Goal: Task Accomplishment & Management: Manage account settings

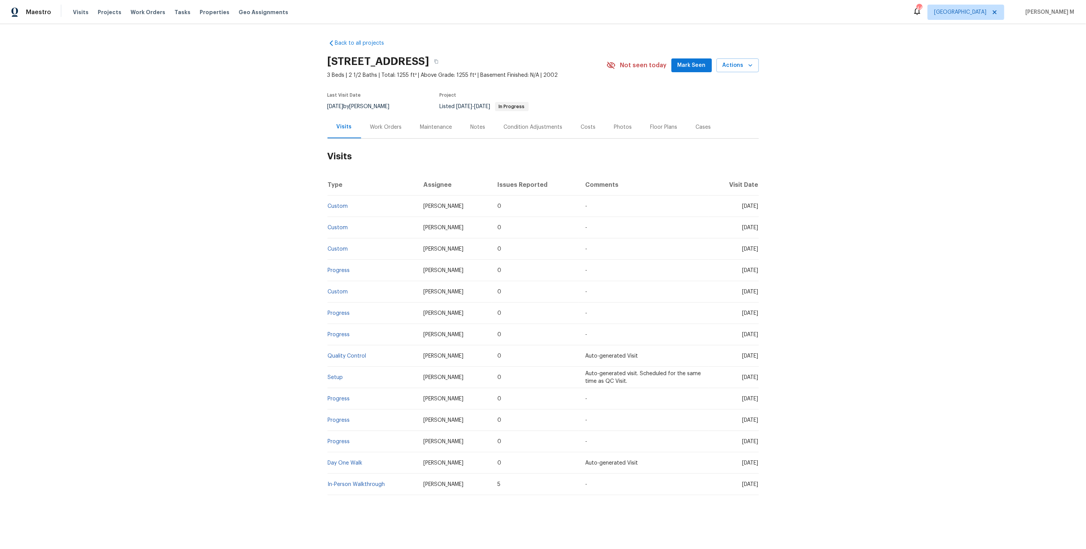
click at [370, 123] on div "Work Orders" at bounding box center [386, 127] width 32 height 8
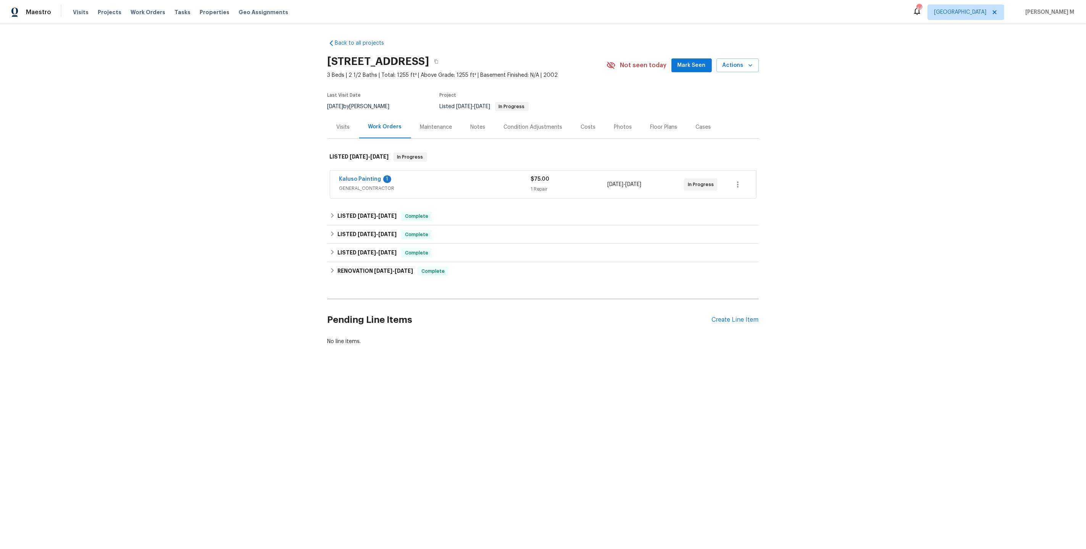
click at [364, 187] on span "GENERAL_CONTRACTOR" at bounding box center [435, 188] width 192 height 8
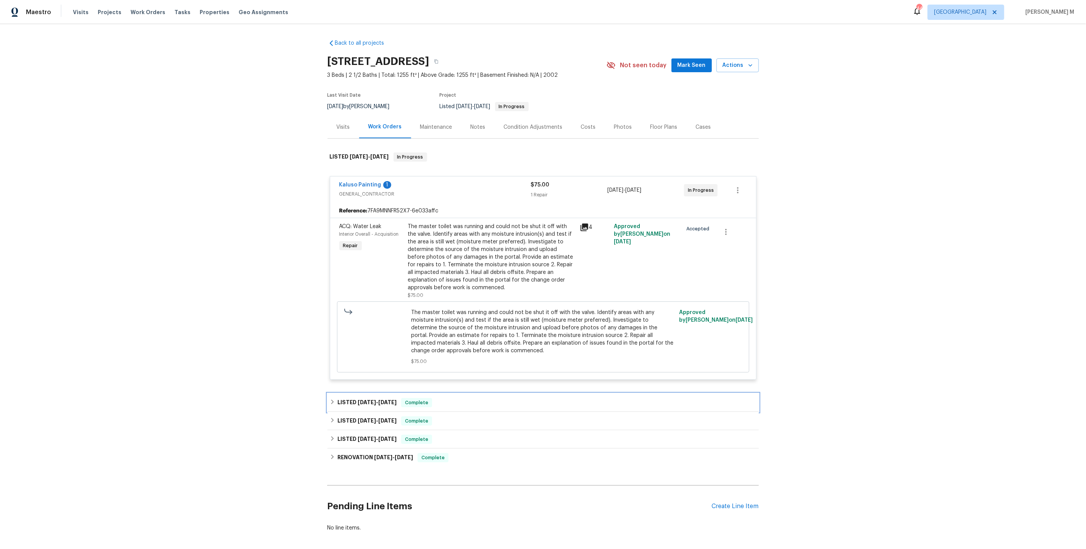
click at [361, 399] on span "7/23/25" at bounding box center [367, 401] width 18 height 5
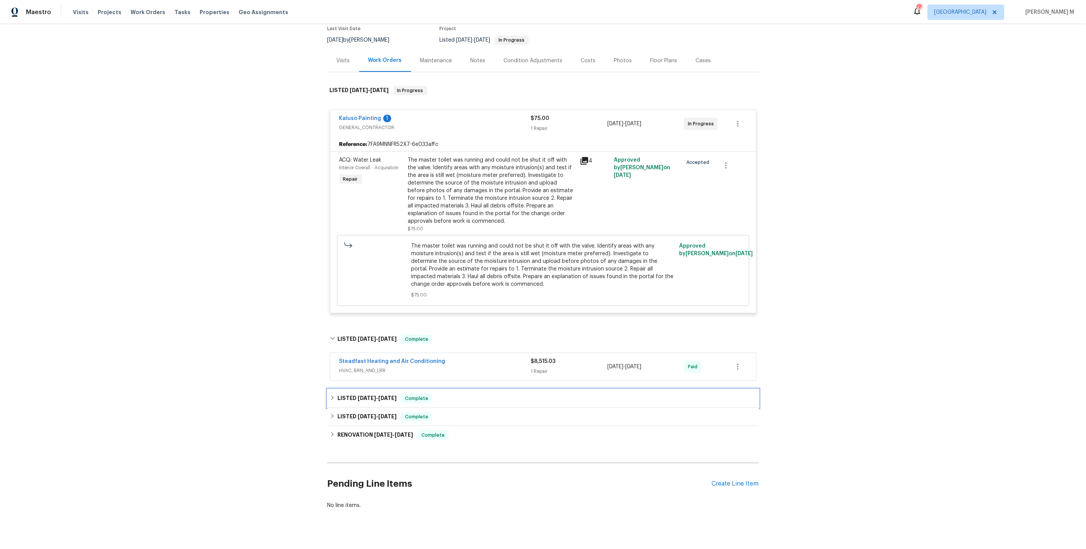
click at [366, 394] on h6 "LISTED 6/26/25 - 7/11/25" at bounding box center [367, 398] width 59 height 9
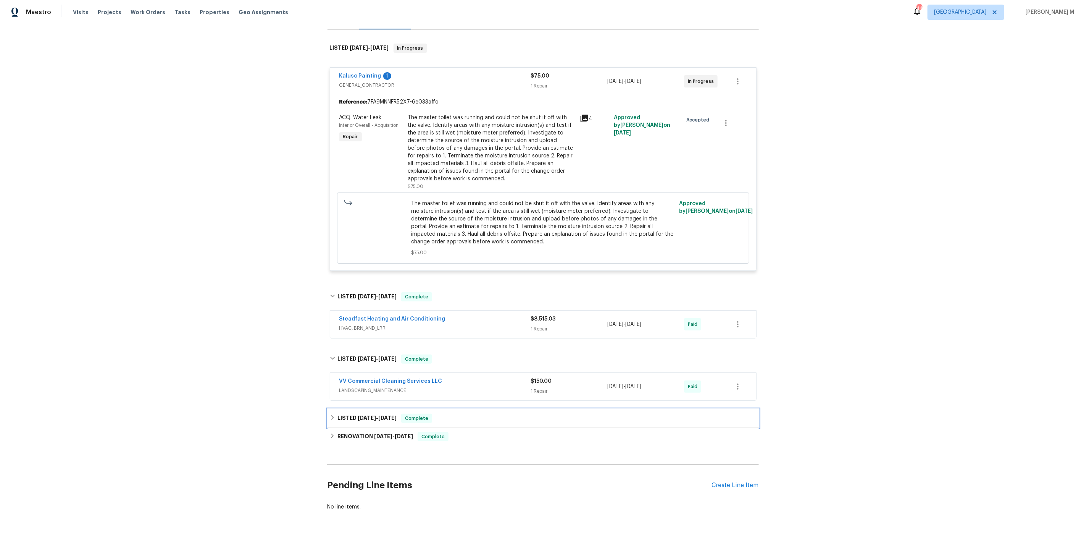
click at [358, 415] on span "6/11/25" at bounding box center [367, 417] width 18 height 5
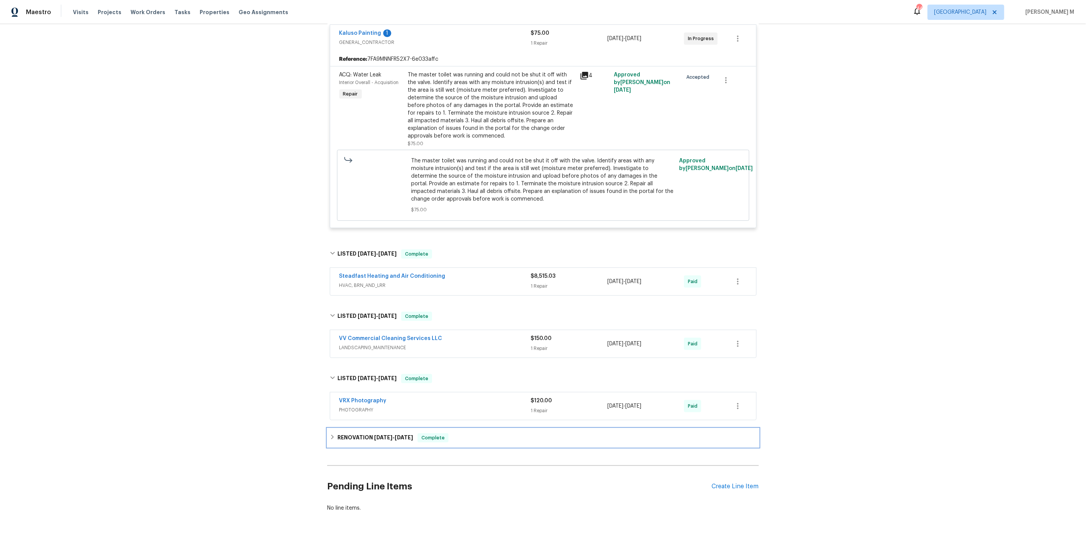
click at [347, 433] on h6 "RENOVATION 5/19/25 - 6/9/25" at bounding box center [376, 437] width 76 height 9
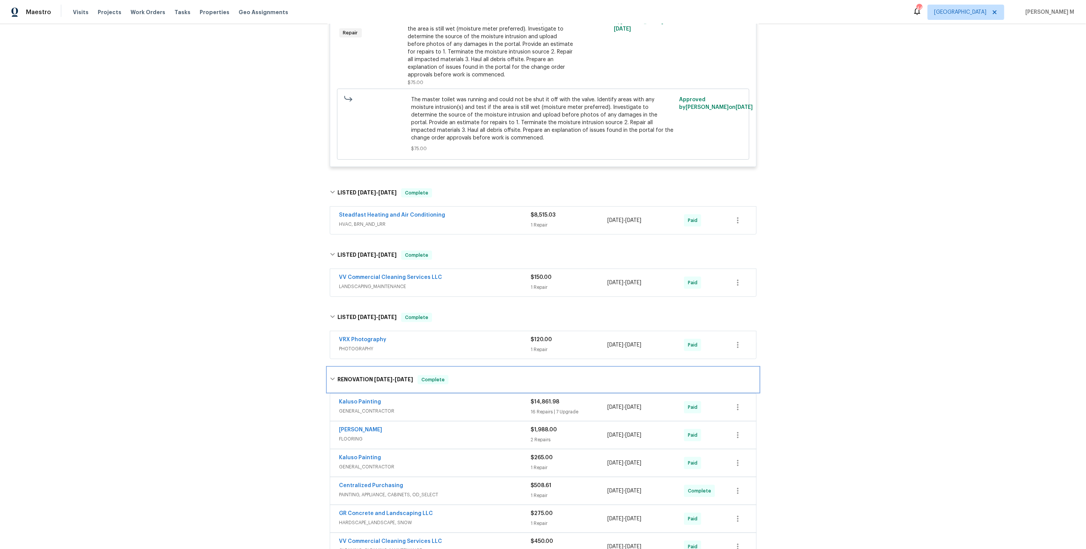
scroll to position [328, 0]
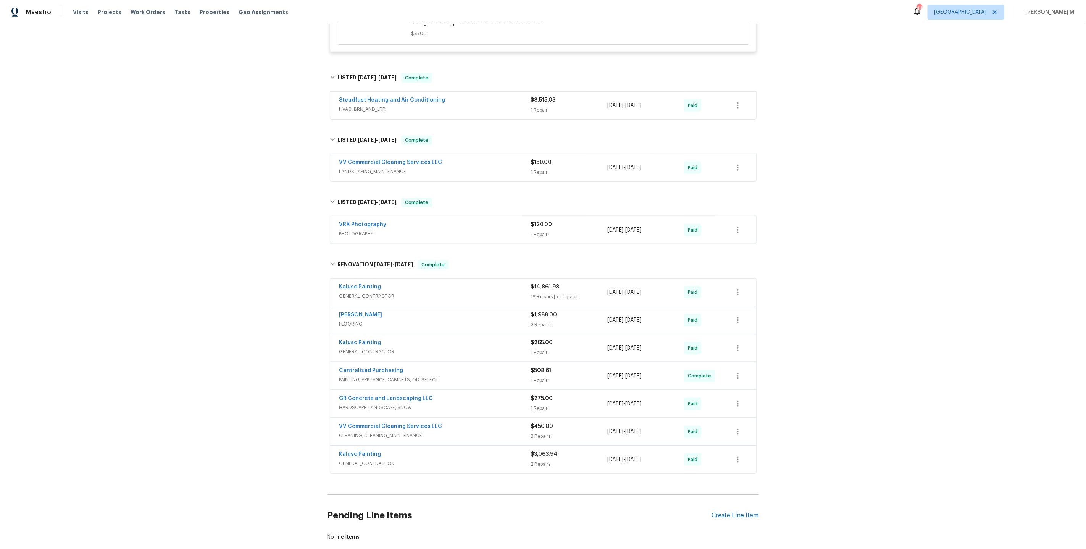
click at [386, 292] on span "GENERAL_CONTRACTOR" at bounding box center [435, 296] width 192 height 8
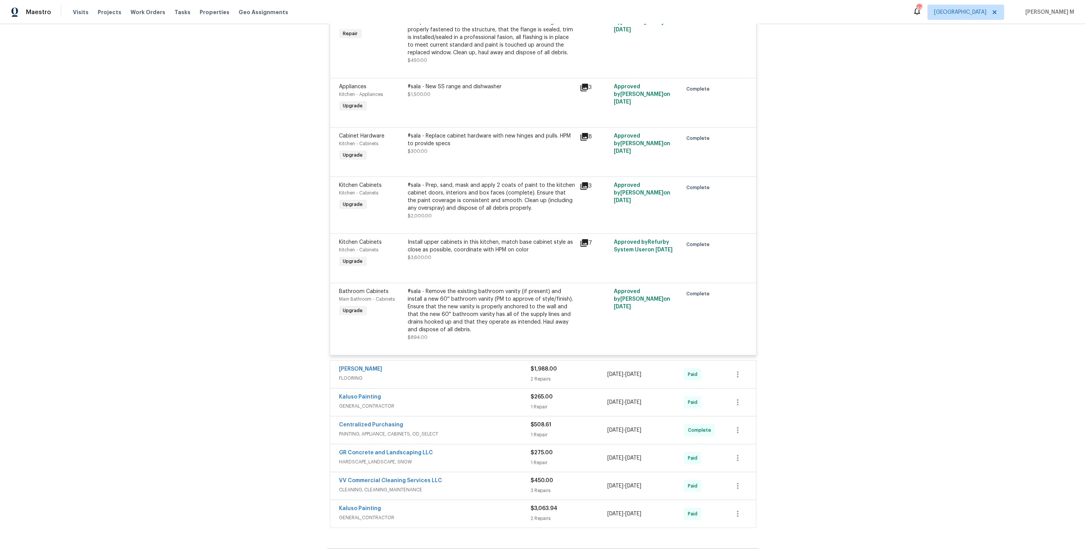
scroll to position [1839, 0]
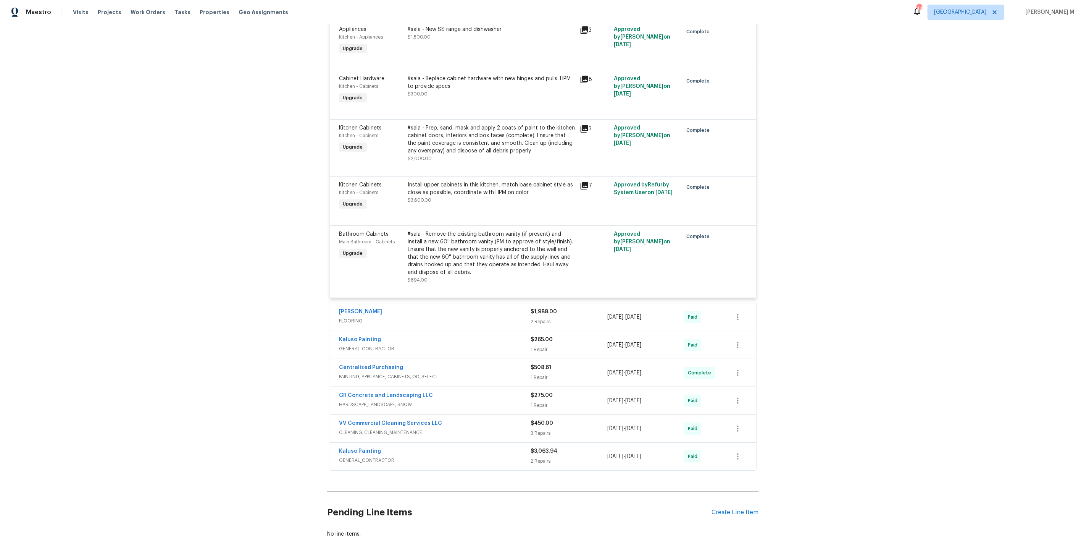
click at [373, 345] on span "GENERAL_CONTRACTOR" at bounding box center [435, 349] width 192 height 8
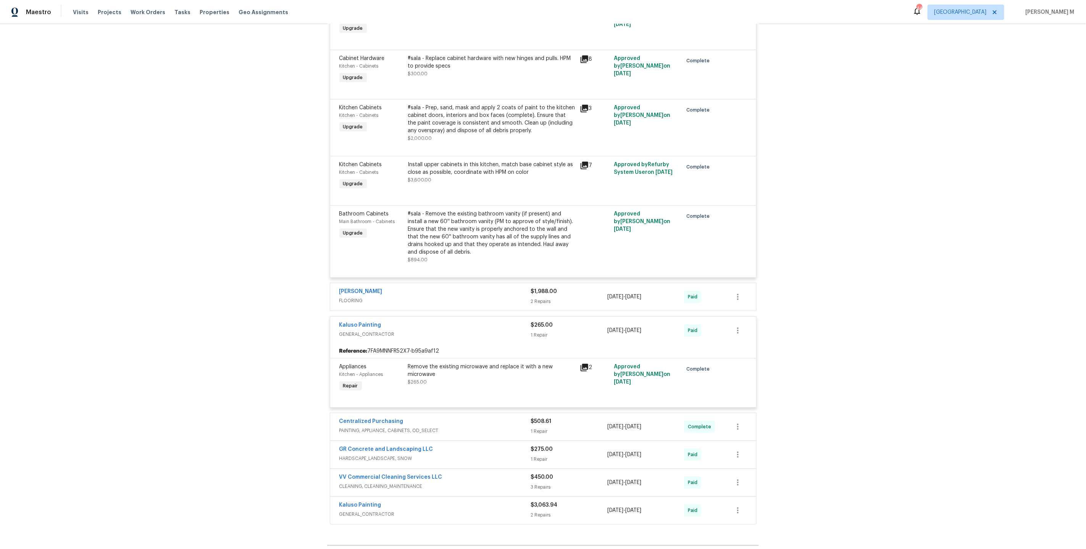
scroll to position [1912, 0]
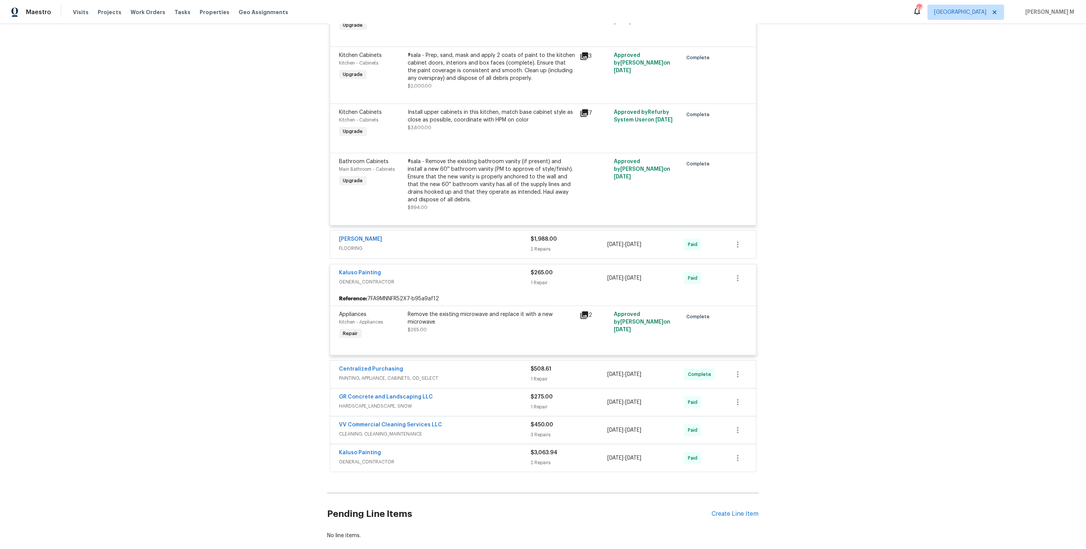
click at [359, 374] on span "PAINTING, APPLIANCE, CABINETS, OD_SELECT" at bounding box center [435, 378] width 192 height 8
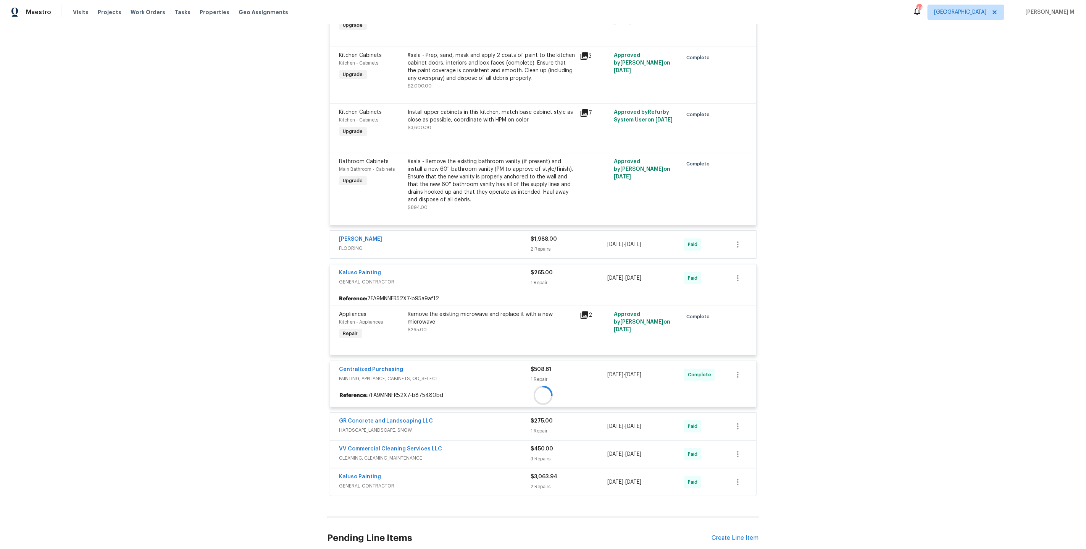
scroll to position [1936, 0]
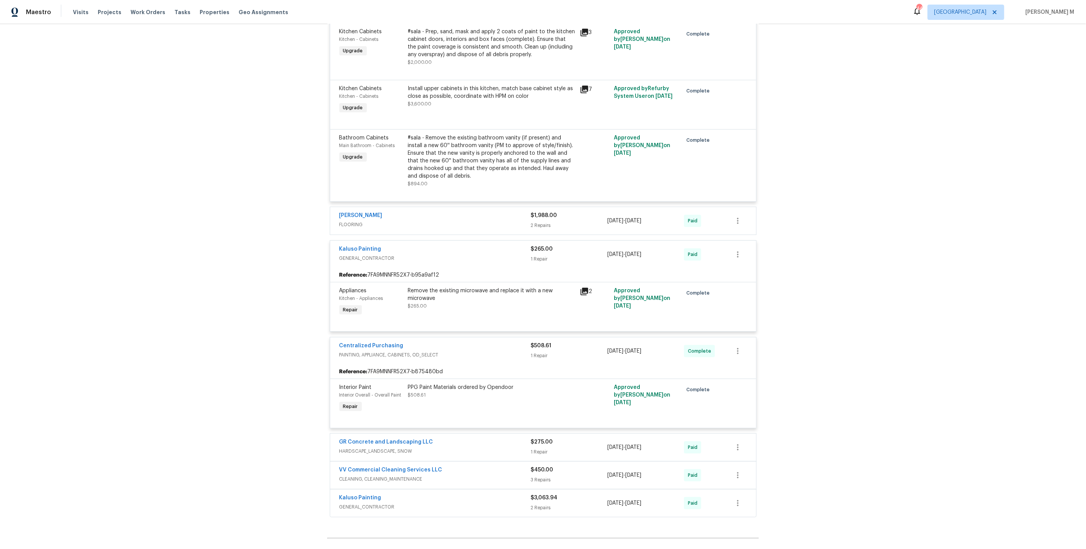
click at [356, 433] on div "GR Concrete and Landscaping LLC HARDSCAPE_LANDSCAPE, SNOW $275.00 1 Repair 6/5/…" at bounding box center [543, 446] width 426 height 27
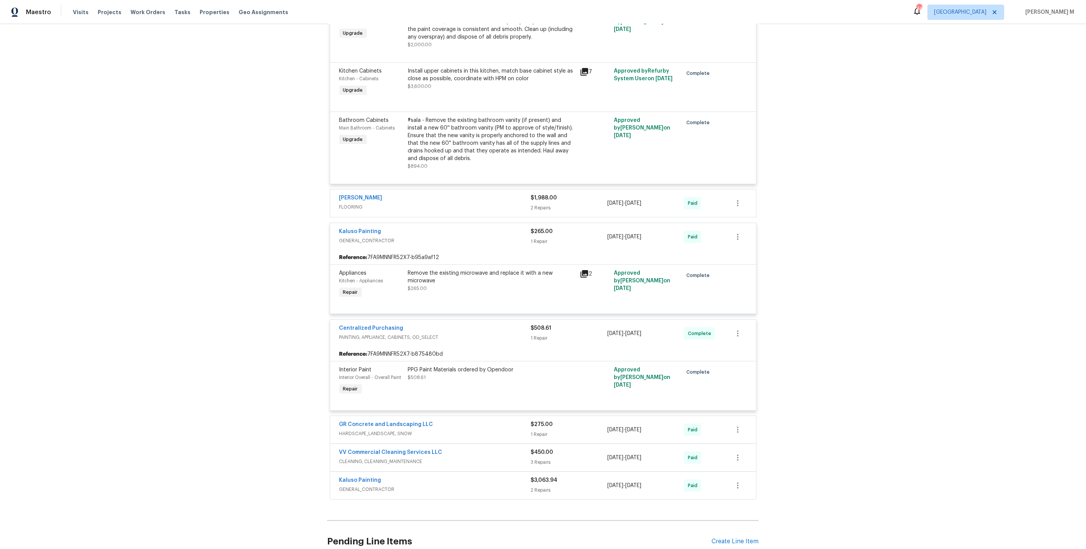
scroll to position [1954, 0]
click at [388, 429] on span "HARDSCAPE_LANDSCAPE, SNOW" at bounding box center [435, 433] width 192 height 8
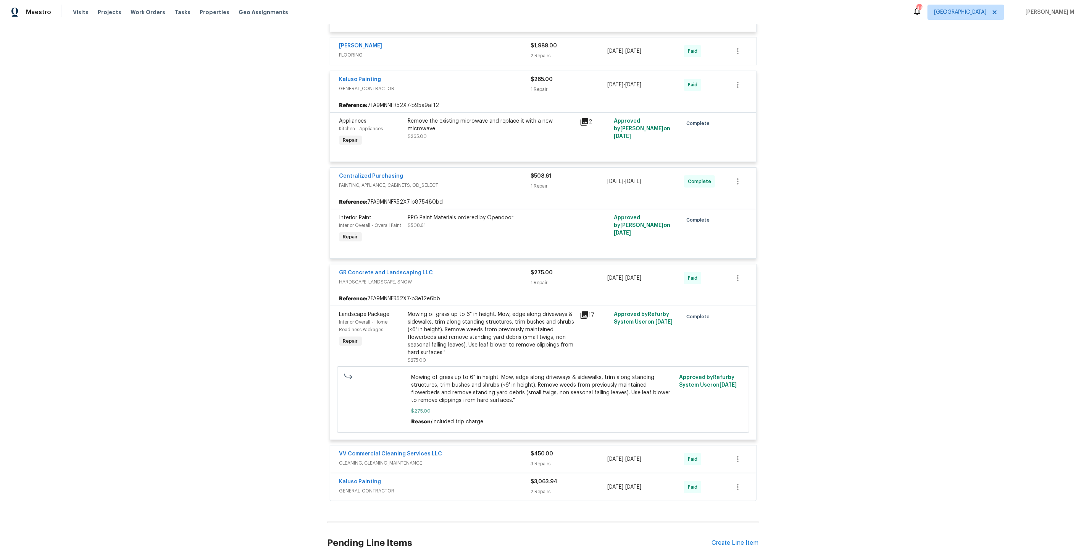
scroll to position [2112, 0]
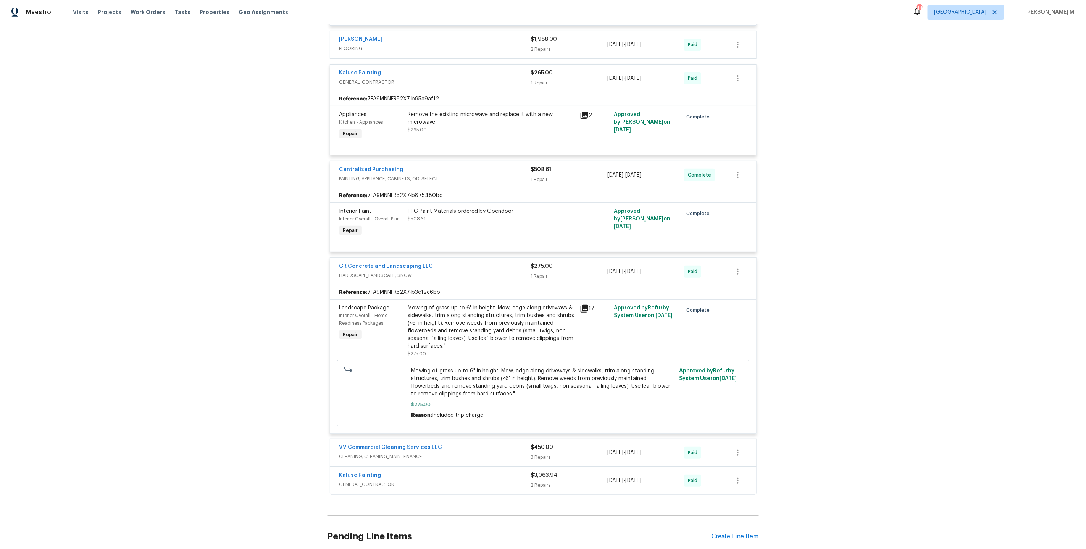
click at [366, 439] on div "VV Commercial Cleaning Services LLC CLEANING, CLEANING_MAINTENANCE $450.00 3 Re…" at bounding box center [543, 452] width 426 height 27
click at [375, 452] on span "CLEANING, CLEANING_MAINTENANCE" at bounding box center [435, 456] width 192 height 8
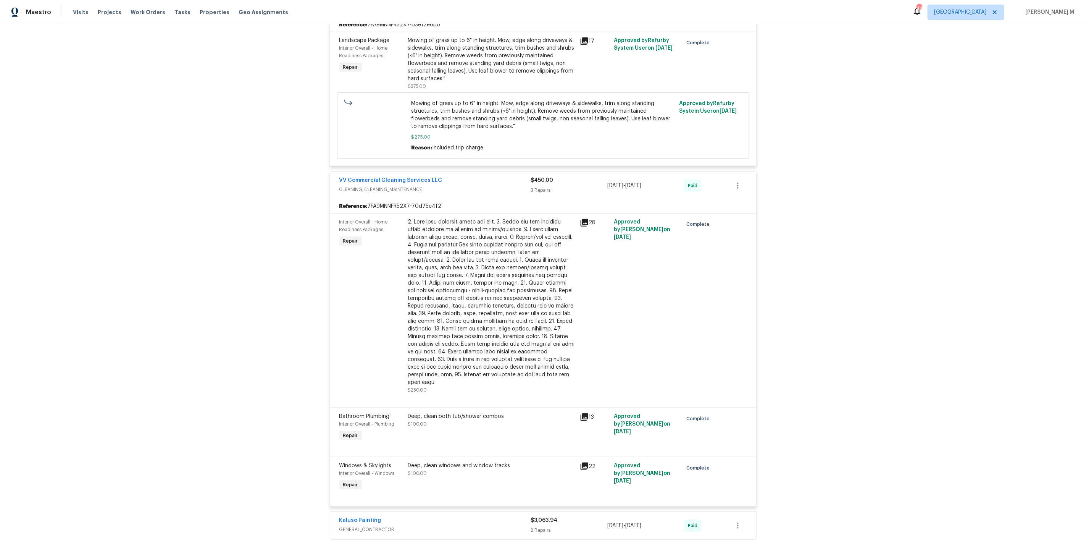
scroll to position [2425, 0]
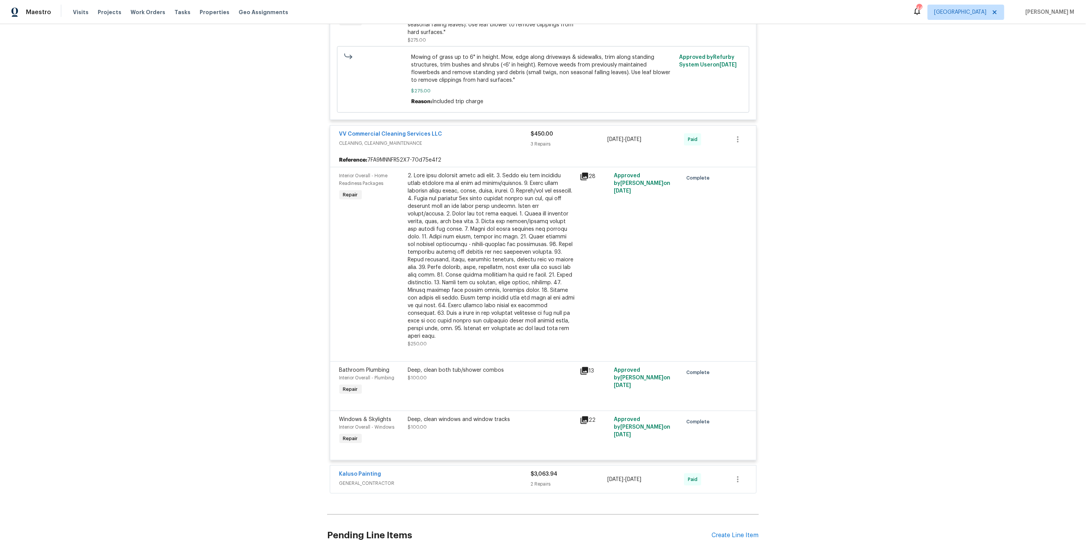
click at [342, 479] on span "GENERAL_CONTRACTOR" at bounding box center [435, 483] width 192 height 8
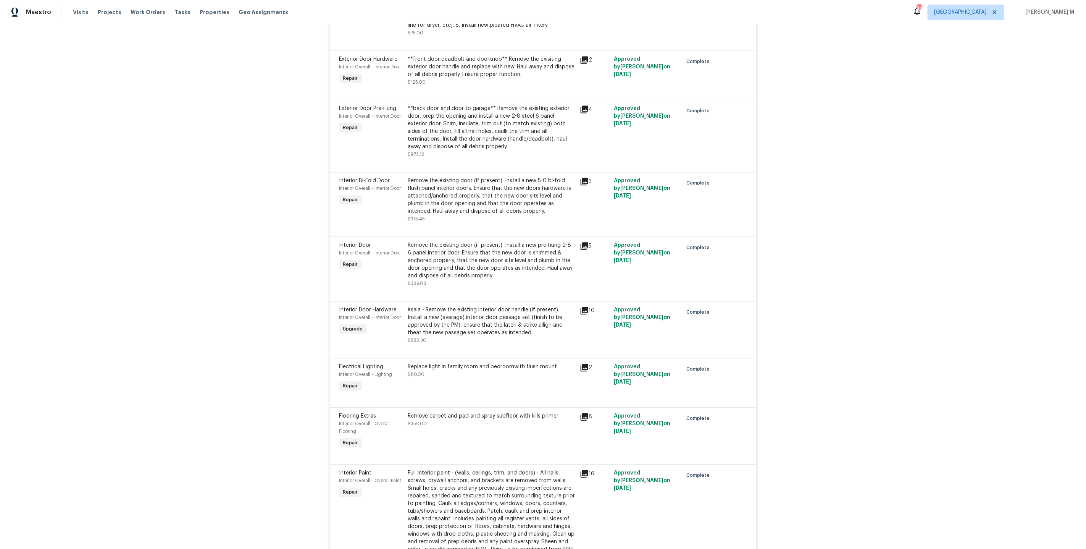
scroll to position [1077, 0]
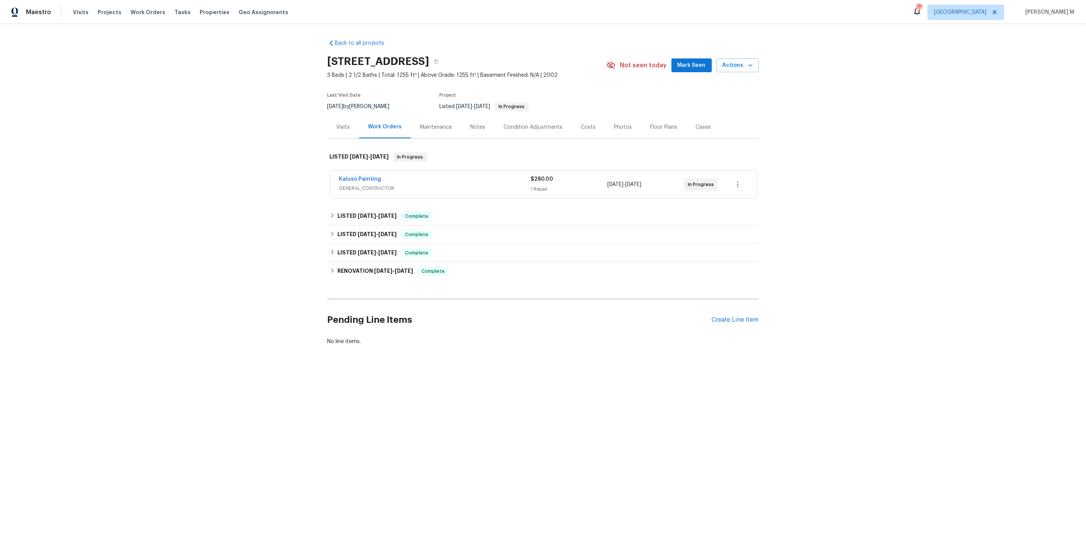
click at [372, 184] on span "GENERAL_CONTRACTOR" at bounding box center [435, 188] width 192 height 8
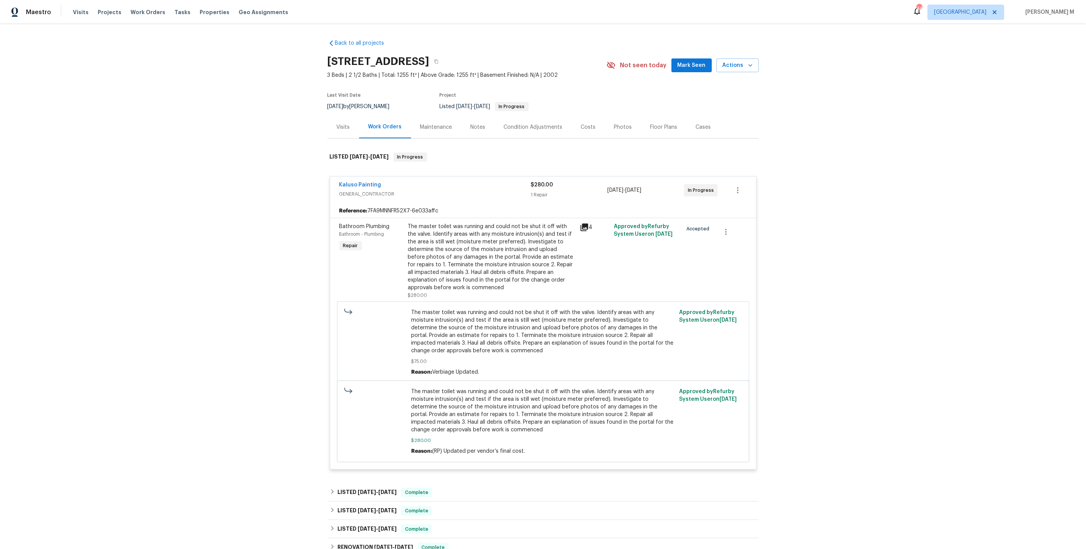
click at [517, 245] on div "The master toilet was running and could not be shut it off with the valve. Iden…" at bounding box center [491, 257] width 167 height 69
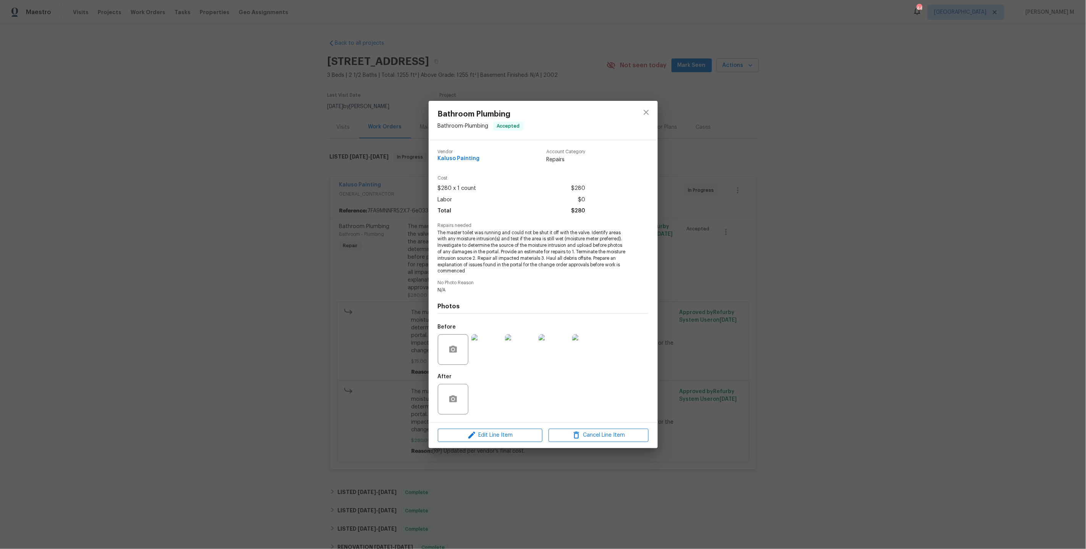
click at [271, 196] on div "Bathroom Plumbing Bathroom - Plumbing Accepted Vendor Kaluso Painting Account C…" at bounding box center [543, 274] width 1086 height 549
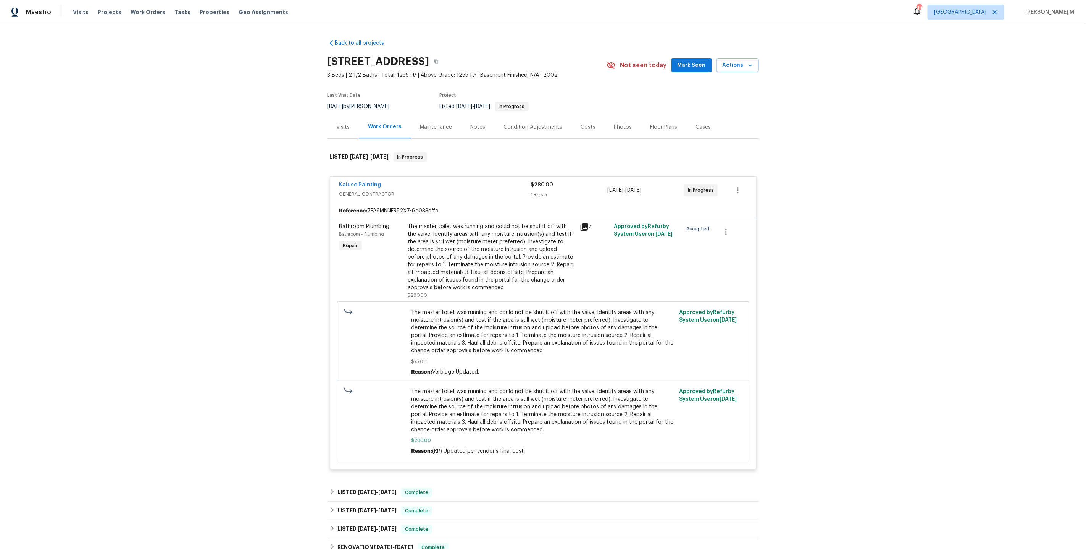
click at [444, 130] on div "Maintenance" at bounding box center [436, 127] width 50 height 23
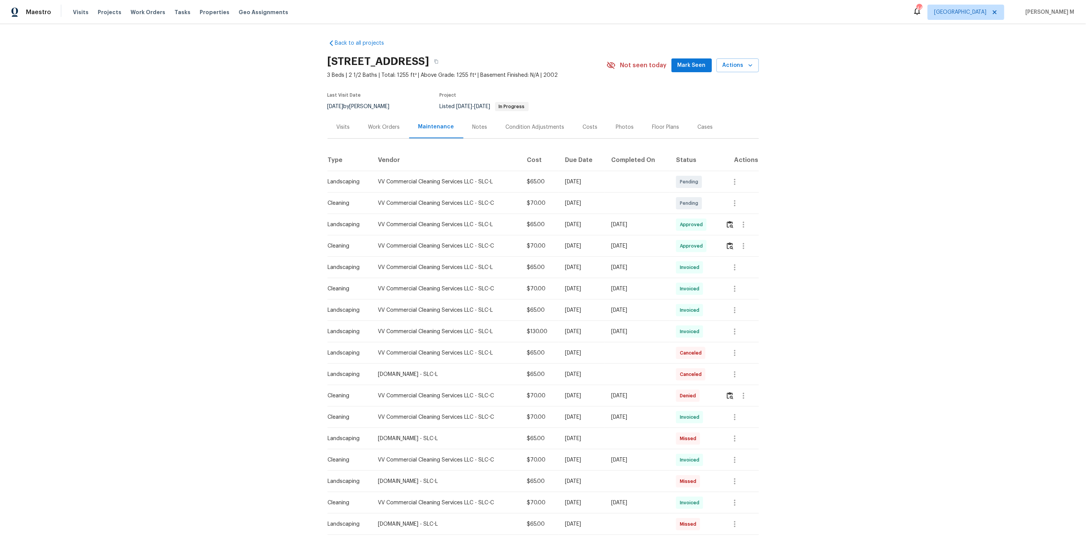
click at [735, 237] on div at bounding box center [742, 246] width 32 height 18
click at [732, 242] on img "button" at bounding box center [730, 245] width 6 height 7
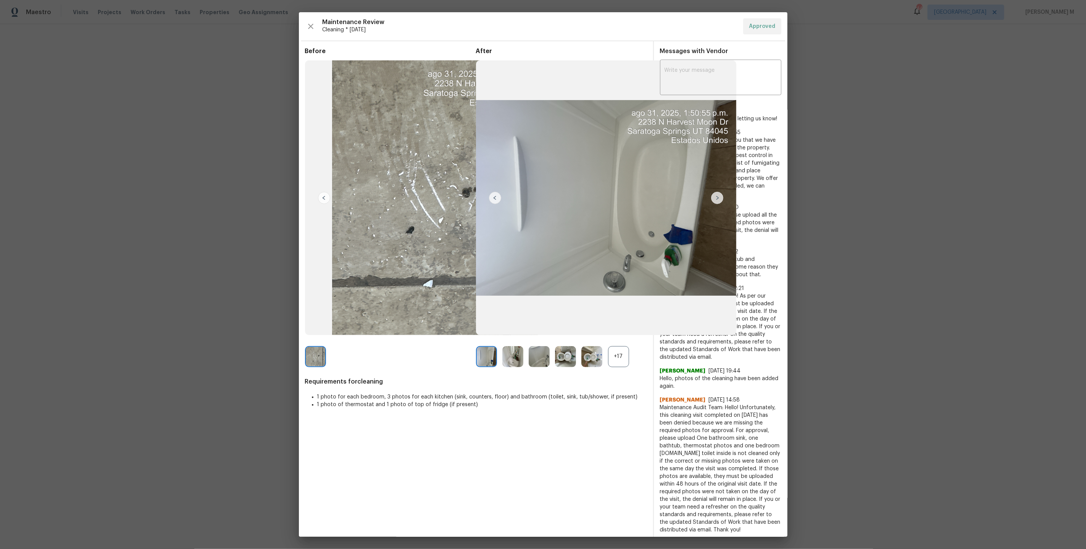
click at [627, 354] on div "+17" at bounding box center [618, 356] width 21 height 21
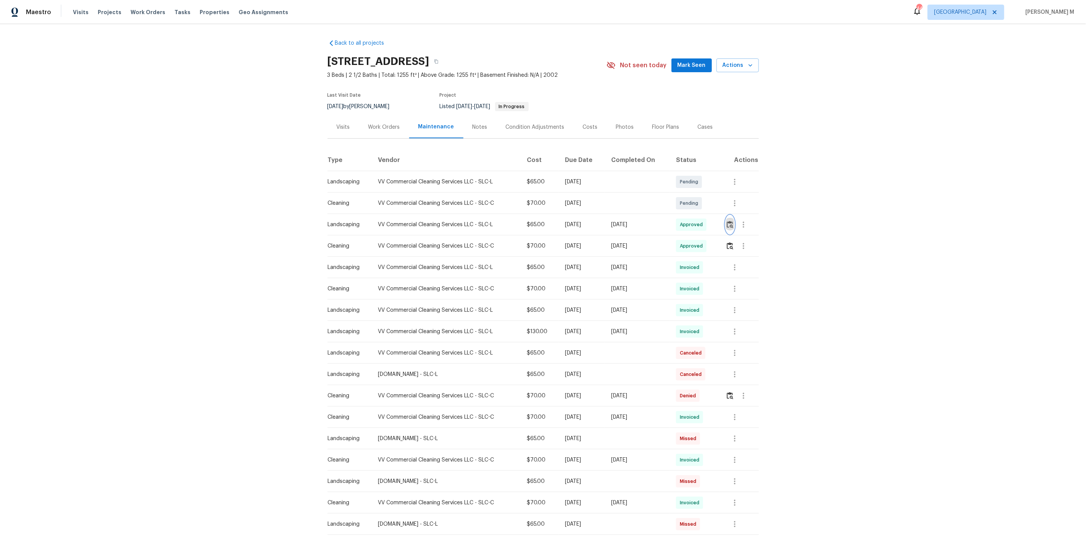
click at [733, 223] on img "button" at bounding box center [730, 224] width 6 height 7
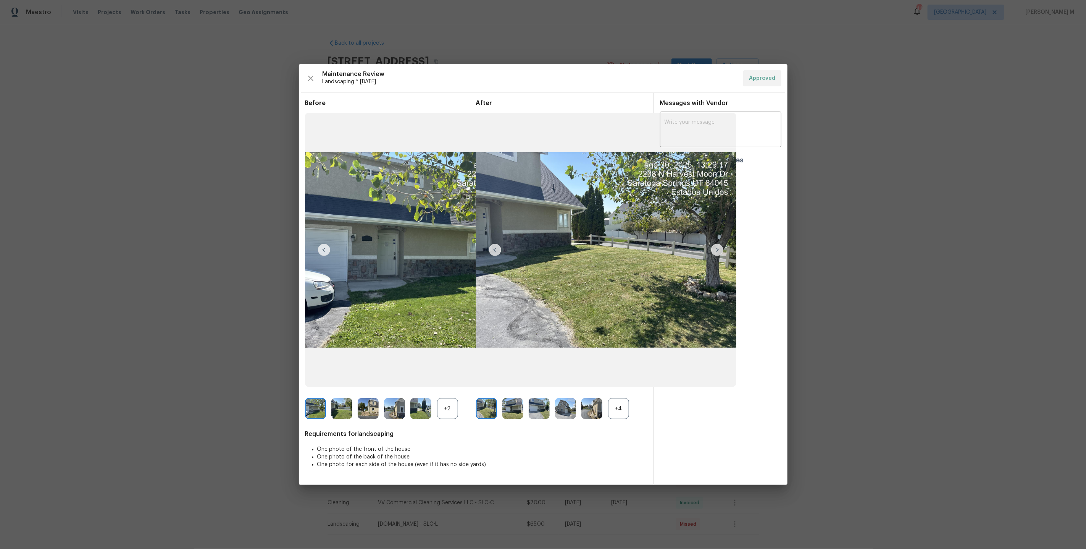
click at [620, 406] on div "+4" at bounding box center [618, 408] width 21 height 21
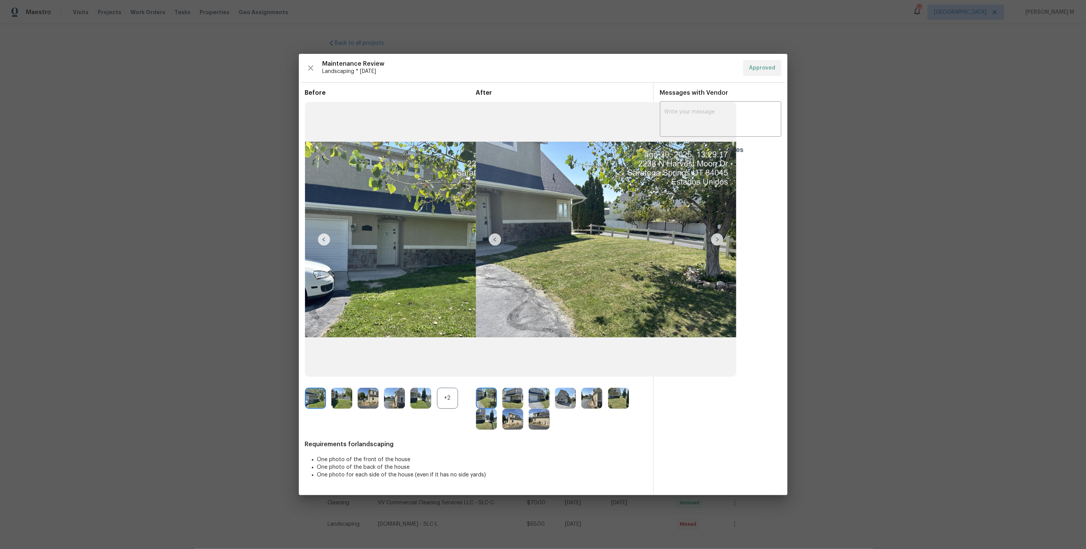
click at [599, 397] on img at bounding box center [591, 398] width 21 height 21
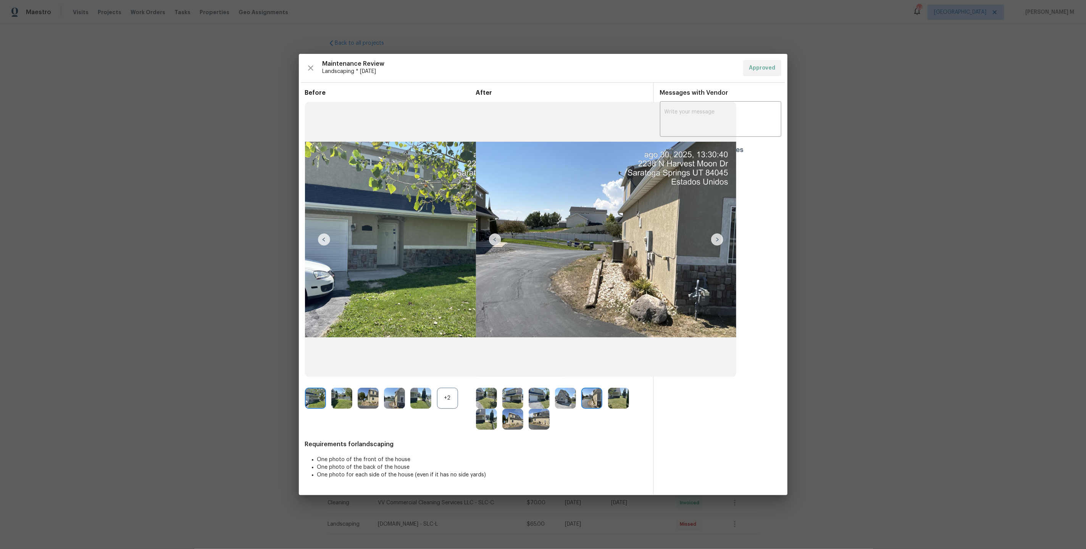
click at [488, 418] on img at bounding box center [486, 419] width 21 height 21
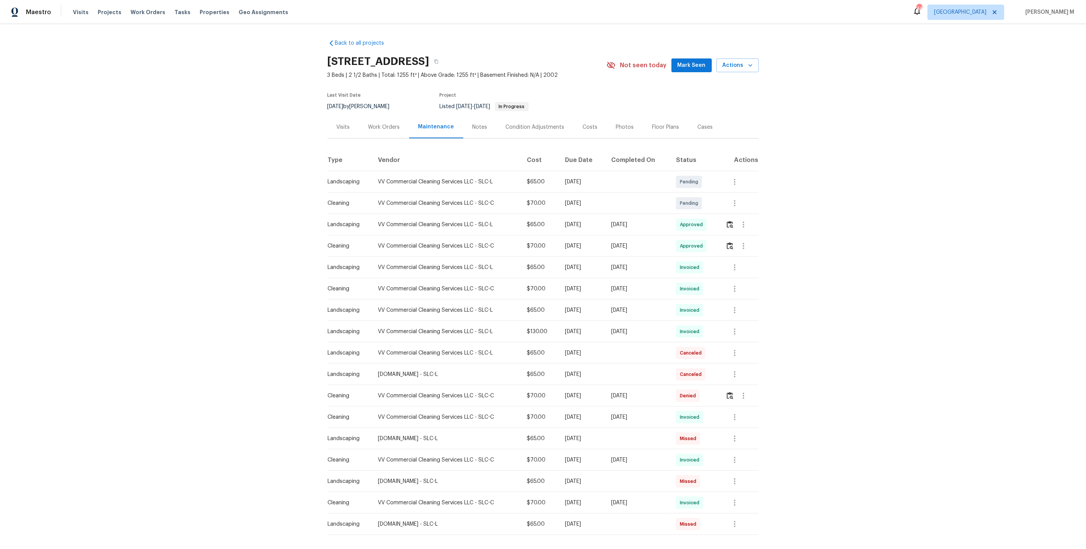
click at [830, 321] on div "Back to all projects 2238 N Harvest Moon Dr, Saratoga Springs, UT 84045 3 Beds …" at bounding box center [543, 286] width 1086 height 525
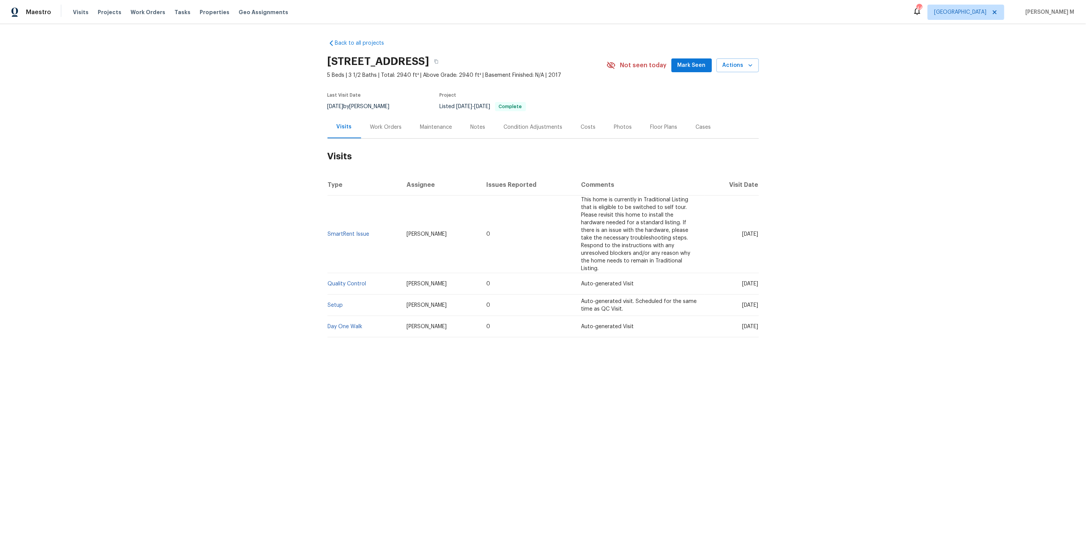
click at [389, 129] on div "Work Orders" at bounding box center [386, 127] width 50 height 23
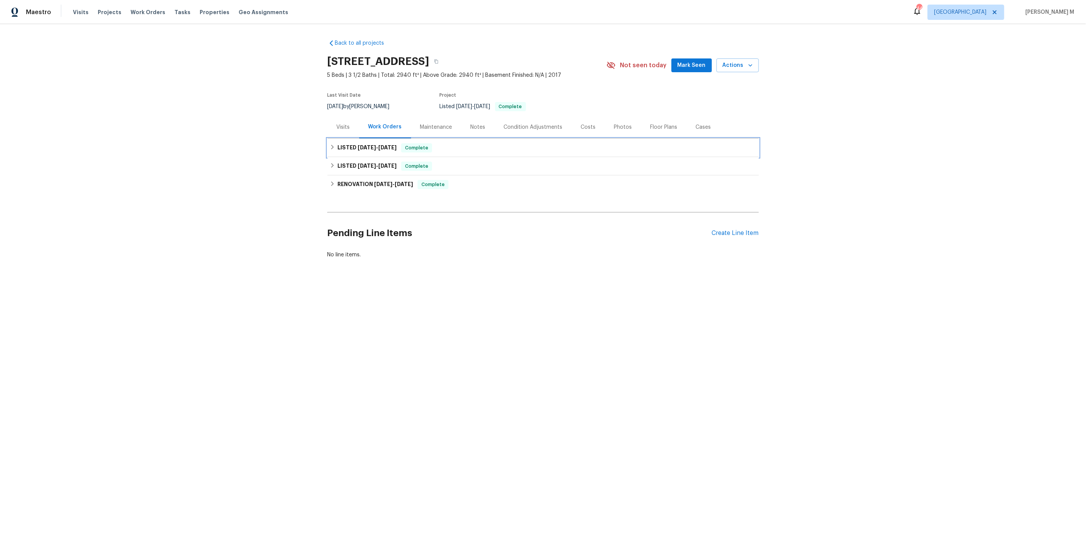
click at [361, 150] on div "LISTED 7/31/25 - 8/5/25 Complete" at bounding box center [543, 148] width 431 height 18
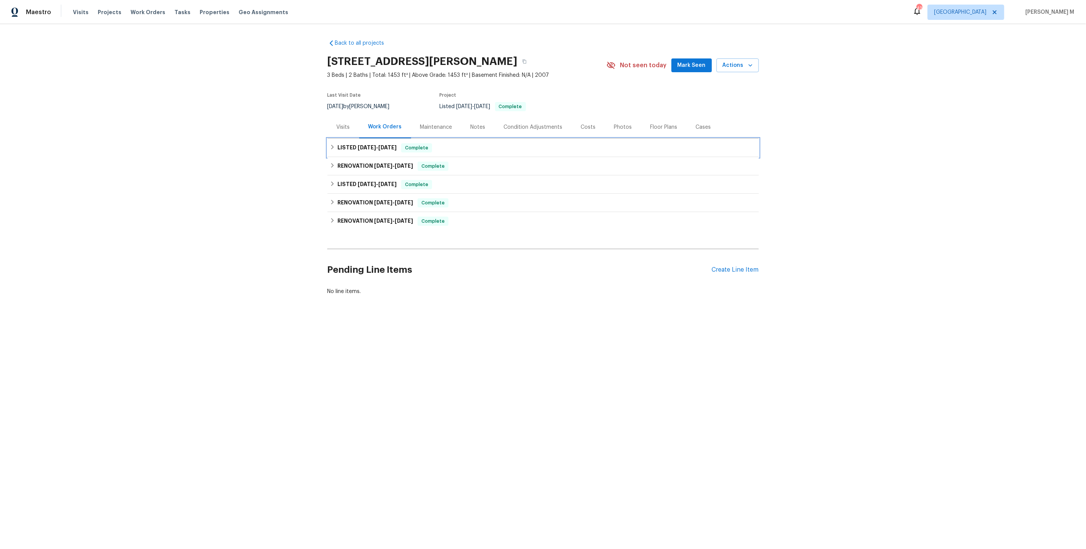
click at [373, 146] on h6 "LISTED 8/2/25 - 8/5/25" at bounding box center [367, 147] width 59 height 9
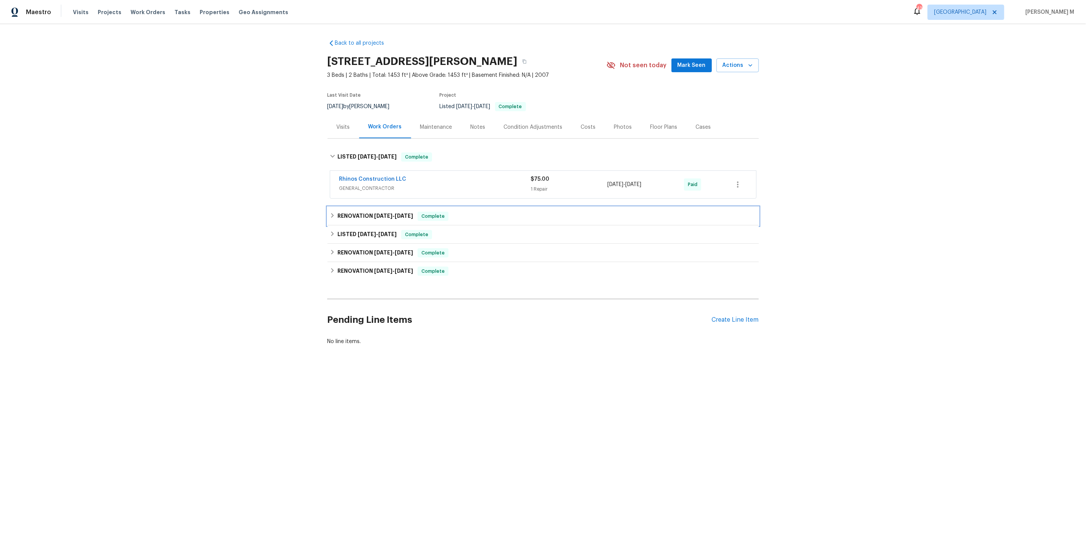
click at [361, 216] on div "RENOVATION 7/3/25 - 7/3/25 Complete" at bounding box center [543, 216] width 431 height 18
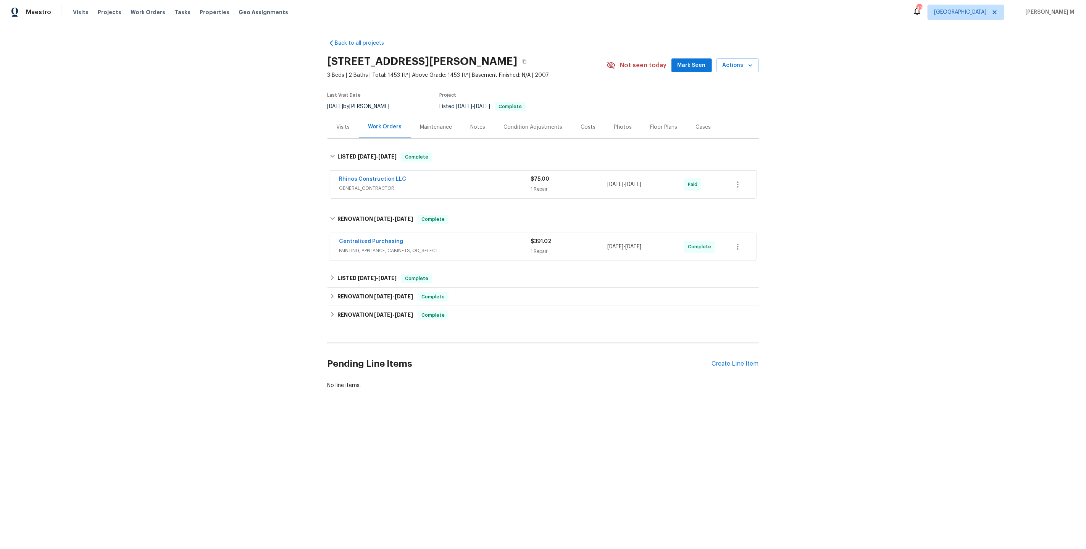
click at [368, 187] on span "GENERAL_CONTRACTOR" at bounding box center [435, 188] width 192 height 8
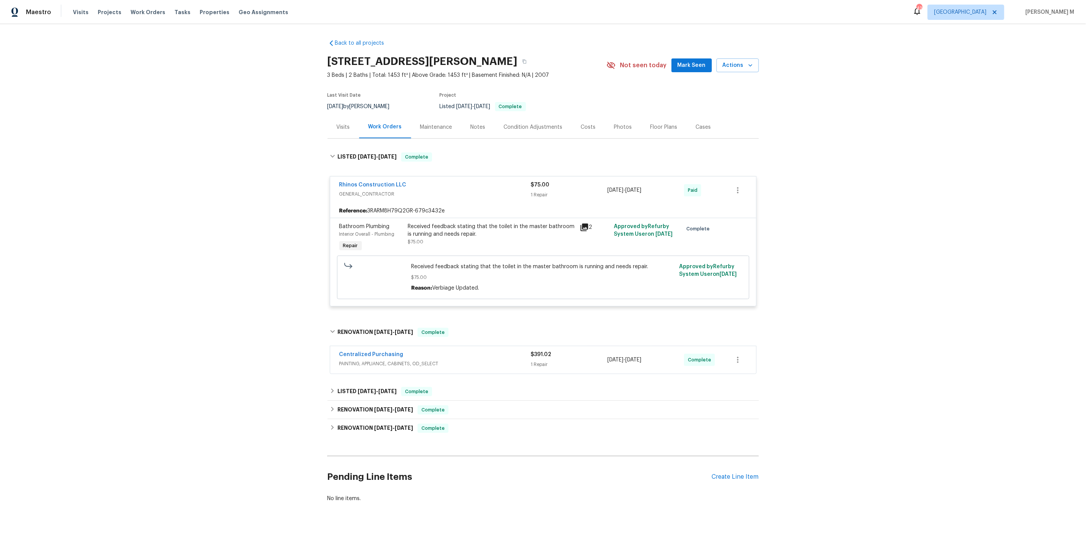
click at [376, 360] on span "PAINTING, APPLIANCE, CABINETS, OD_SELECT" at bounding box center [435, 364] width 192 height 8
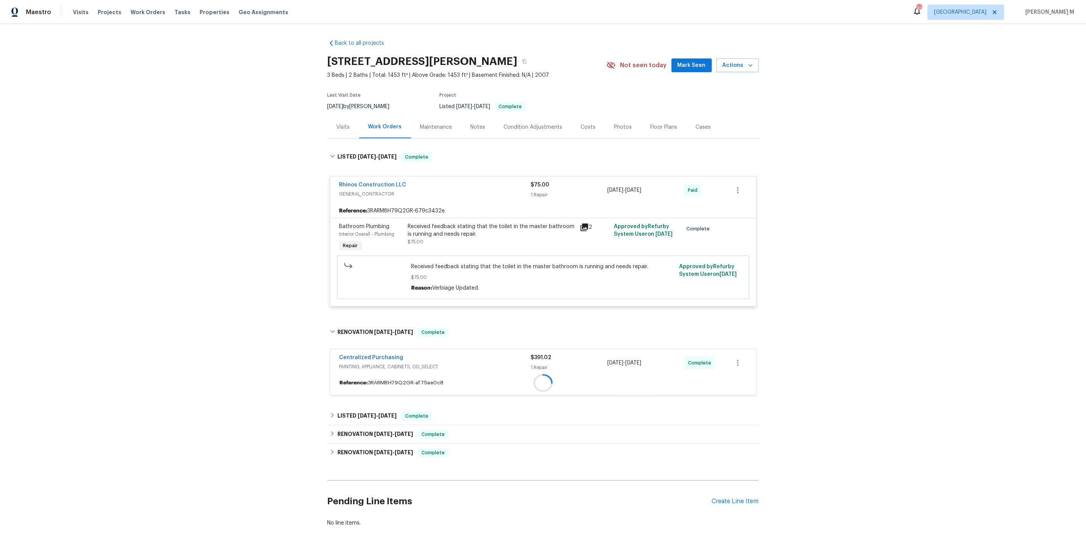
scroll to position [21, 0]
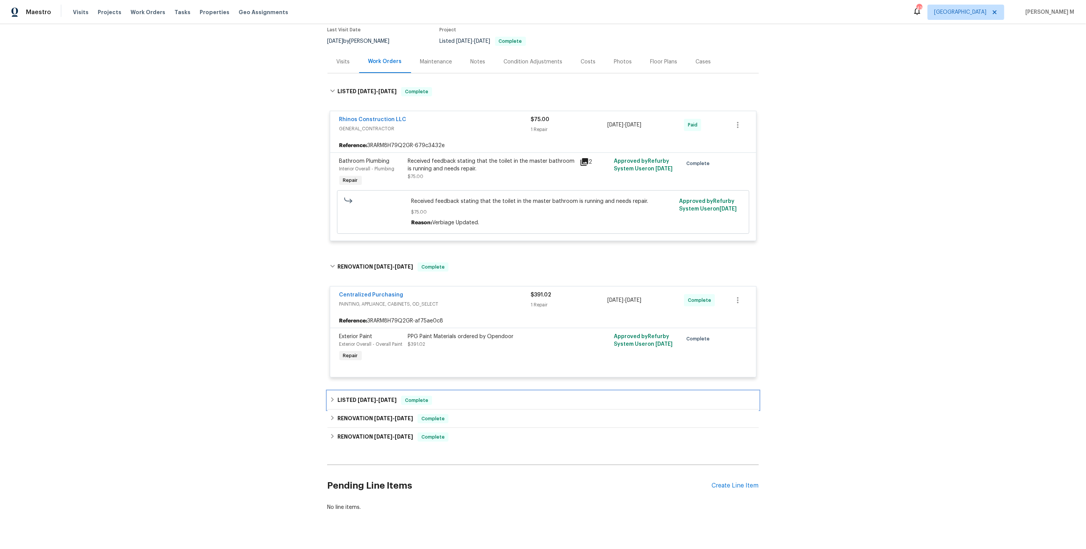
click at [356, 396] on h6 "LISTED 5/22/25 - 5/23/25" at bounding box center [367, 400] width 59 height 9
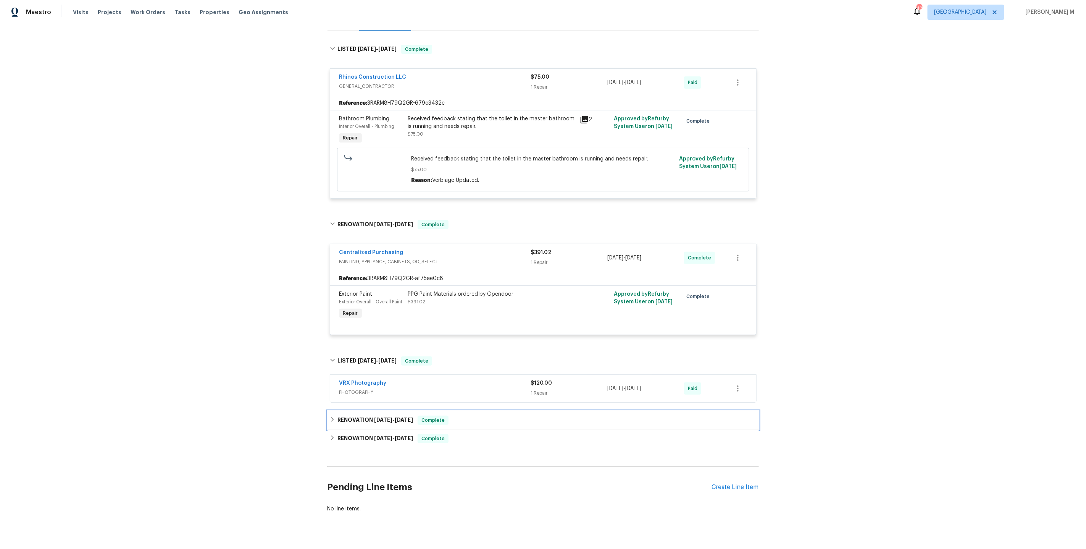
click at [354, 415] on h6 "RENOVATION 5/19/25 - 5/20/25" at bounding box center [376, 419] width 76 height 9
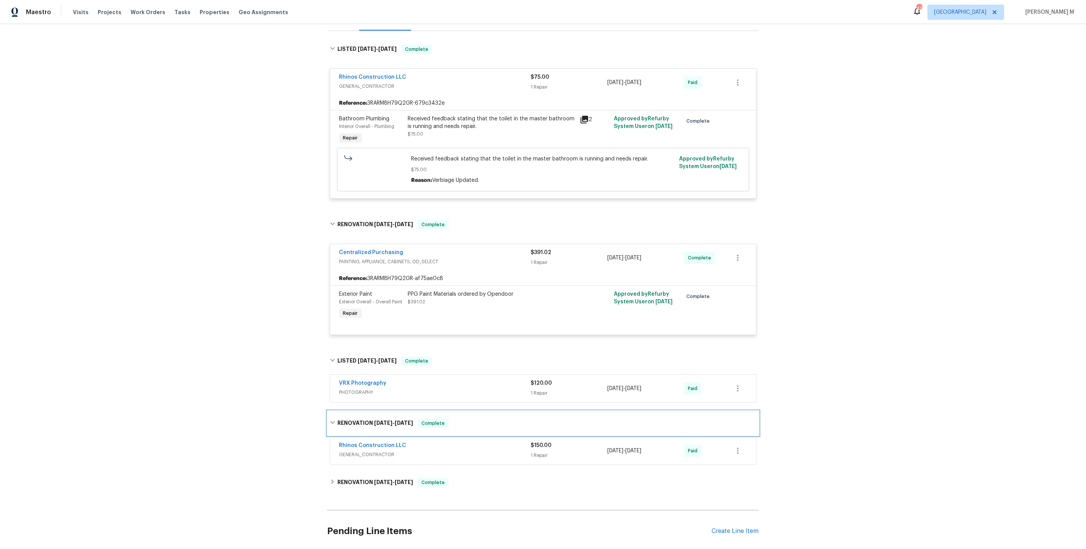
scroll to position [150, 0]
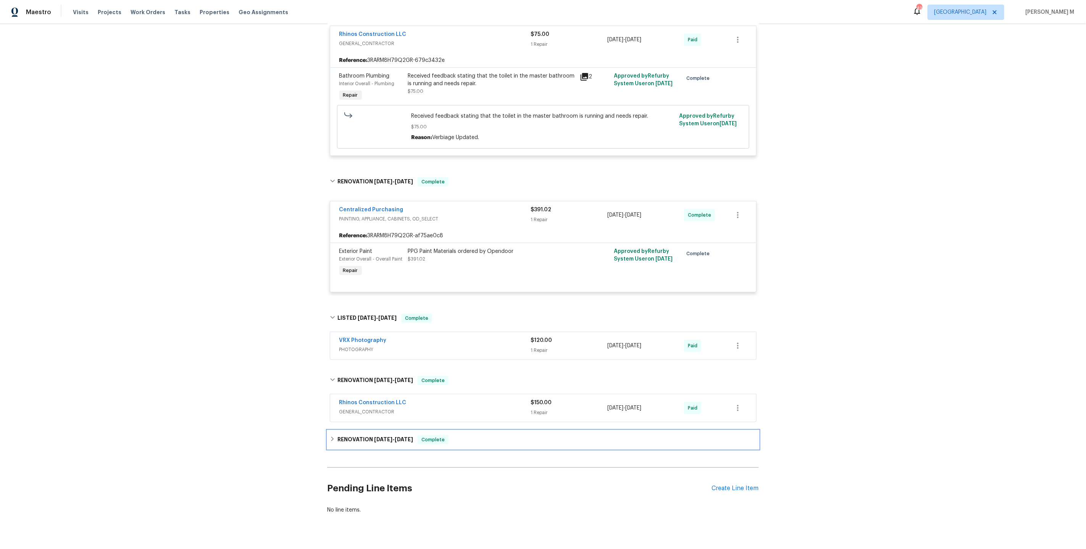
click at [345, 435] on h6 "RENOVATION 5/9/25 - 7/7/25" at bounding box center [376, 439] width 76 height 9
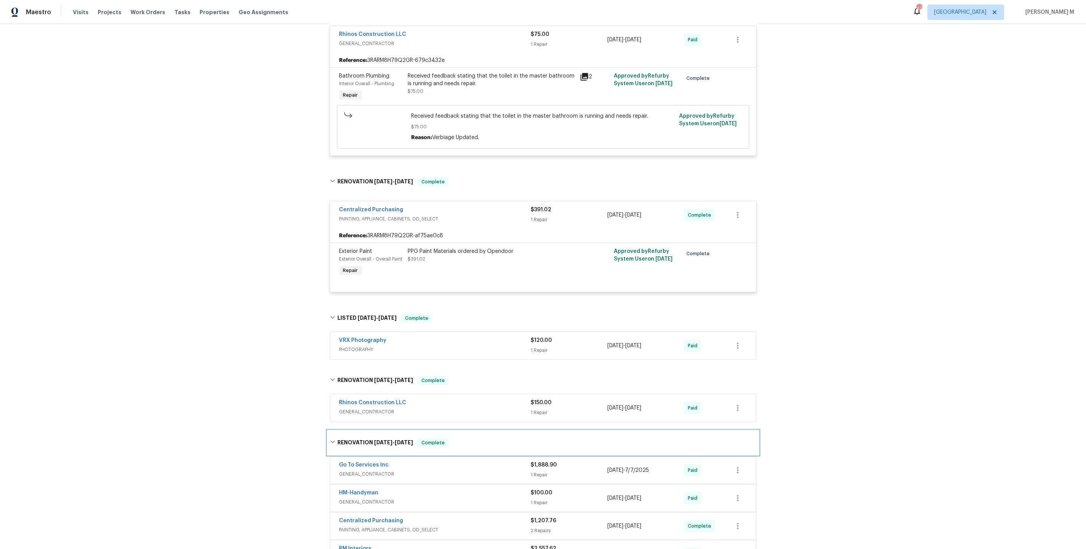
scroll to position [0, 0]
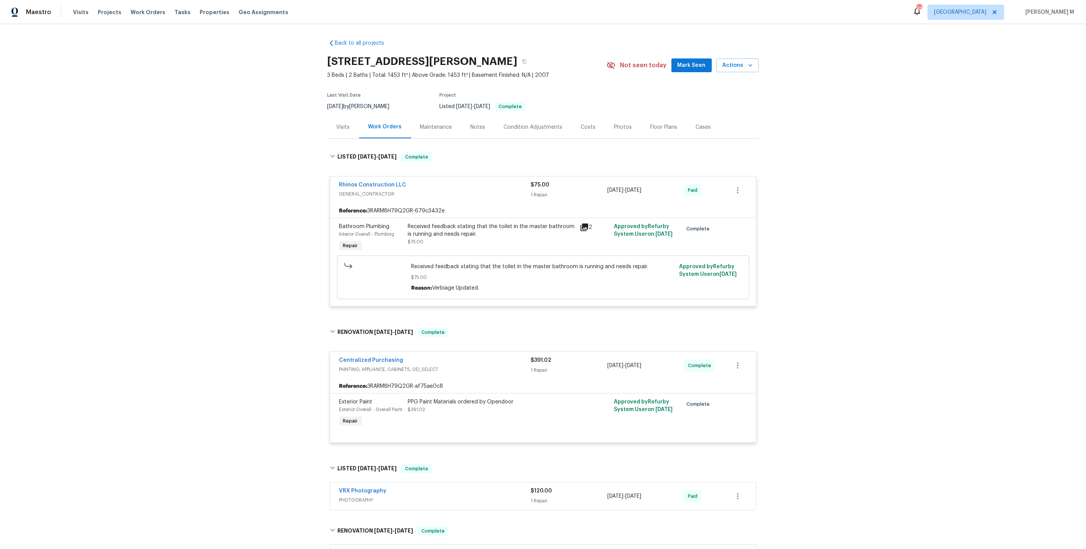
click at [431, 130] on div "Maintenance" at bounding box center [436, 127] width 50 height 23
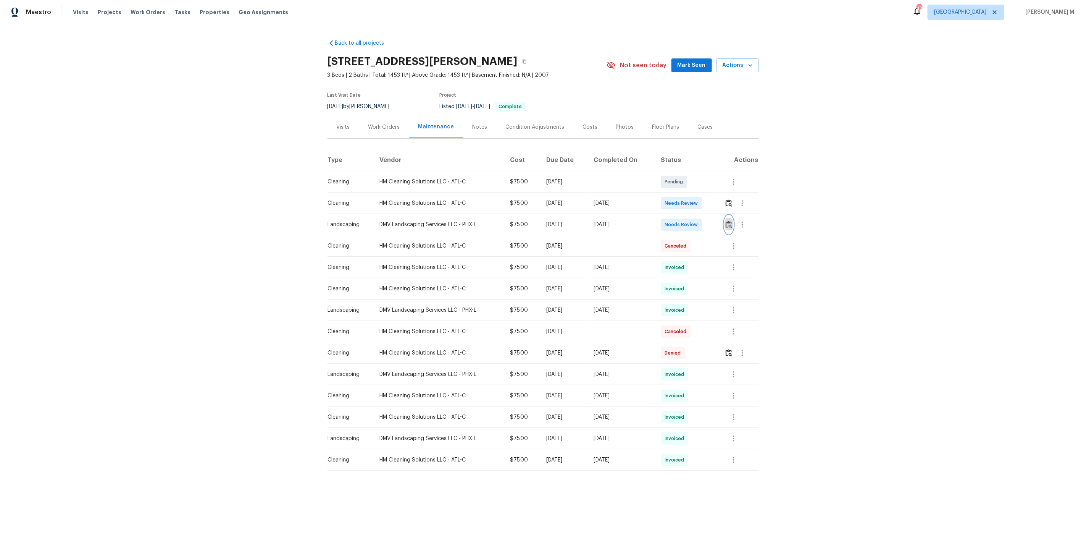
click at [732, 224] on img "button" at bounding box center [729, 224] width 6 height 7
click at [749, 219] on button "button" at bounding box center [742, 224] width 18 height 18
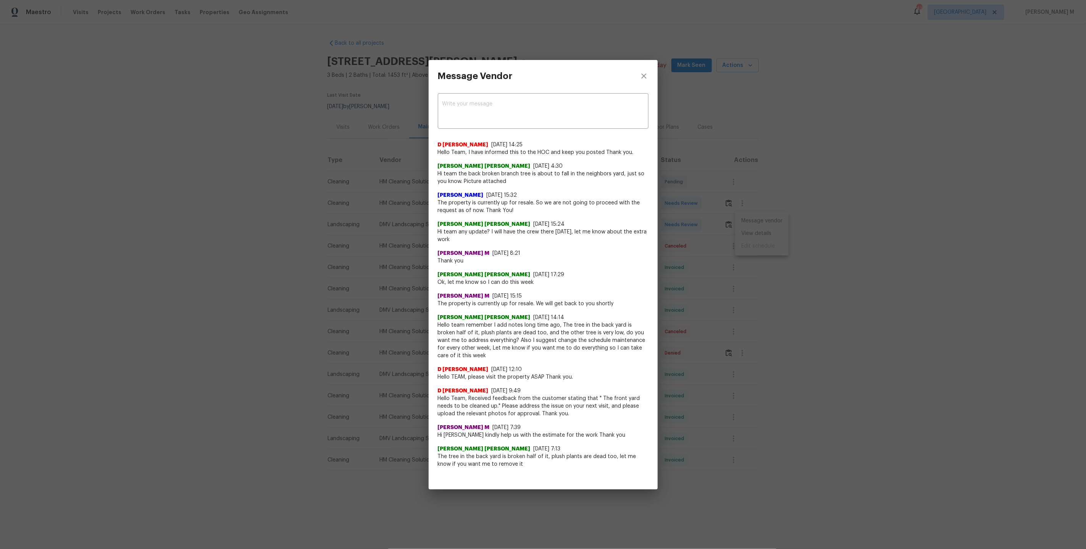
drag, startPoint x: 440, startPoint y: 175, endPoint x: 556, endPoint y: 184, distance: 116.4
click at [556, 184] on span "Hi team the back broken branch tree is about to fall in the neighbors yard, jus…" at bounding box center [543, 177] width 211 height 15
click at [522, 180] on span "Hi team the back broken branch tree is about to fall in the neighbors yard, jus…" at bounding box center [543, 177] width 211 height 15
click at [489, 210] on span "The property is currently up for resale. So we are not going to proceed with th…" at bounding box center [543, 206] width 211 height 15
click at [810, 262] on div "Message Vendor x ​ D Kamesh 8/29/25, 14:25 Hello Team, I have informed this to …" at bounding box center [543, 274] width 1086 height 549
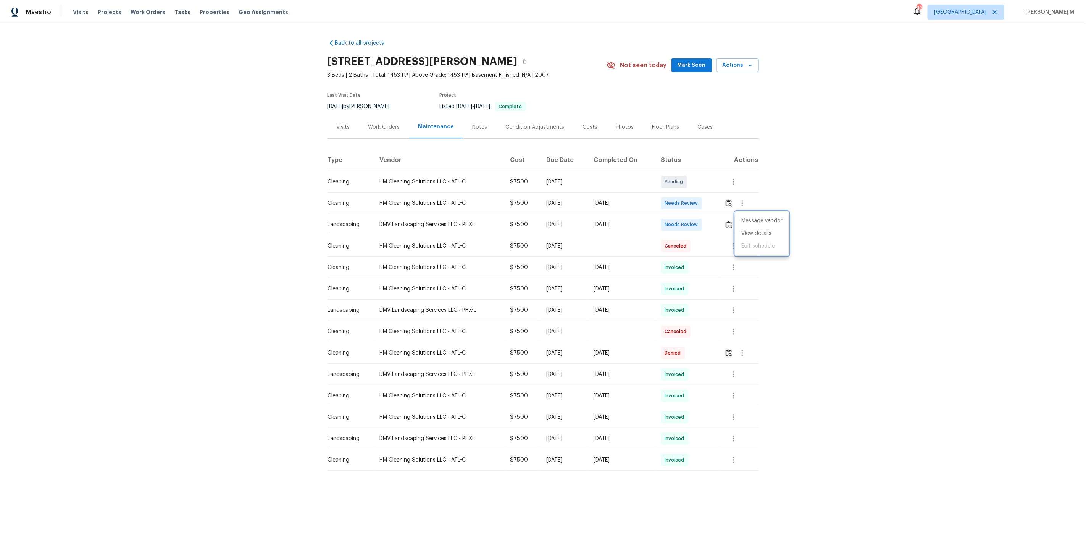
click at [391, 127] on div at bounding box center [543, 274] width 1086 height 549
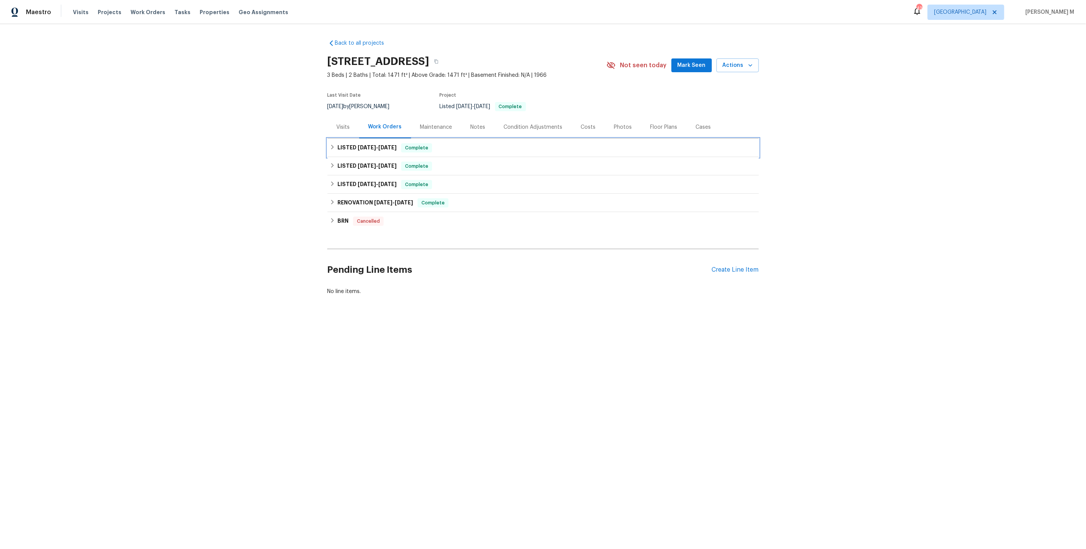
click at [375, 145] on span "[DATE] - [DATE]" at bounding box center [377, 147] width 39 height 5
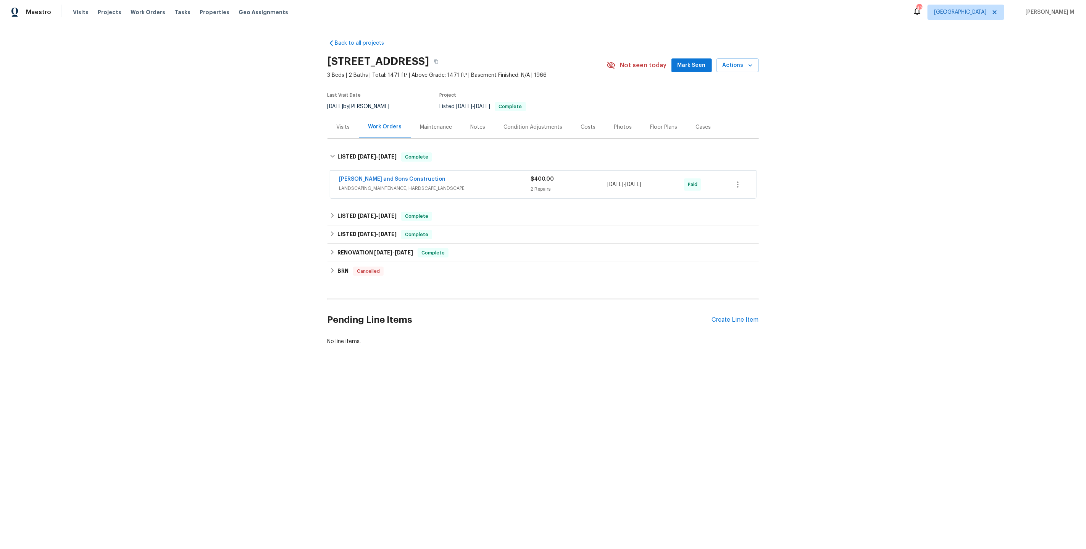
click at [367, 184] on span "LANDSCAPING_MAINTENANCE, HARDSCAPE_LANDSCAPE" at bounding box center [435, 188] width 192 height 8
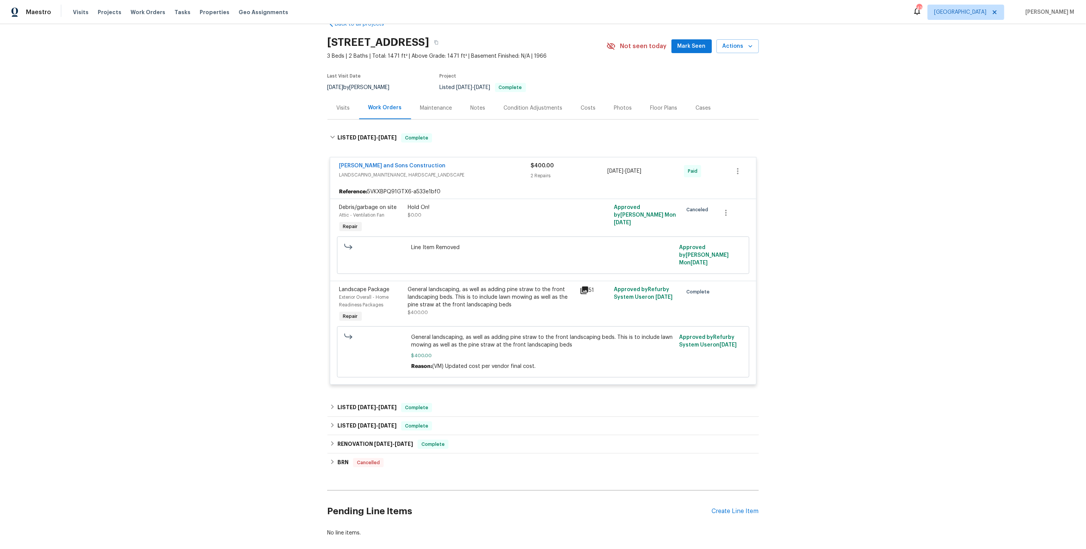
scroll to position [39, 0]
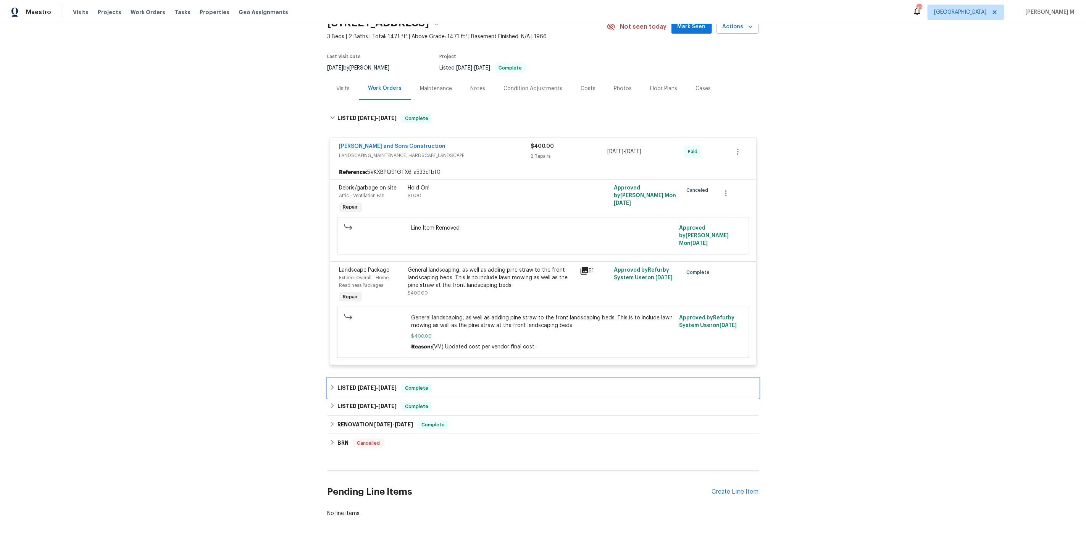
click at [335, 383] on div "LISTED [DATE] - [DATE] Complete" at bounding box center [543, 387] width 427 height 9
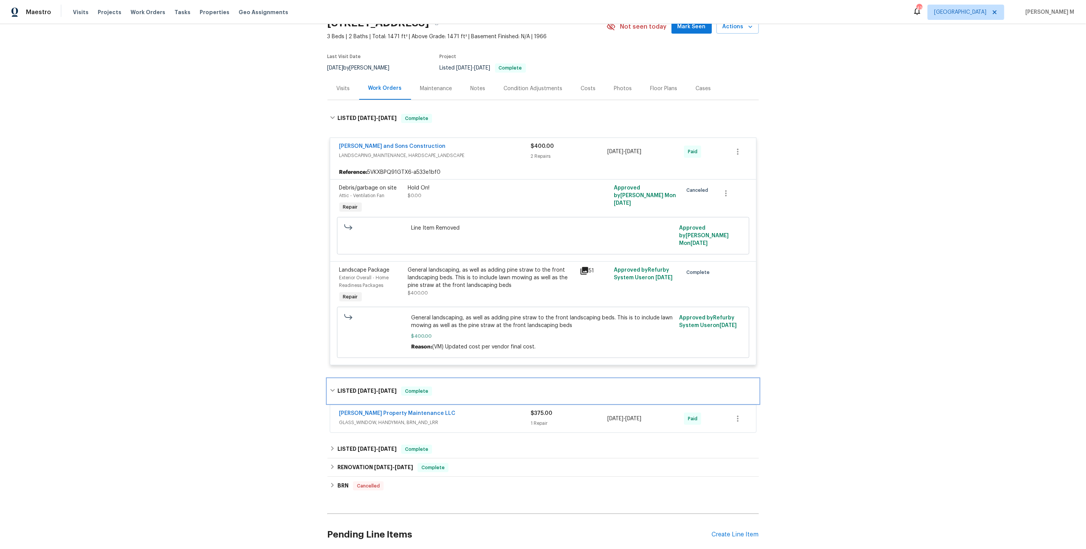
scroll to position [81, 0]
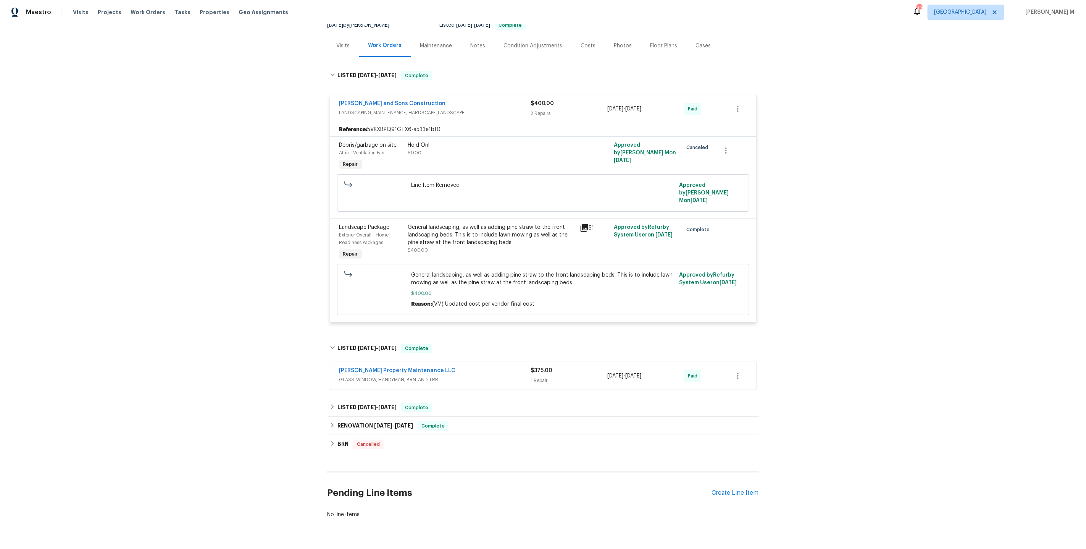
click at [378, 368] on div "[PERSON_NAME] Property Maintenance LLC GLASS_WINDOW, HANDYMAN, BRN_AND_LRR $375…" at bounding box center [543, 375] width 426 height 27
click at [391, 376] on span "GLASS_WINDOW, HANDYMAN, BRN_AND_LRR" at bounding box center [435, 380] width 192 height 8
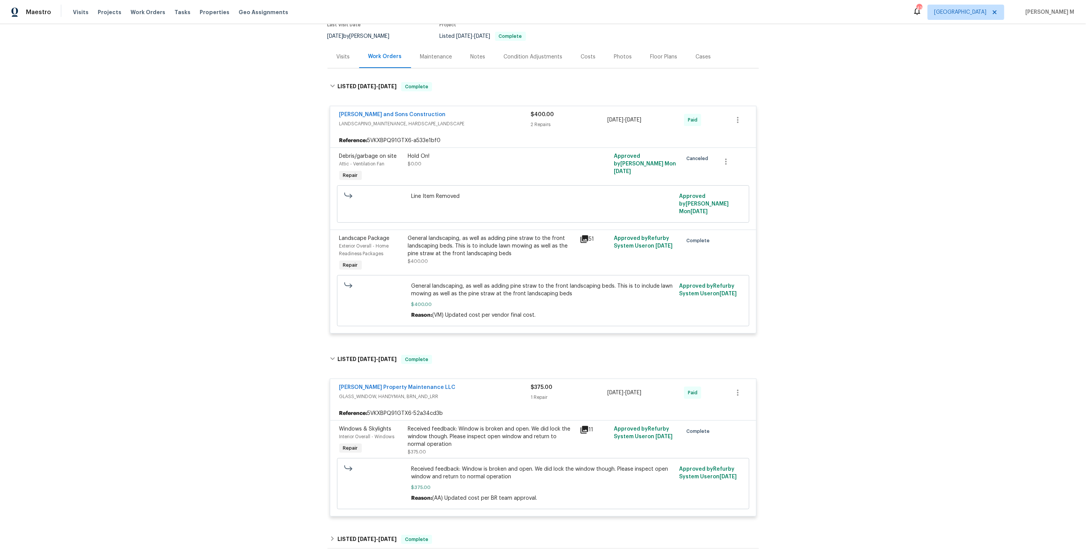
scroll to position [0, 0]
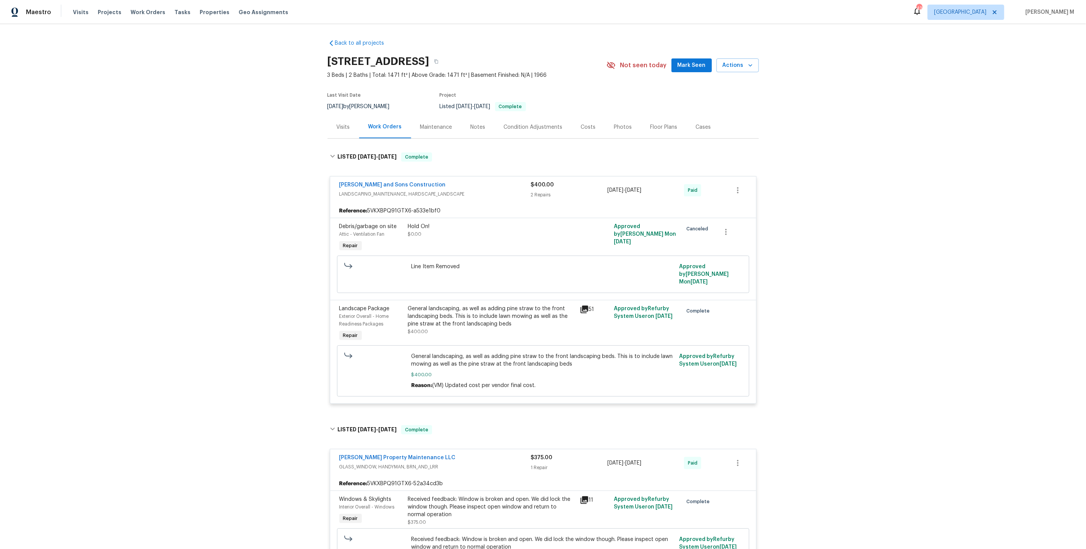
click at [411, 121] on div "Maintenance" at bounding box center [436, 127] width 50 height 23
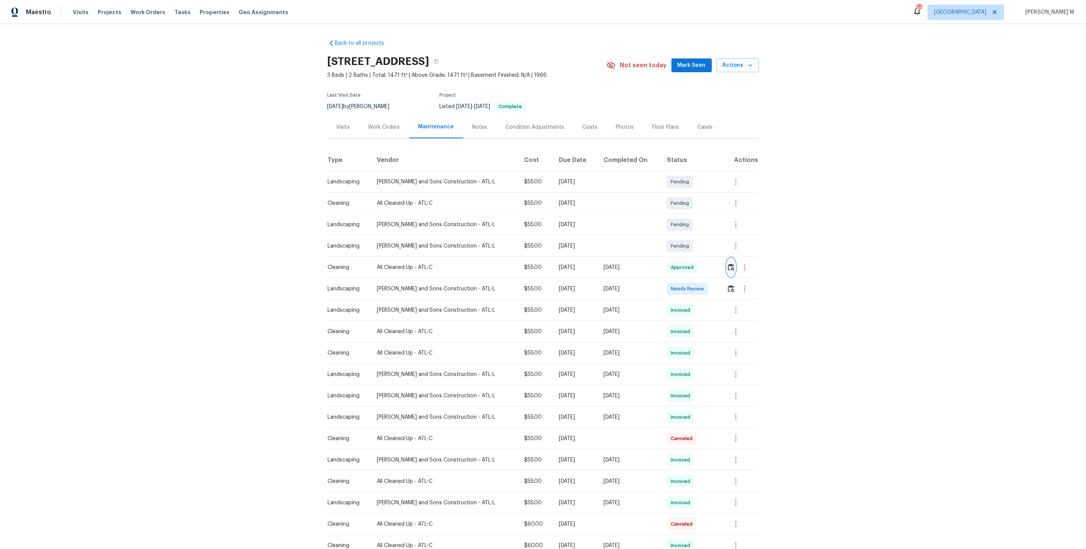
click at [730, 264] on img "button" at bounding box center [731, 266] width 6 height 7
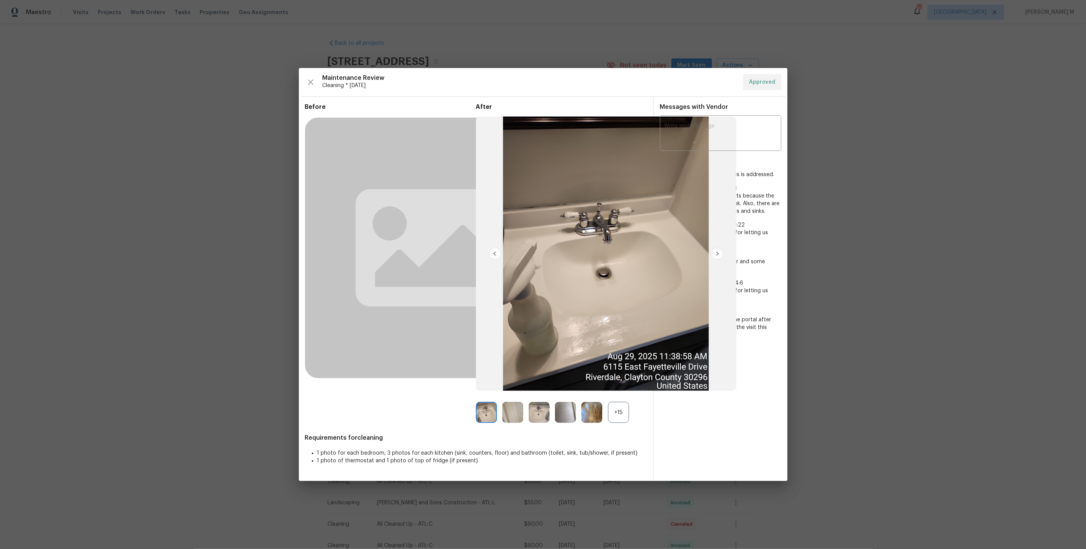
click at [586, 315] on img at bounding box center [606, 253] width 261 height 275
click at [622, 404] on div "+15" at bounding box center [618, 412] width 21 height 21
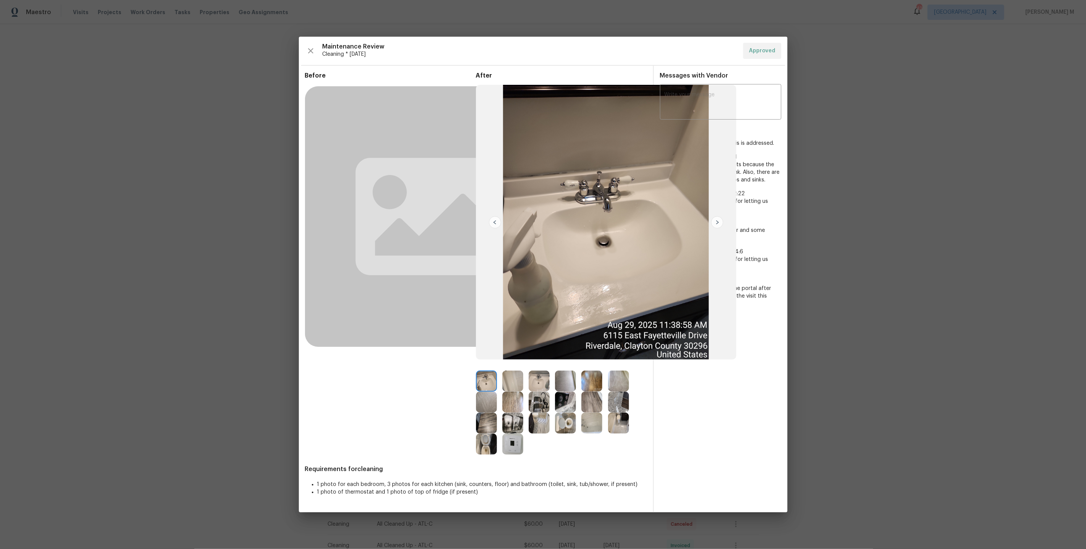
click at [570, 425] on img at bounding box center [565, 422] width 21 height 21
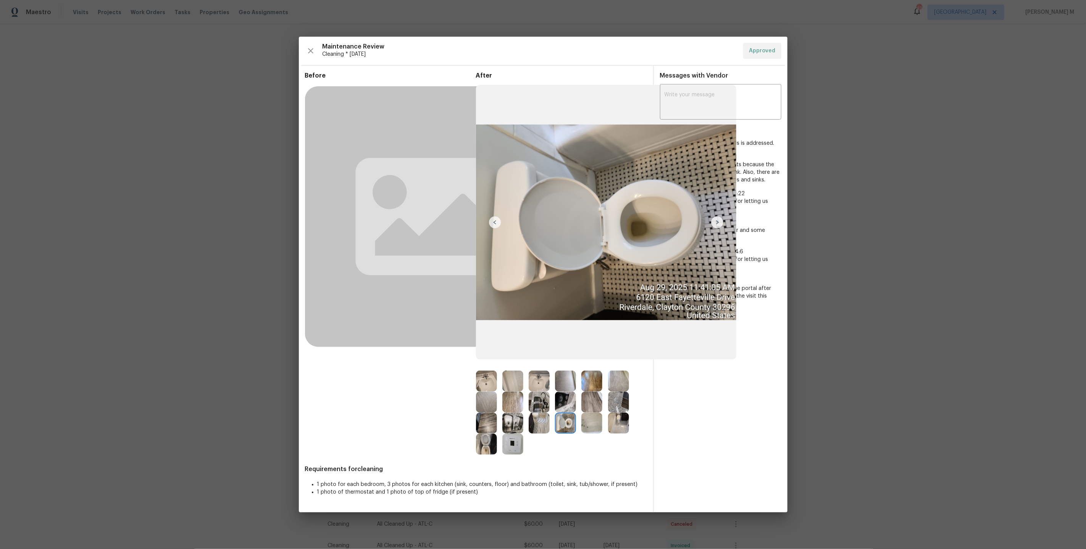
click at [491, 442] on img at bounding box center [486, 443] width 21 height 21
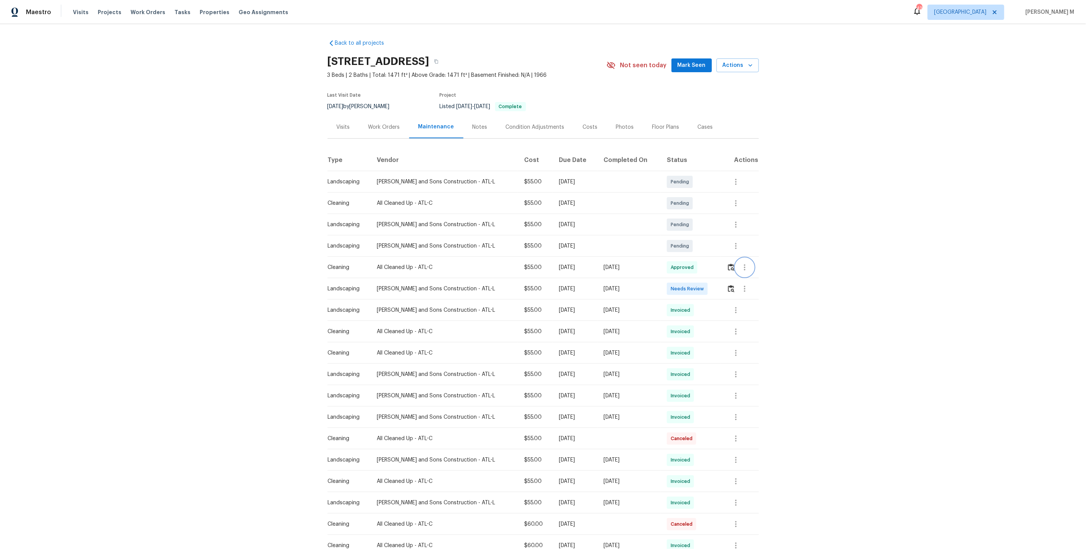
click at [752, 263] on button "button" at bounding box center [745, 267] width 18 height 18
click at [752, 263] on li "Message vendor" at bounding box center [761, 263] width 53 height 13
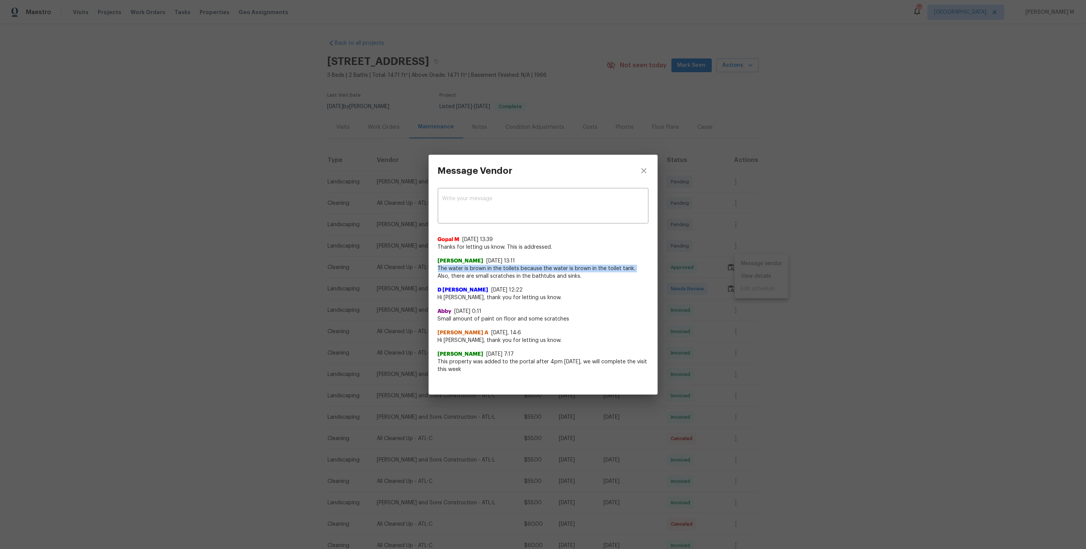
drag, startPoint x: 432, startPoint y: 268, endPoint x: 632, endPoint y: 268, distance: 200.4
click at [632, 268] on div "x ​ Gopal M 8/29/25, 13:39 Thanks for letting us know. This is addressed. Sonya…" at bounding box center [543, 284] width 229 height 195
copy span "The water is brown in the toilets because the water is brown in the toilet tank."
click at [550, 177] on div "Message Vendor" at bounding box center [543, 171] width 229 height 32
drag, startPoint x: 509, startPoint y: 177, endPoint x: 434, endPoint y: 177, distance: 75.6
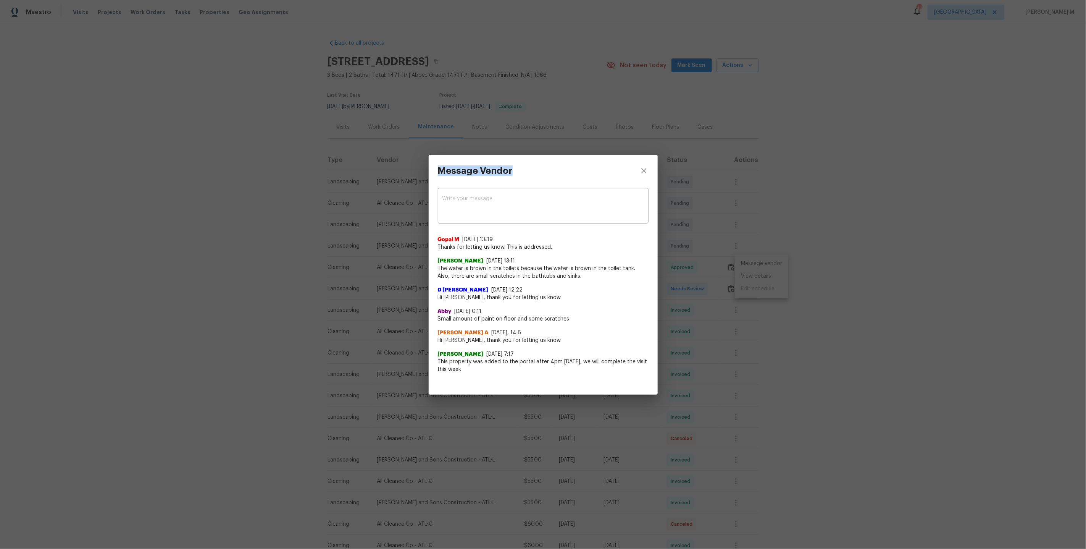
click at [434, 177] on div "Message Vendor" at bounding box center [475, 171] width 93 height 32
drag, startPoint x: 464, startPoint y: 174, endPoint x: 588, endPoint y: 177, distance: 123.7
click at [588, 177] on div "Message Vendor" at bounding box center [543, 171] width 229 height 32
click at [544, 177] on div "Message Vendor" at bounding box center [543, 171] width 229 height 32
drag, startPoint x: 522, startPoint y: 177, endPoint x: 420, endPoint y: 177, distance: 101.6
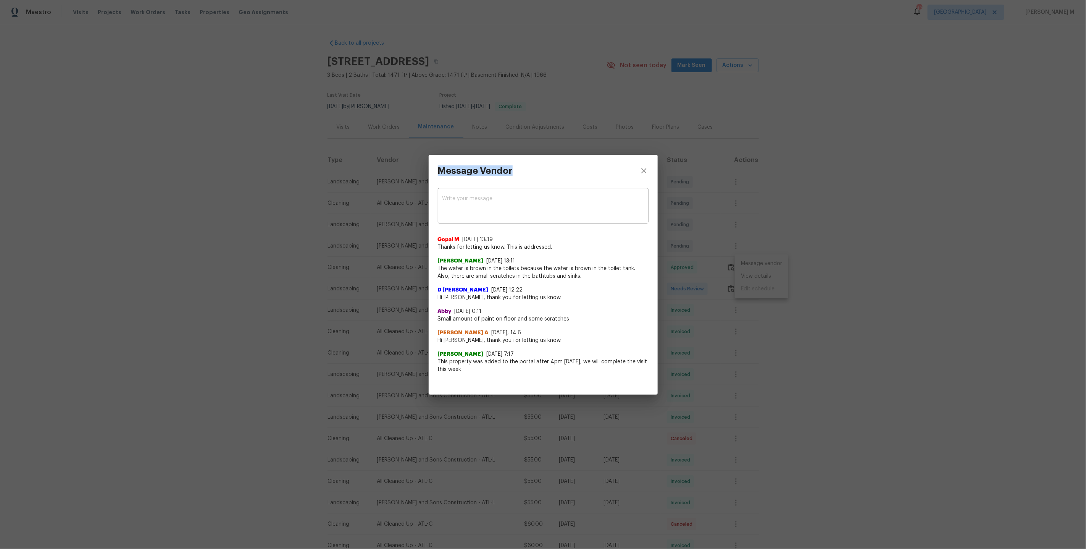
click at [420, 177] on div "Message Vendor x ​ Gopal M 8/29/25, 13:39 Thanks for letting us know. This is a…" at bounding box center [543, 274] width 1086 height 549
drag, startPoint x: 455, startPoint y: 177, endPoint x: 443, endPoint y: 183, distance: 13.0
click at [443, 183] on div "Message Vendor" at bounding box center [475, 171] width 93 height 32
click at [443, 171] on h3 "Message Vendor" at bounding box center [475, 170] width 75 height 11
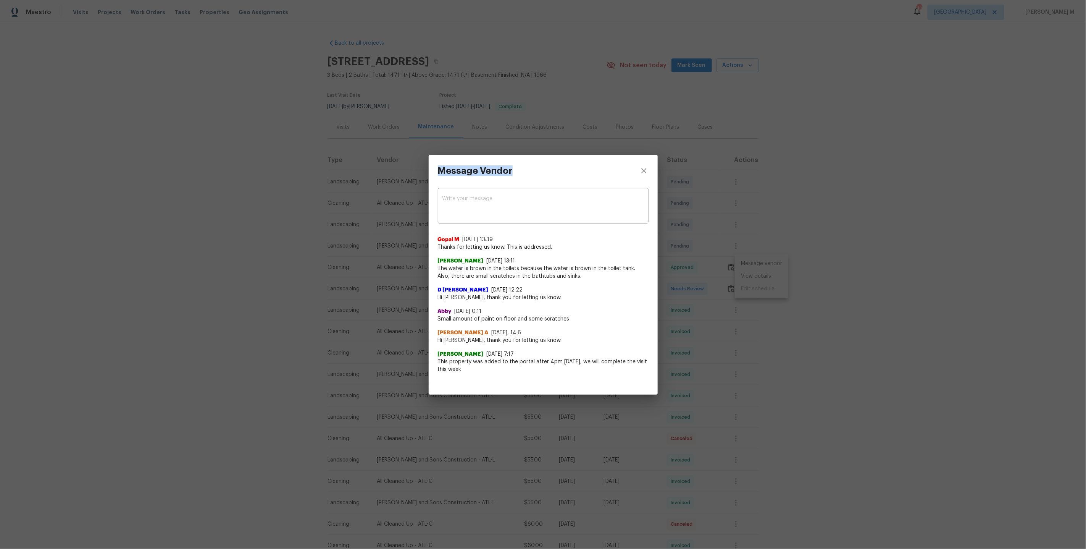
click at [443, 171] on h3 "Message Vendor" at bounding box center [475, 170] width 75 height 11
click at [562, 168] on div "Message Vendor" at bounding box center [543, 171] width 229 height 32
click at [555, 179] on div "Message Vendor" at bounding box center [543, 171] width 229 height 32
click at [542, 202] on textarea at bounding box center [543, 206] width 202 height 21
click at [518, 306] on div "Abby 8/16/25, 0:11 Small amount of paint on floor and some scratches" at bounding box center [543, 311] width 211 height 21
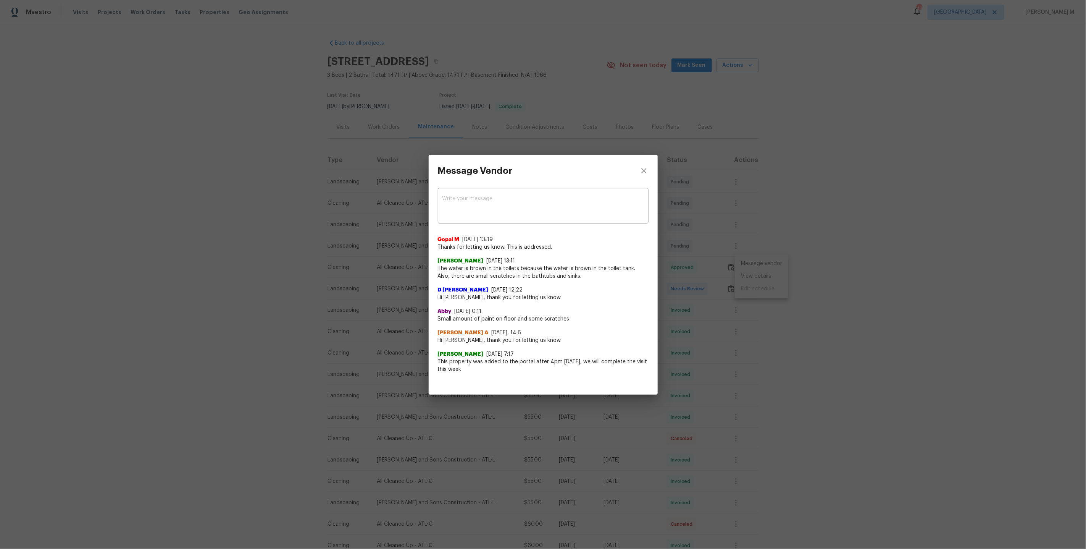
click at [549, 271] on span "The water is brown in the toilets because the water is brown in the toilet tank…" at bounding box center [543, 272] width 211 height 15
click at [320, 349] on div "Message Vendor x ​ Gopal M 8/29/25, 13:39 Thanks for letting us know. This is a…" at bounding box center [543, 274] width 1086 height 549
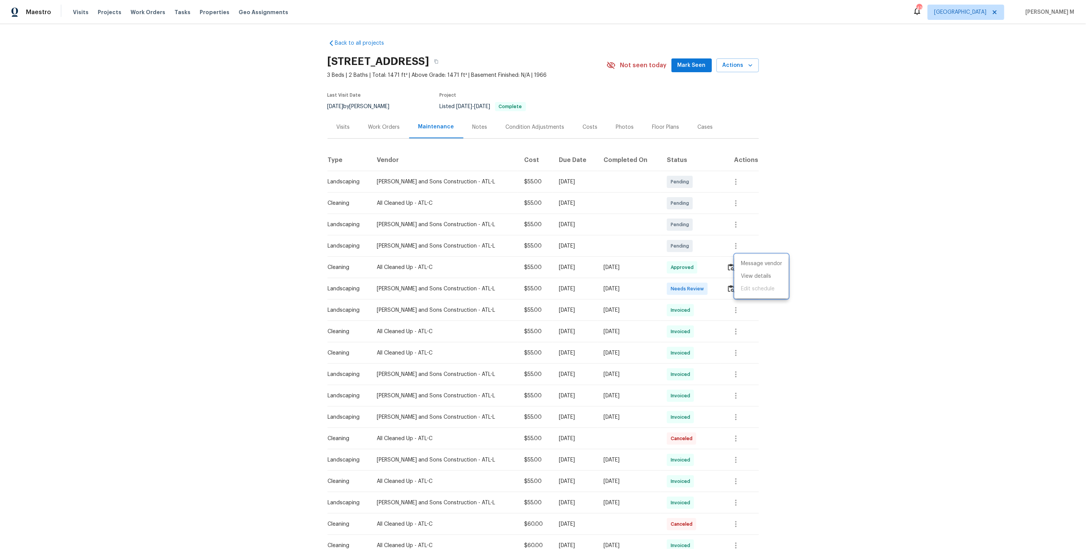
click at [363, 123] on div at bounding box center [543, 274] width 1086 height 549
click at [376, 123] on div "Work Orders" at bounding box center [384, 127] width 32 height 8
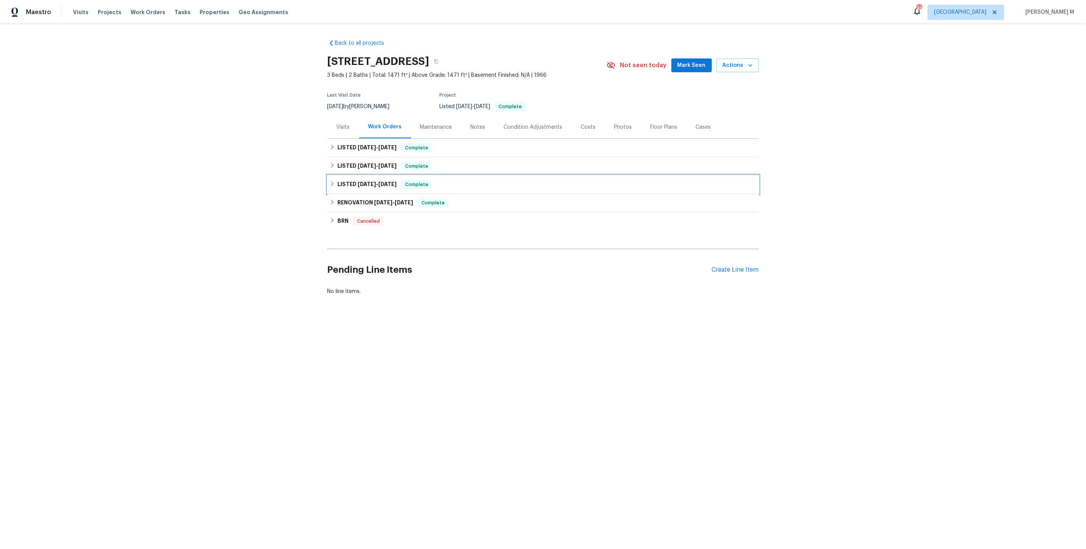
click at [368, 184] on h6 "LISTED 2/25/25 - 3/7/25" at bounding box center [367, 184] width 59 height 9
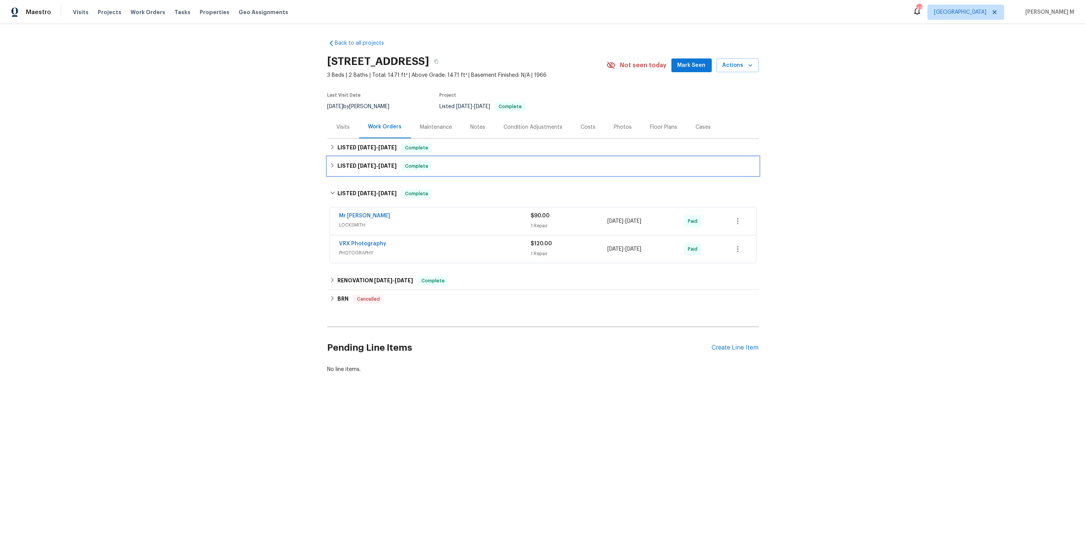
click at [368, 169] on div "LISTED 4/2/25 - 4/4/25 Complete" at bounding box center [543, 166] width 431 height 18
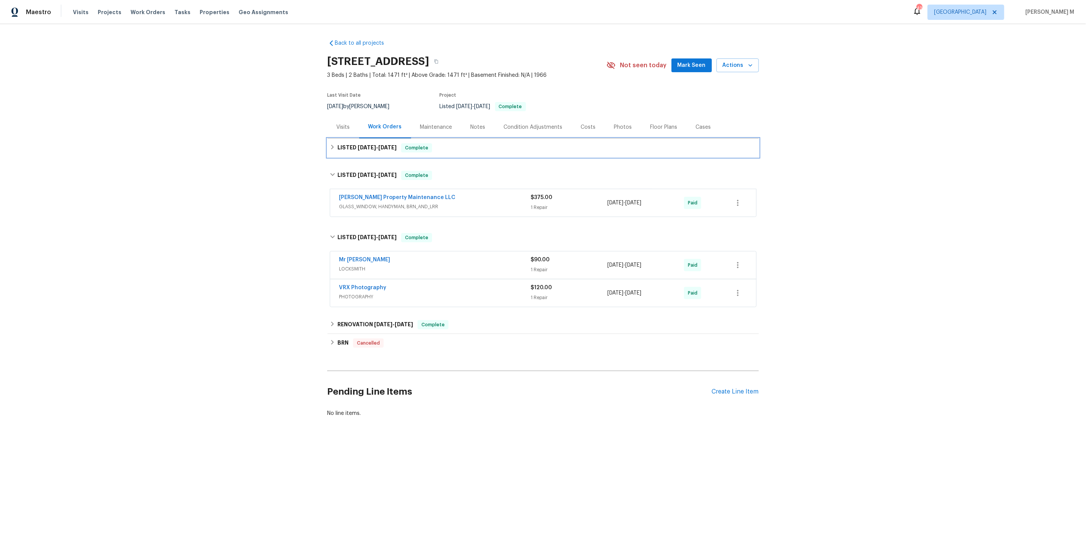
click at [367, 143] on h6 "LISTED 4/30/25 - 5/2/25" at bounding box center [367, 147] width 59 height 9
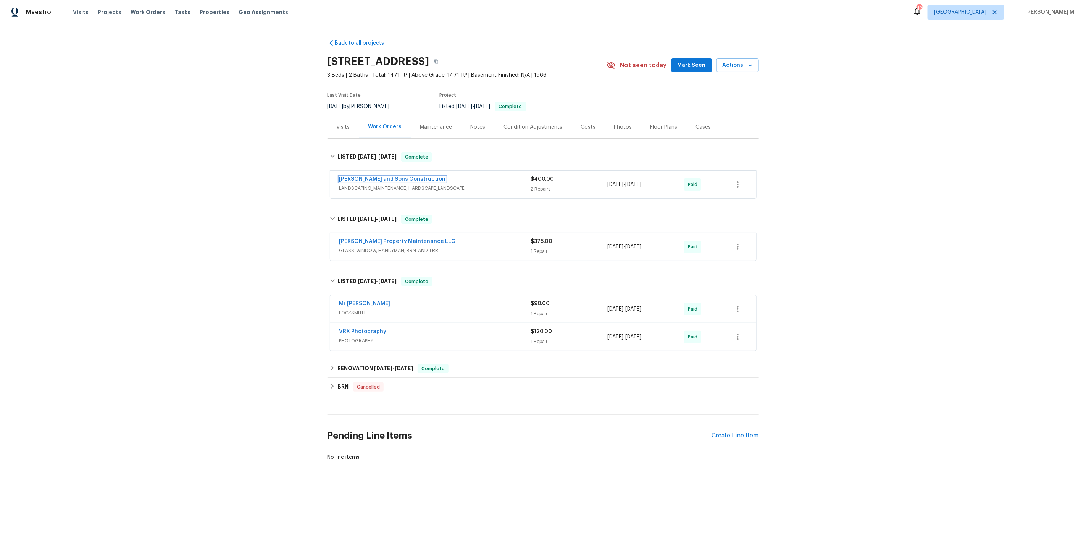
click at [380, 176] on link "Reyes and Sons Construction" at bounding box center [392, 178] width 107 height 5
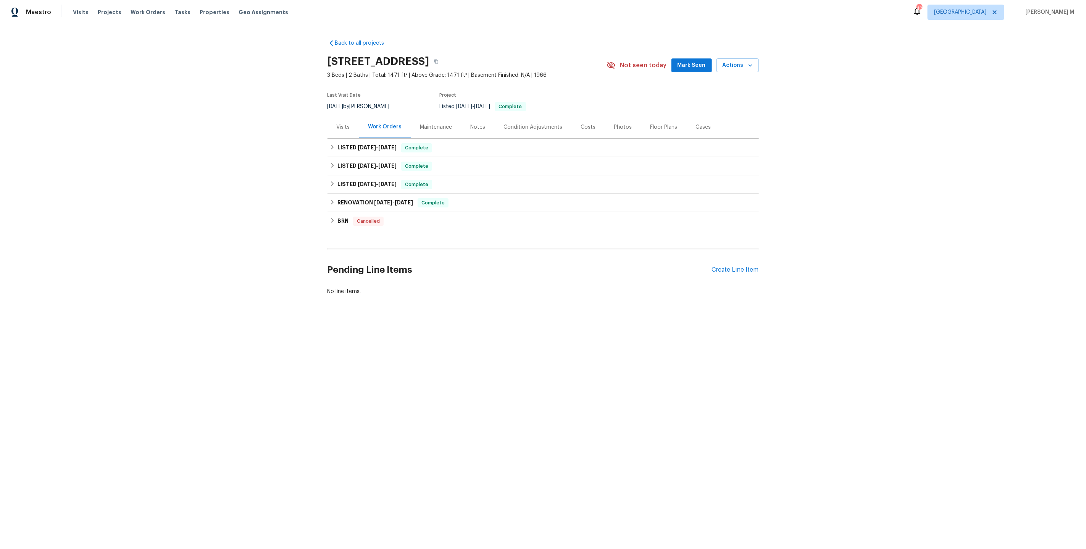
click at [428, 124] on div "Maintenance" at bounding box center [436, 127] width 32 height 8
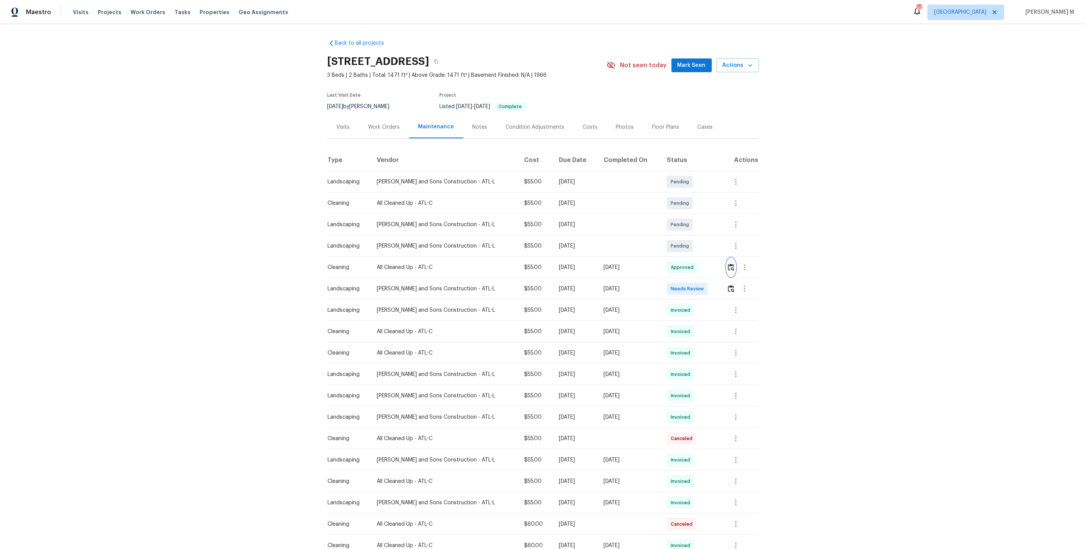
click at [731, 266] on img "button" at bounding box center [731, 266] width 6 height 7
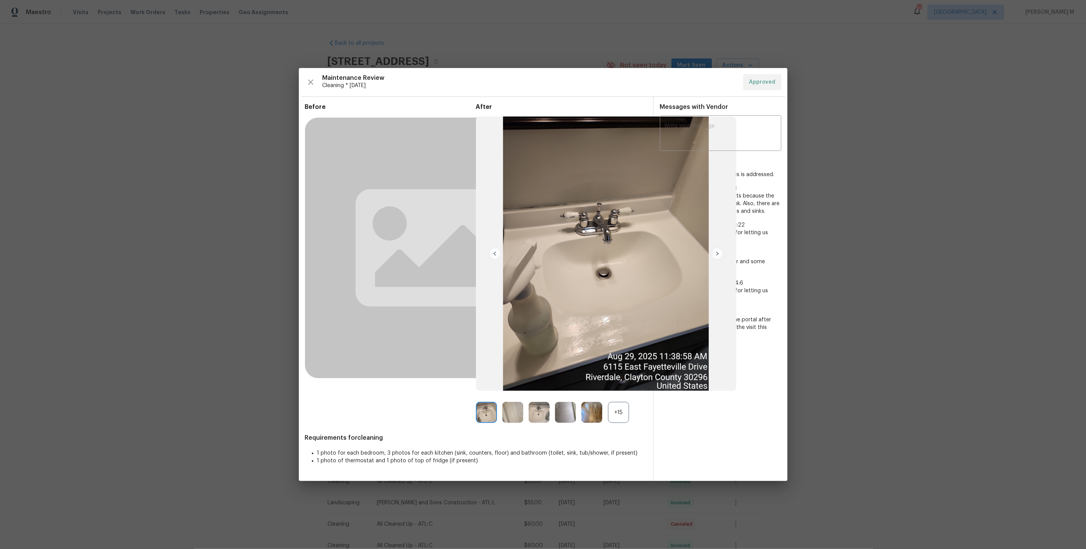
click at [620, 396] on div "After +15" at bounding box center [561, 263] width 171 height 320
click at [617, 411] on div "+15" at bounding box center [618, 412] width 21 height 21
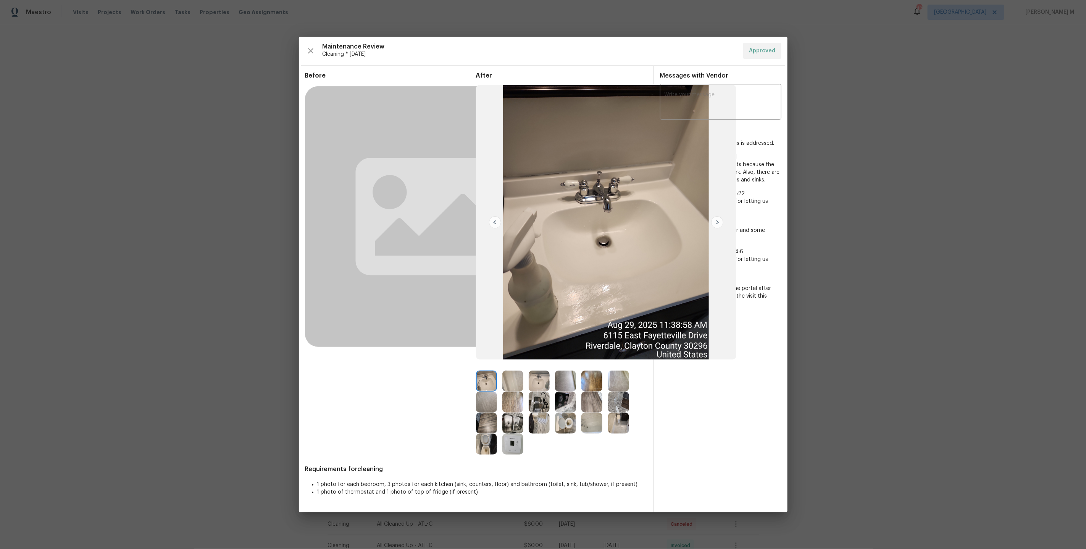
click at [573, 429] on img at bounding box center [565, 422] width 21 height 21
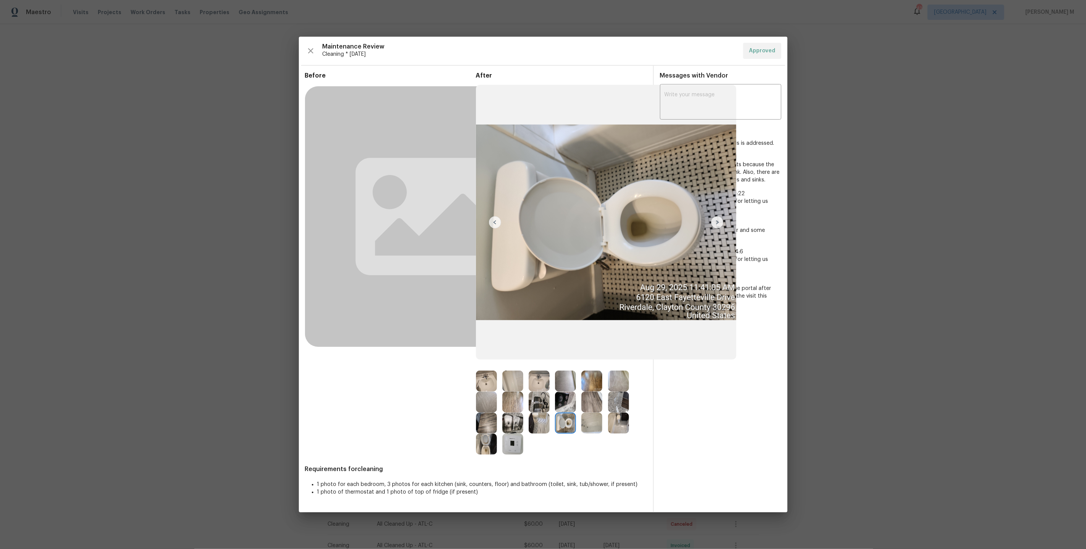
click at [488, 439] on img at bounding box center [486, 443] width 21 height 21
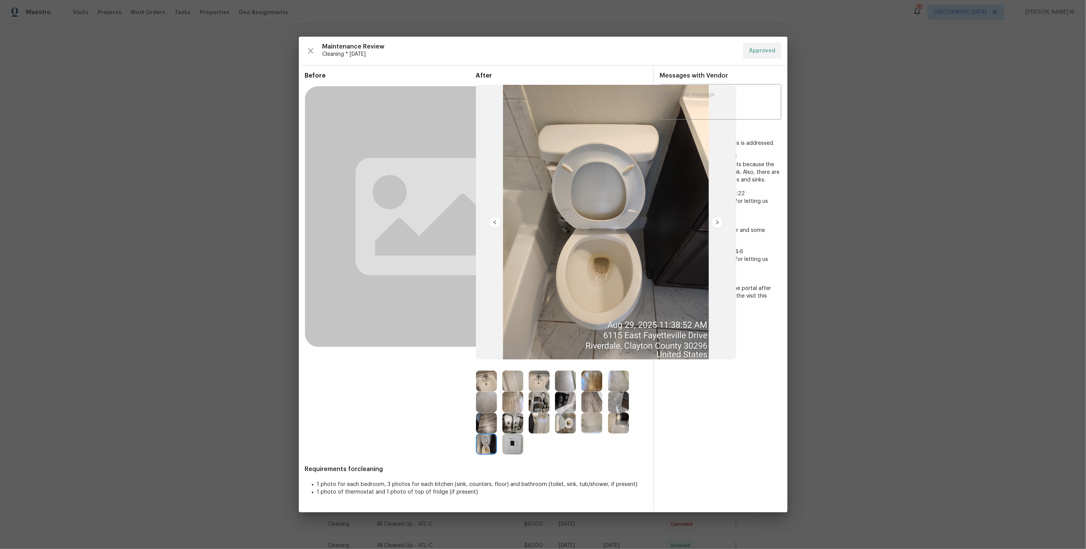
click at [571, 425] on img at bounding box center [565, 422] width 21 height 21
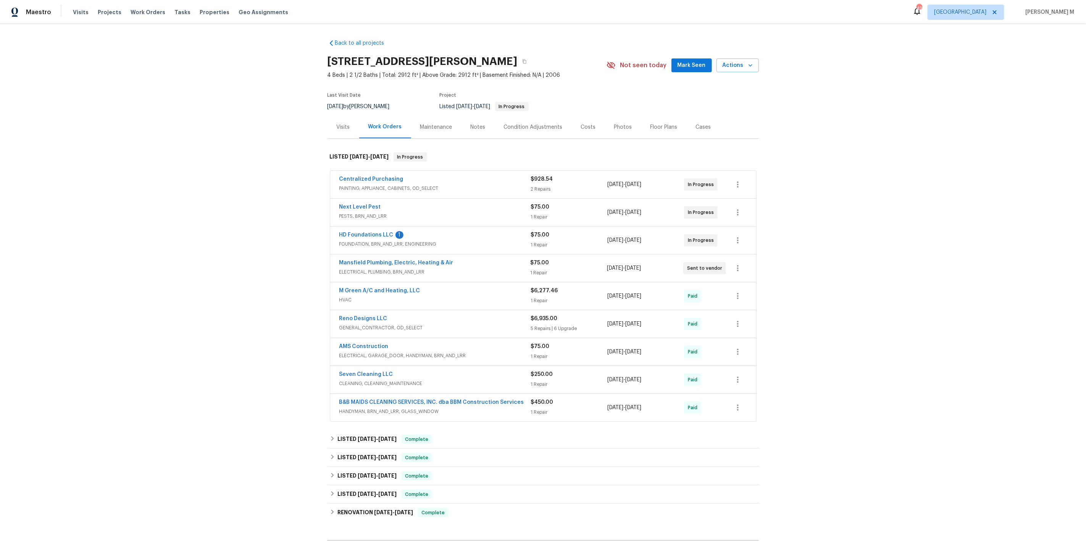
scroll to position [72, 0]
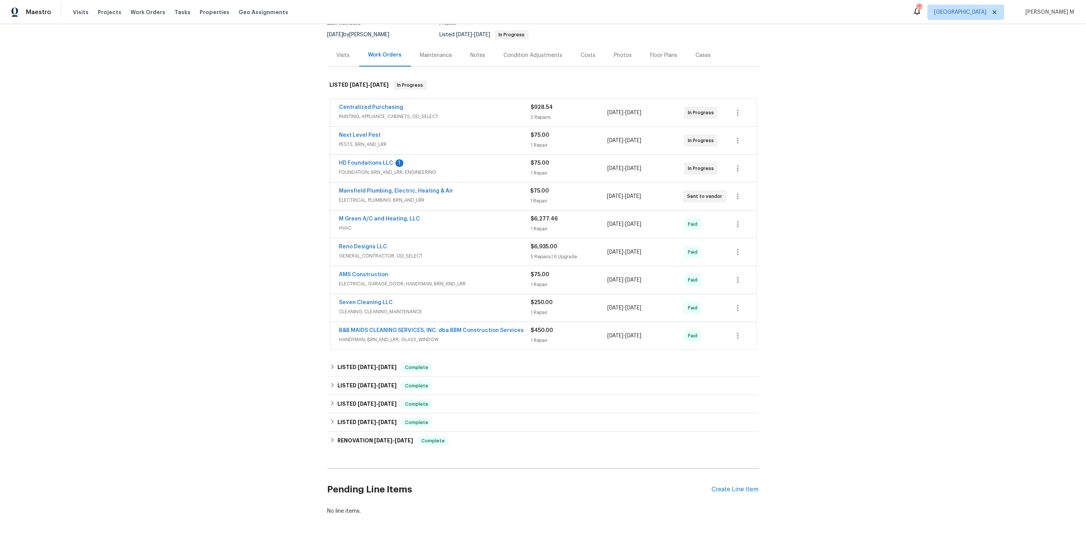
click at [380, 113] on span "PAINTING, APPLIANCE, CABINETS, OD_SELECT" at bounding box center [435, 117] width 192 height 8
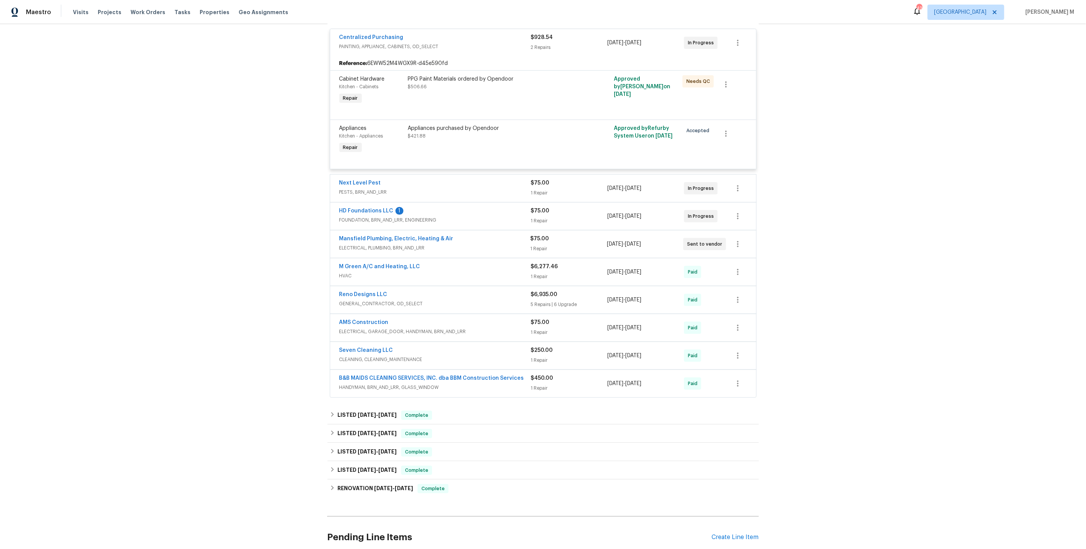
scroll to position [155, 0]
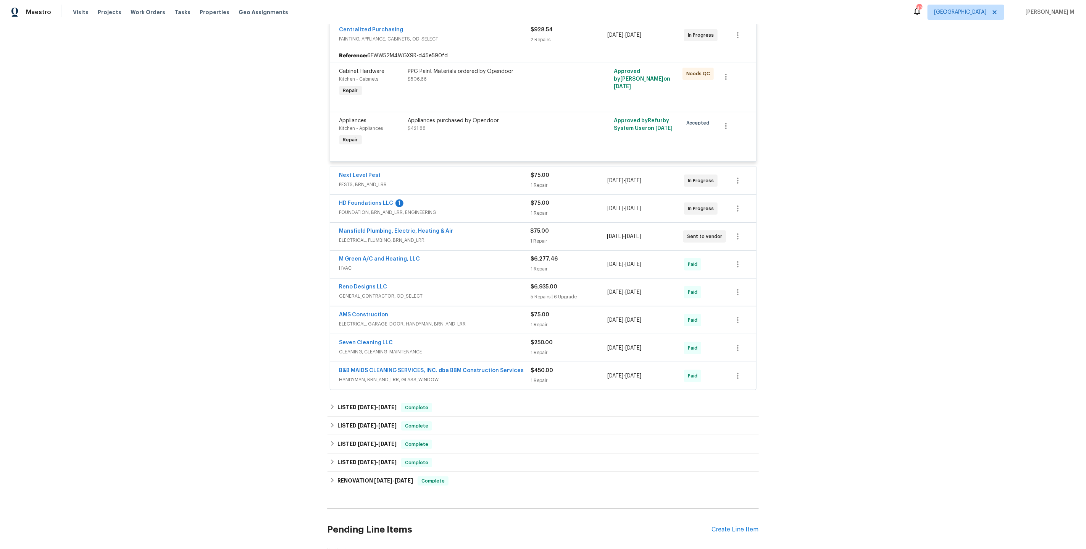
click at [352, 264] on span "HVAC" at bounding box center [435, 268] width 192 height 8
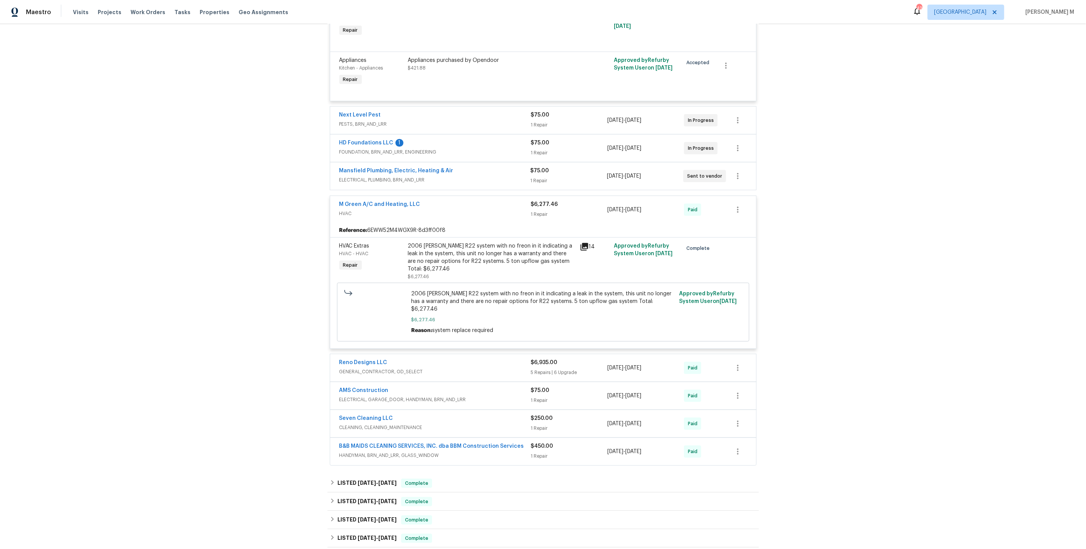
scroll to position [216, 0]
click at [373, 201] on link "M Green A/C and Heating, LLC" at bounding box center [379, 203] width 81 height 5
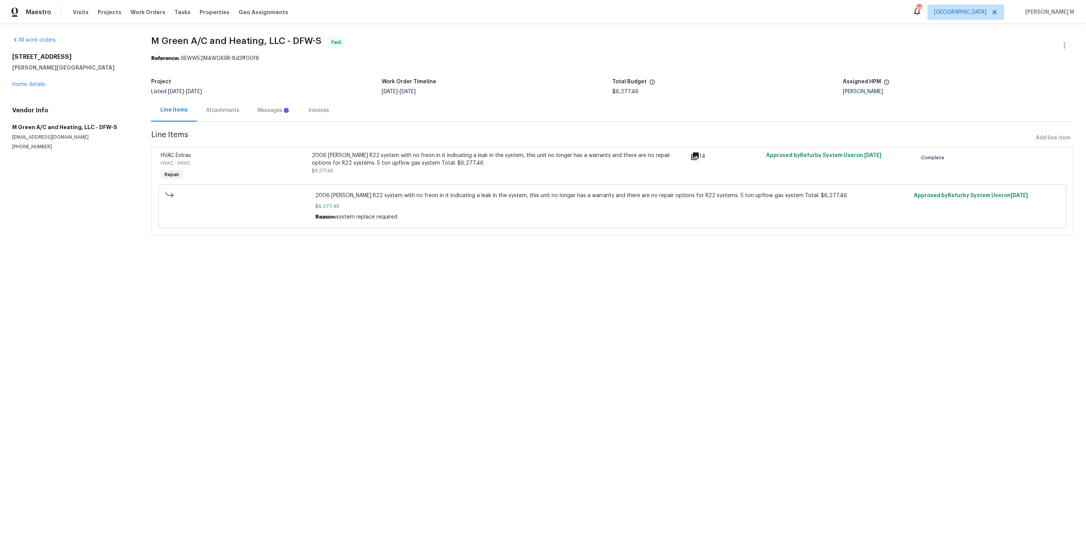
click at [226, 109] on div "Attachments" at bounding box center [222, 111] width 33 height 8
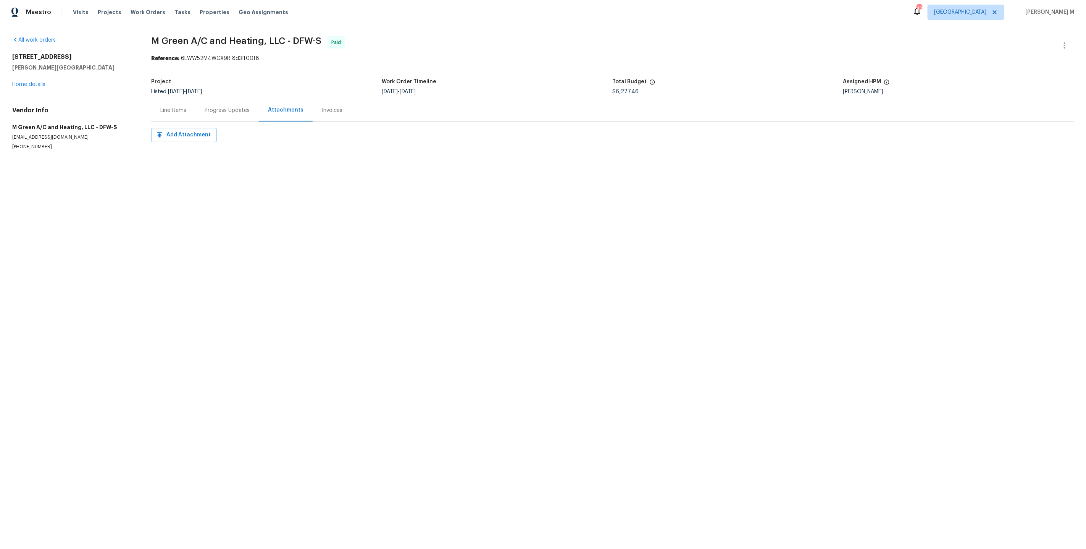
click at [226, 109] on div "Progress Updates" at bounding box center [227, 111] width 45 height 8
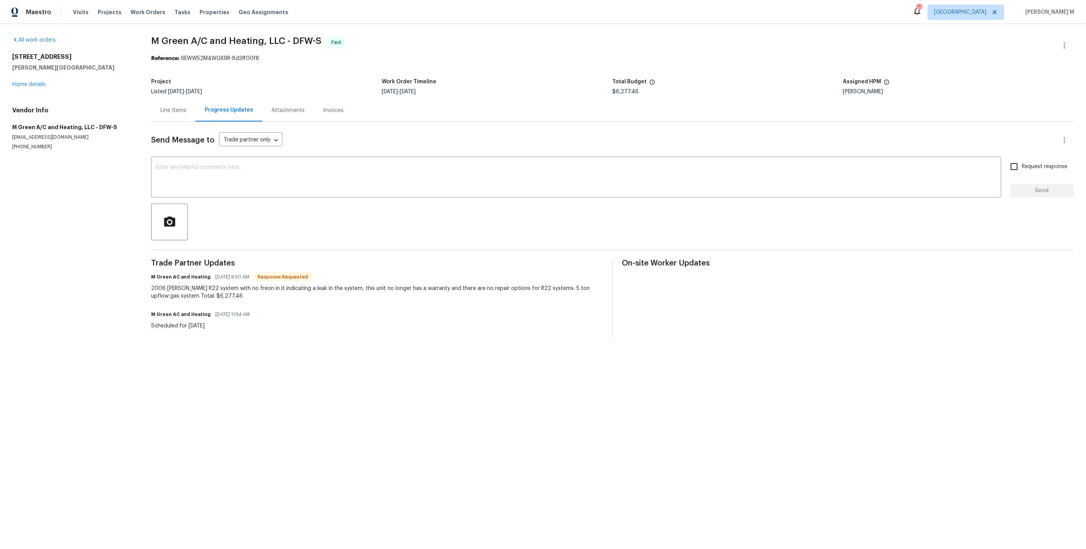
click at [171, 108] on div "Line Items" at bounding box center [173, 111] width 26 height 8
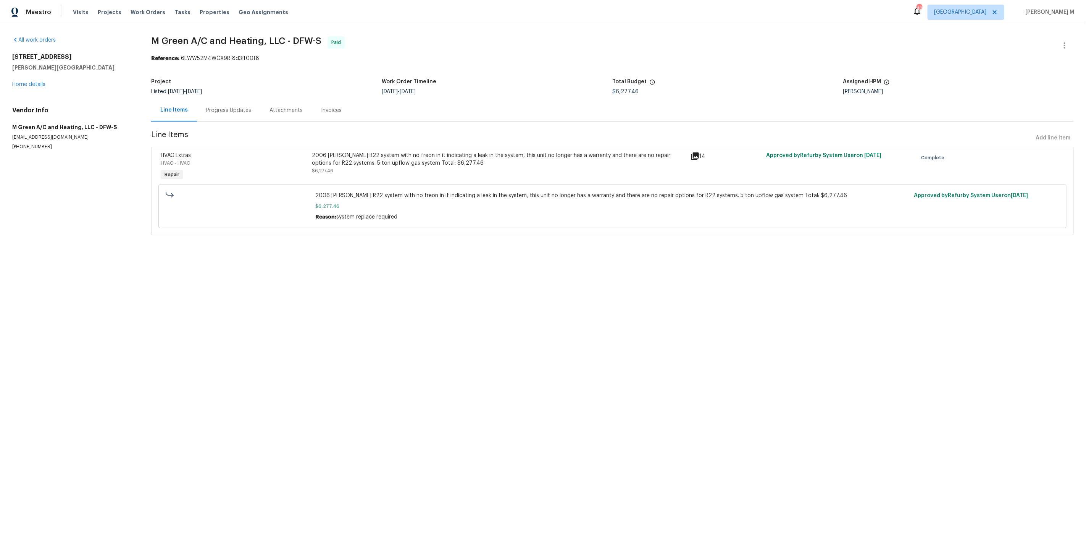
click at [423, 152] on div "2006 [PERSON_NAME] R22 system with no freon in it indicating a leak in the syst…" at bounding box center [499, 159] width 374 height 15
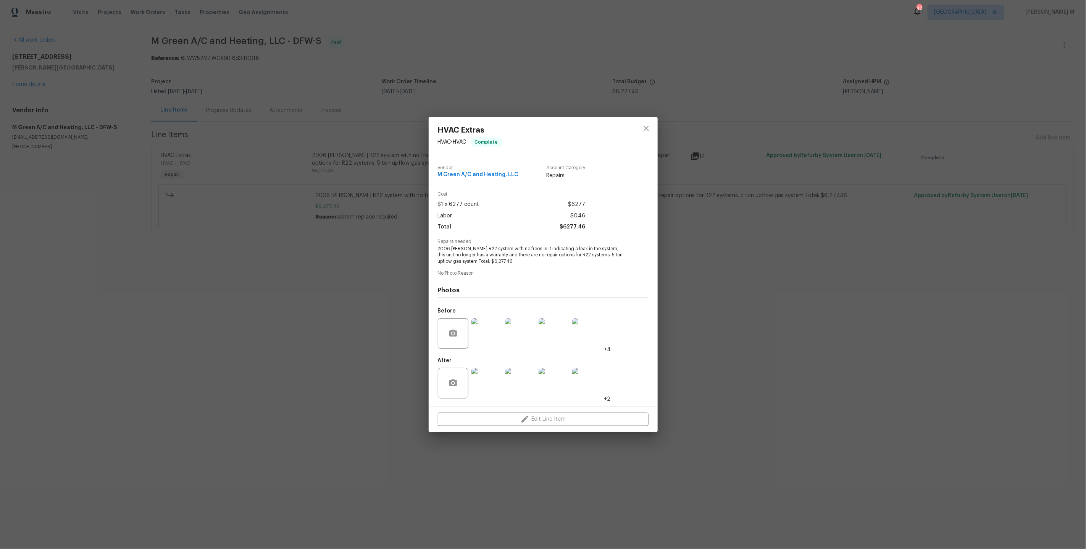
click at [481, 343] on img at bounding box center [487, 333] width 31 height 31
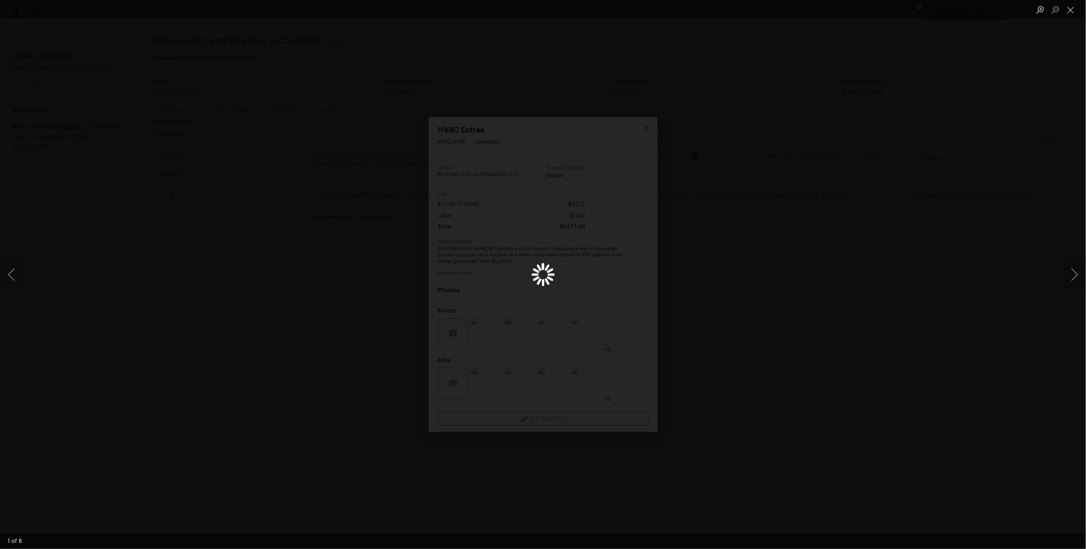
click at [864, 333] on div "Lightbox" at bounding box center [543, 274] width 1086 height 549
click at [795, 340] on div "Lightbox" at bounding box center [543, 274] width 1086 height 549
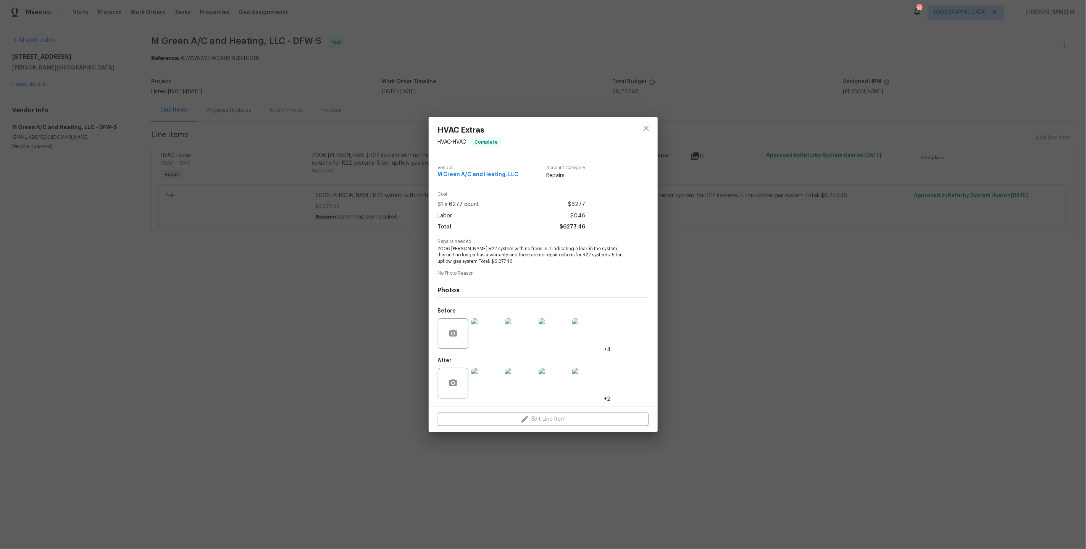
click at [319, 270] on div "HVAC Extras HVAC - HVAC Complete Vendor M Green A/C and Heating, LLC Account Ca…" at bounding box center [543, 274] width 1086 height 549
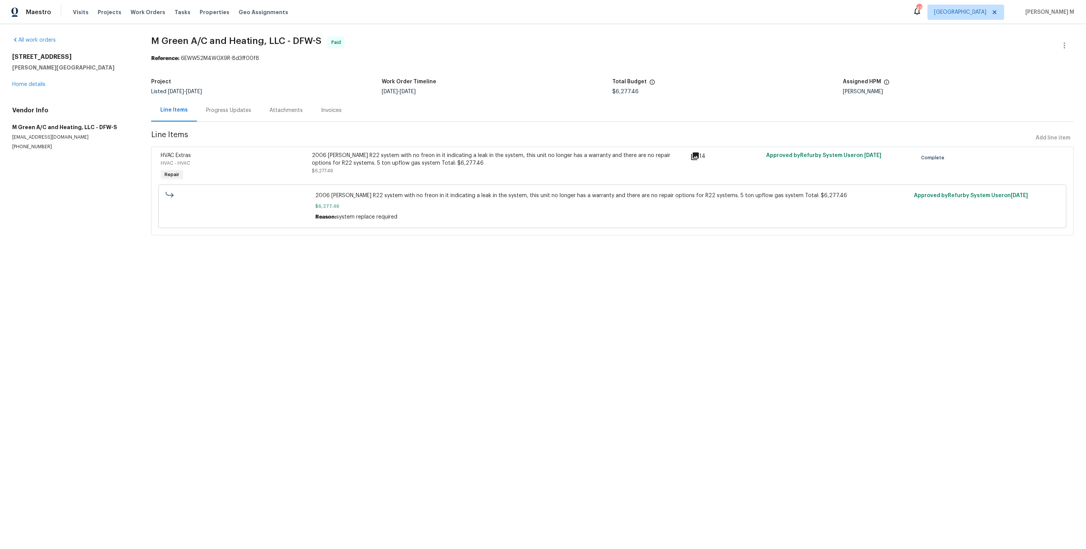
click at [218, 83] on div "Project" at bounding box center [266, 84] width 231 height 10
click at [31, 82] on link "Home details" at bounding box center [28, 84] width 33 height 5
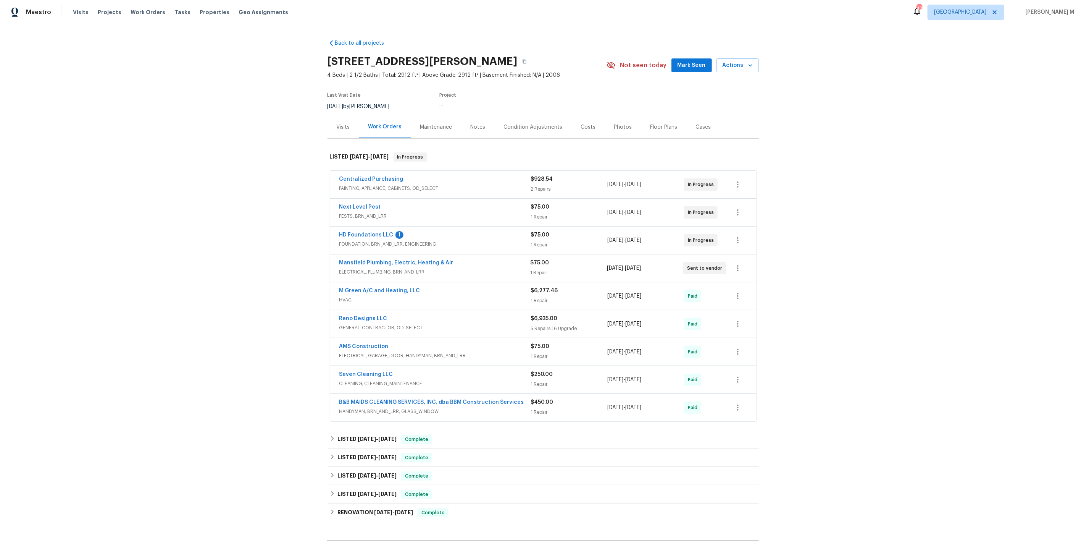
click at [433, 123] on div "Maintenance" at bounding box center [436, 127] width 32 height 8
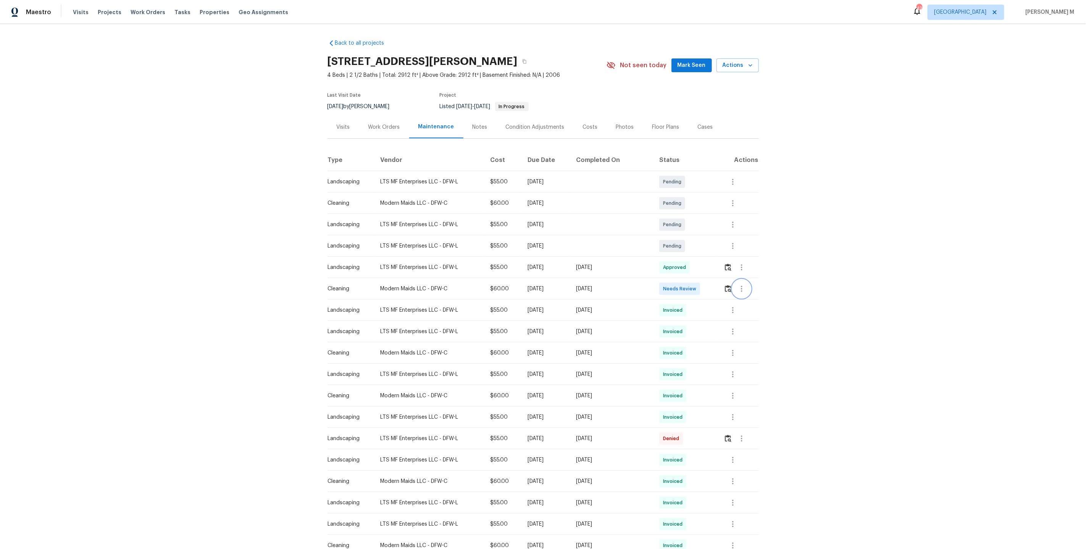
click at [740, 286] on icon "button" at bounding box center [741, 288] width 9 height 9
click at [740, 286] on li "Message vendor" at bounding box center [759, 285] width 53 height 13
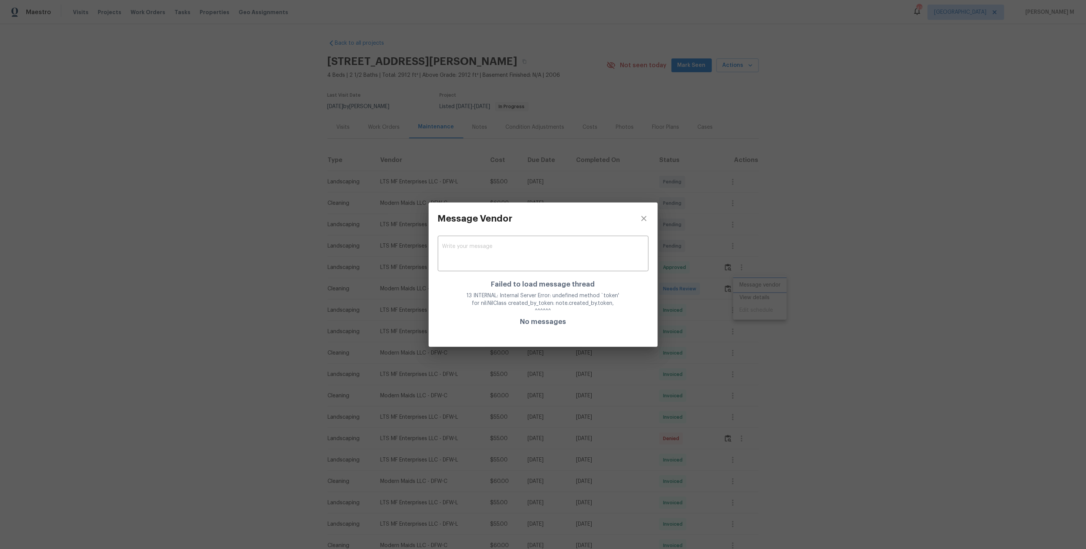
click at [701, 328] on div "Message Vendor x ​ Failed to load message thread 13 INTERNAL: Internal Server E…" at bounding box center [543, 274] width 1086 height 549
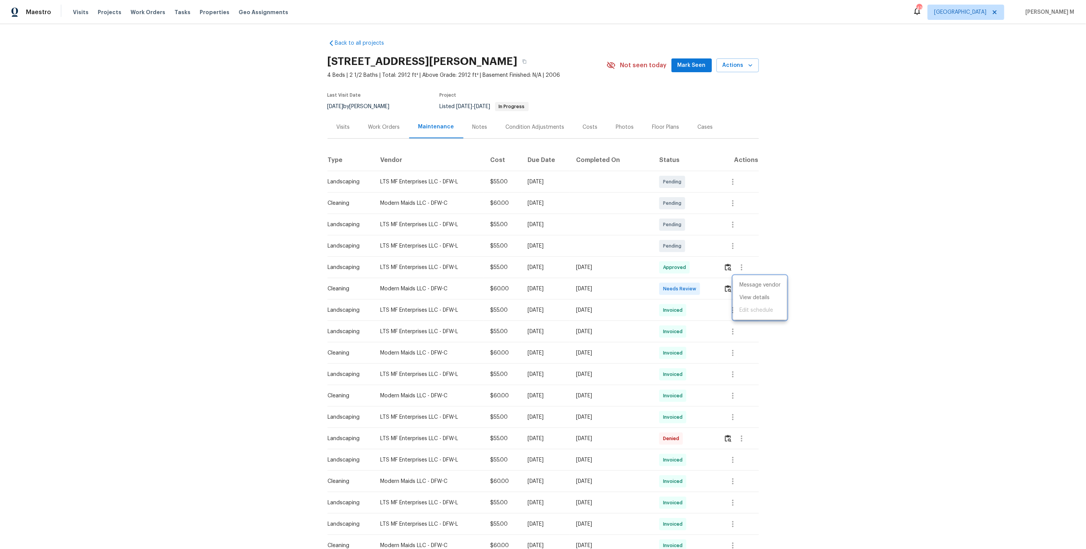
click at [385, 105] on div at bounding box center [543, 274] width 1086 height 549
click at [385, 126] on div "Work Orders" at bounding box center [384, 127] width 32 height 8
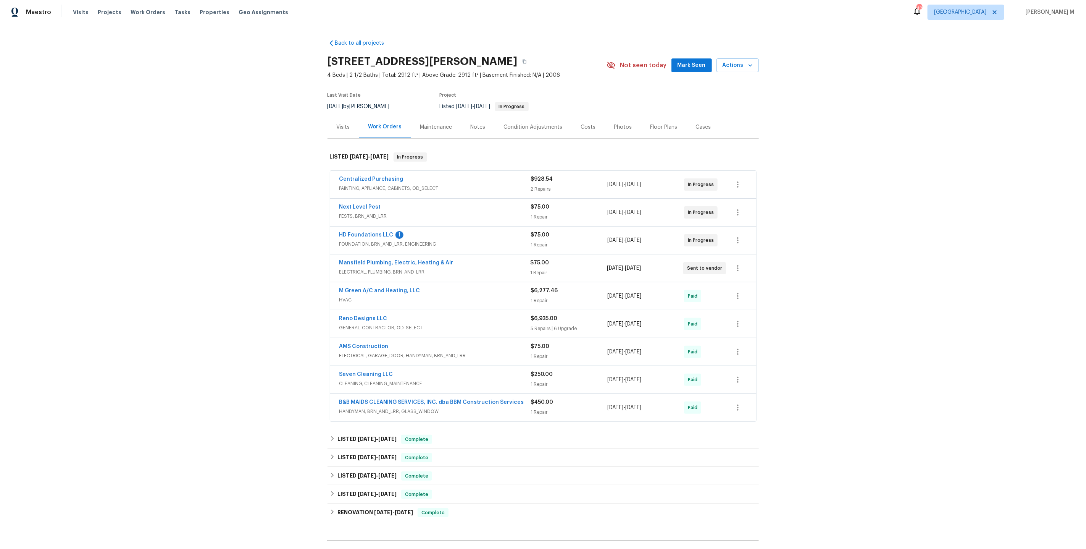
click at [420, 127] on div "Maintenance" at bounding box center [436, 127] width 32 height 8
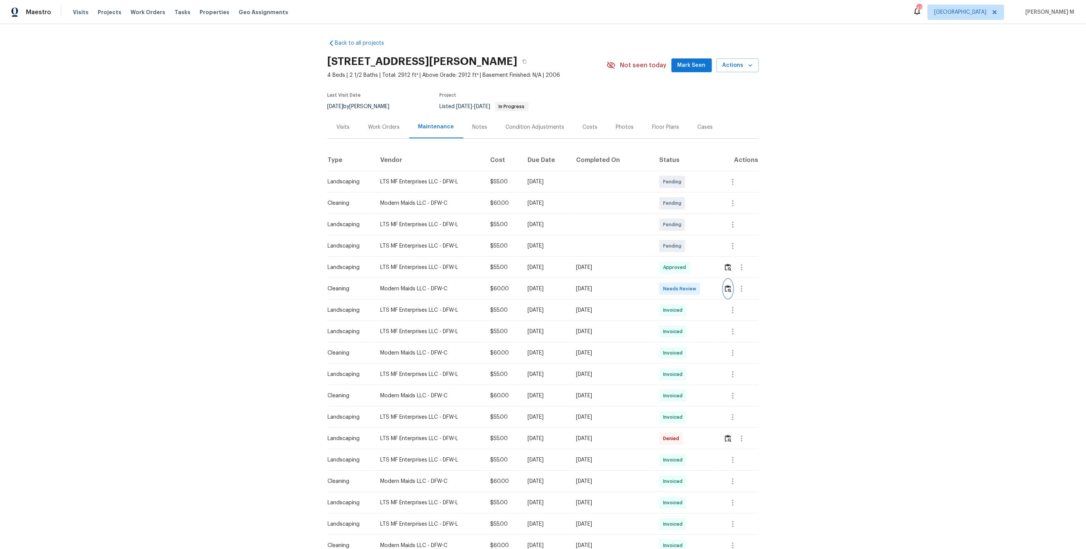
click at [733, 283] on button "button" at bounding box center [728, 288] width 9 height 18
click at [743, 288] on icon "button" at bounding box center [741, 288] width 9 height 9
click at [743, 288] on li "Message vendor" at bounding box center [759, 285] width 53 height 13
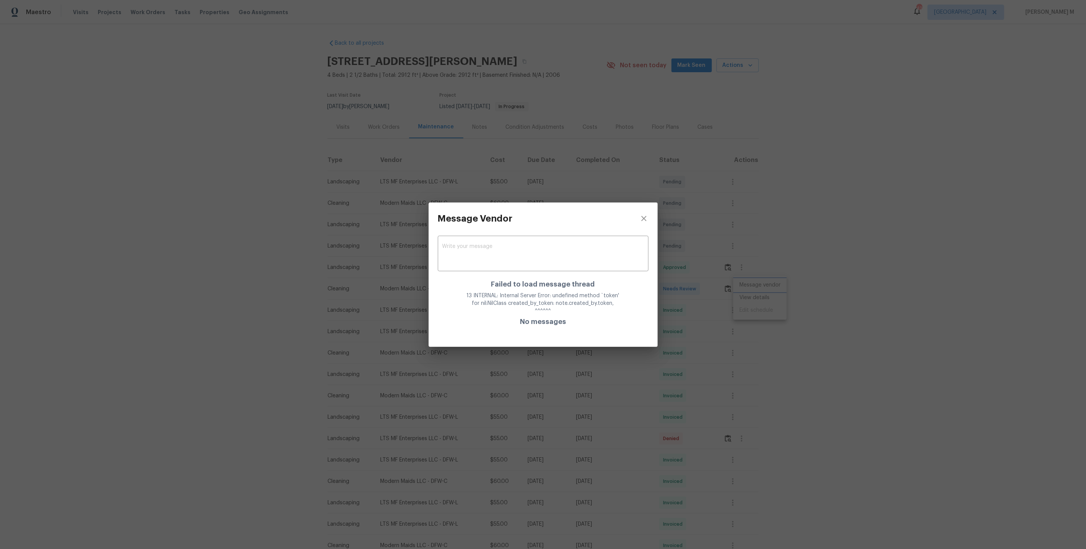
click at [755, 311] on div "Message Vendor x ​ Failed to load message thread 13 INTERNAL: Internal Server E…" at bounding box center [543, 274] width 1086 height 549
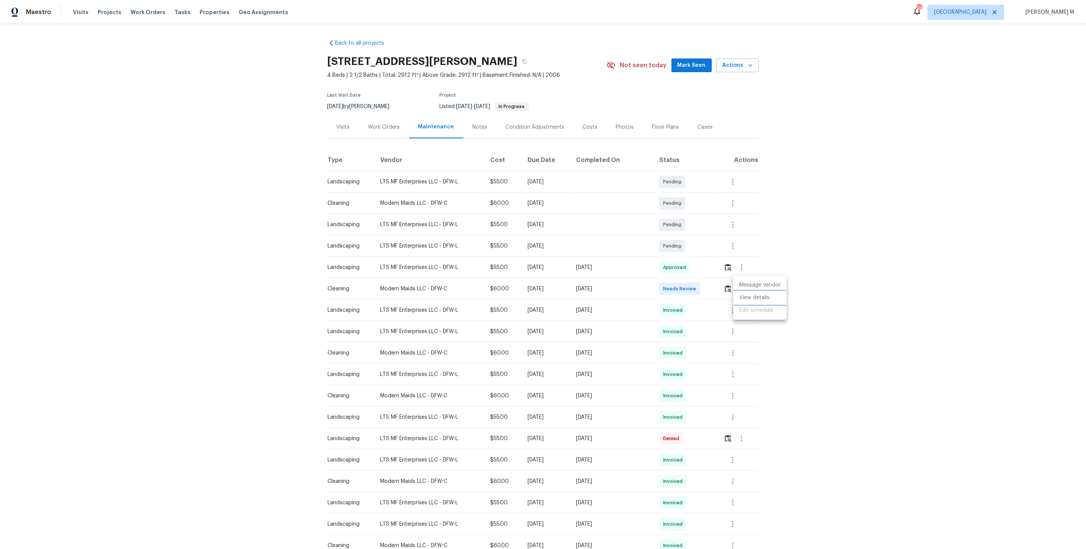
click at [755, 298] on li "View details" at bounding box center [759, 297] width 53 height 13
click at [737, 262] on div at bounding box center [543, 274] width 1086 height 549
click at [732, 350] on icon "button" at bounding box center [732, 352] width 9 height 9
click at [732, 350] on li "Message vendor" at bounding box center [751, 349] width 53 height 13
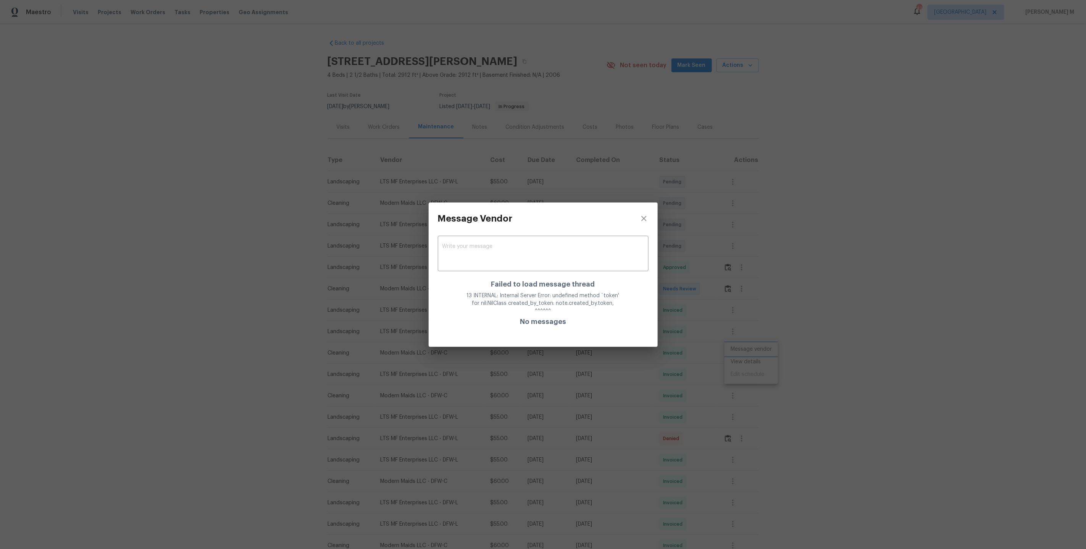
click at [778, 337] on div "Message Vendor x ​ Failed to load message thread 13 INTERNAL: Internal Server E…" at bounding box center [543, 274] width 1086 height 549
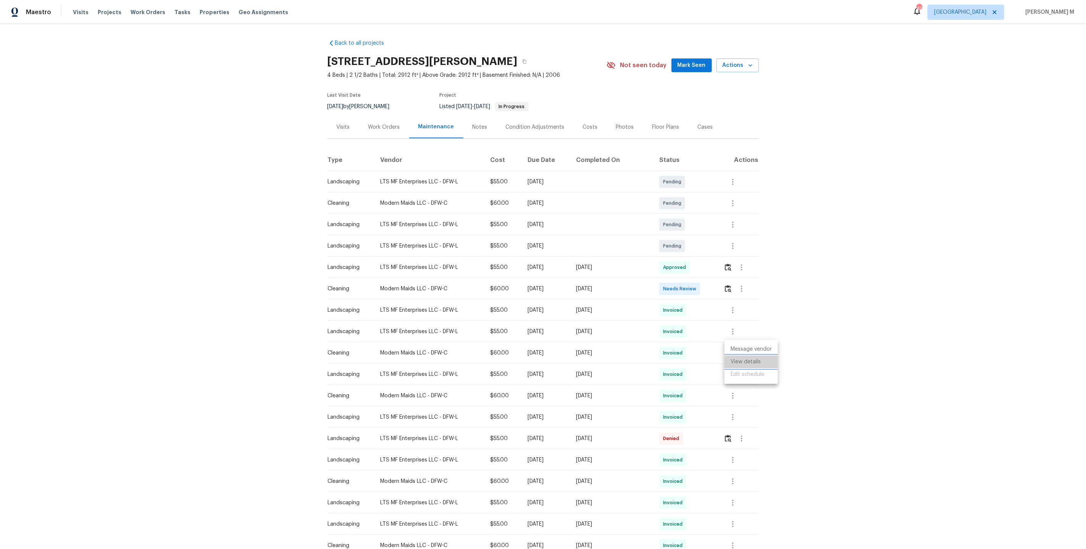
click at [752, 361] on li "View details" at bounding box center [751, 361] width 53 height 13
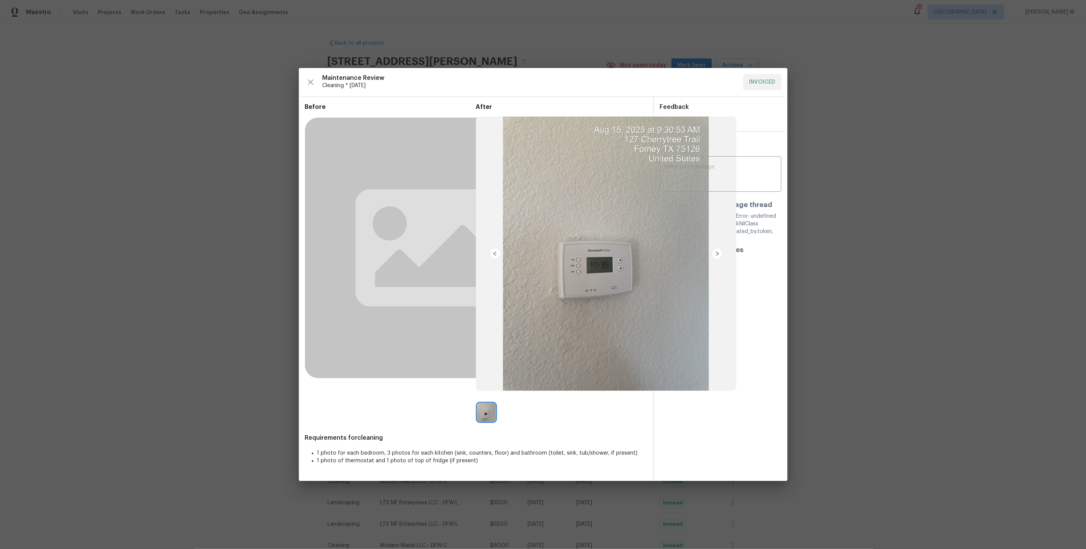
click at [487, 415] on img at bounding box center [486, 412] width 21 height 21
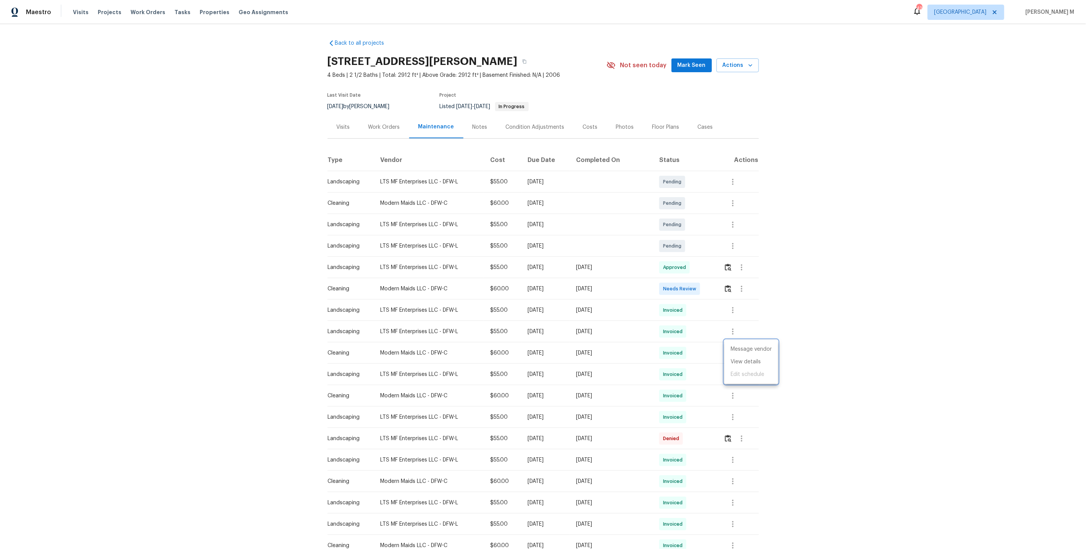
click at [380, 140] on div at bounding box center [543, 274] width 1086 height 549
click at [386, 131] on div "Work Orders" at bounding box center [384, 127] width 50 height 23
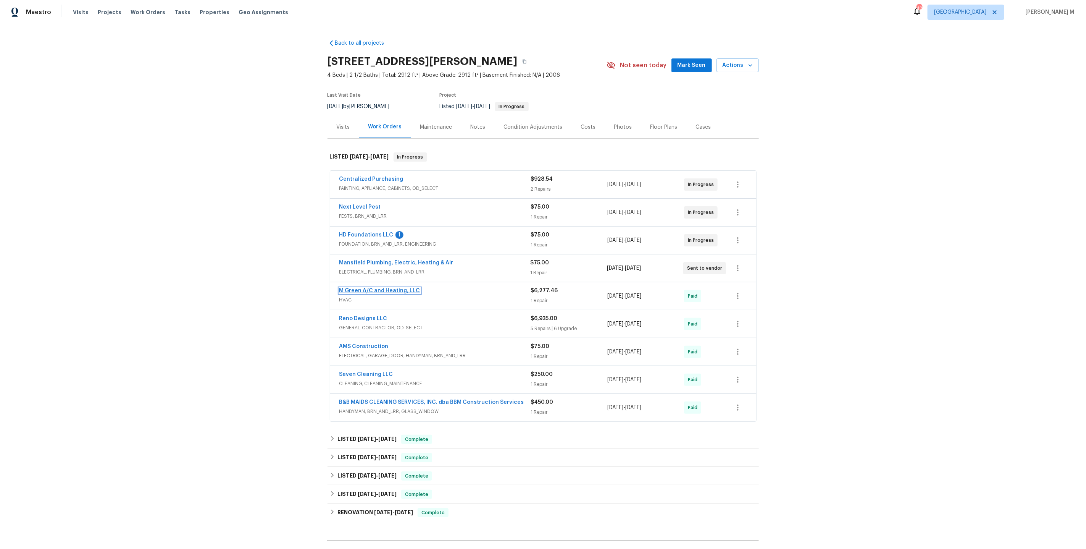
click at [363, 288] on link "M Green A/C and Heating, LLC" at bounding box center [379, 290] width 81 height 5
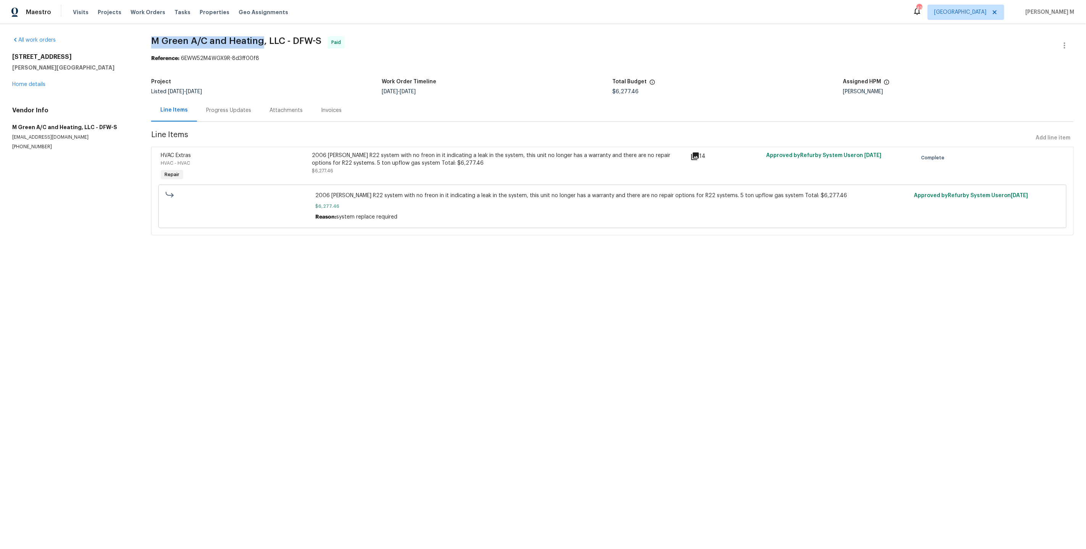
drag, startPoint x: 148, startPoint y: 39, endPoint x: 252, endPoint y: 38, distance: 104.6
click at [252, 38] on div "All work orders 101 Greenfield Trl Forney, TX 75126 Home details Vendor Info M …" at bounding box center [543, 140] width 1086 height 233
copy span "M Green A/C and Heating"
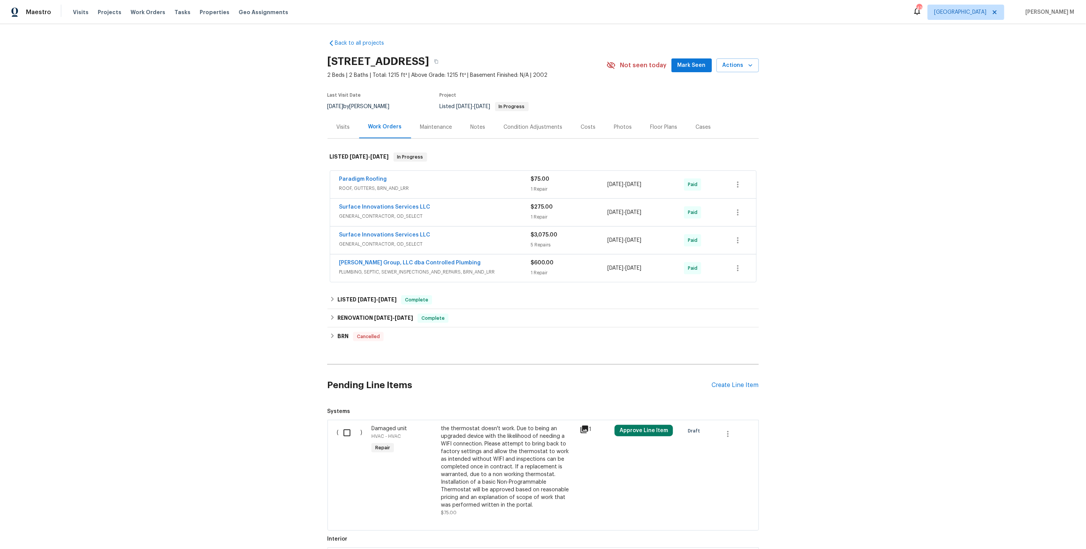
click at [375, 212] on span "GENERAL_CONTRACTOR, OD_SELECT" at bounding box center [435, 216] width 192 height 8
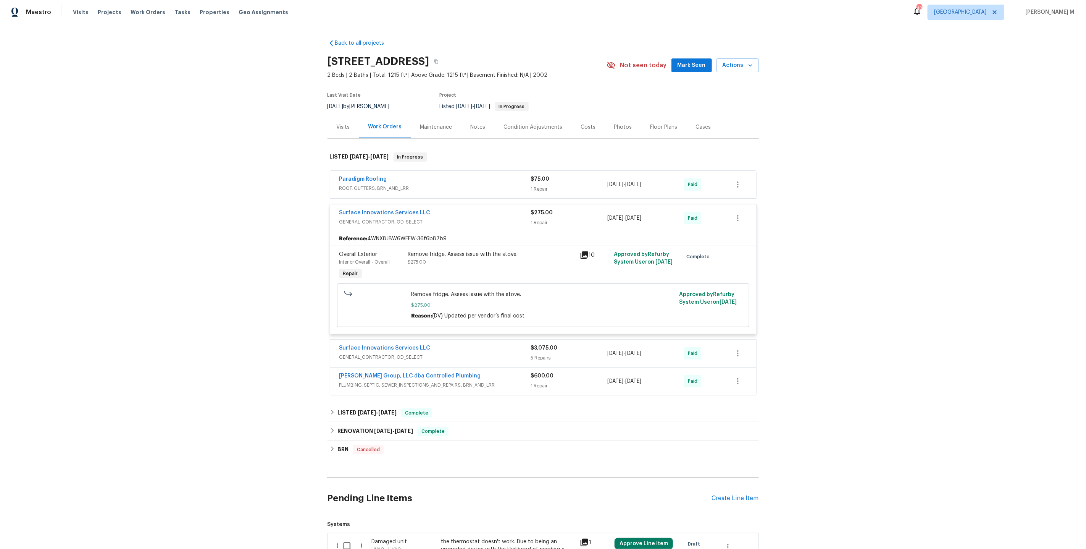
click at [382, 353] on span "GENERAL_CONTRACTOR, OD_SELECT" at bounding box center [435, 357] width 192 height 8
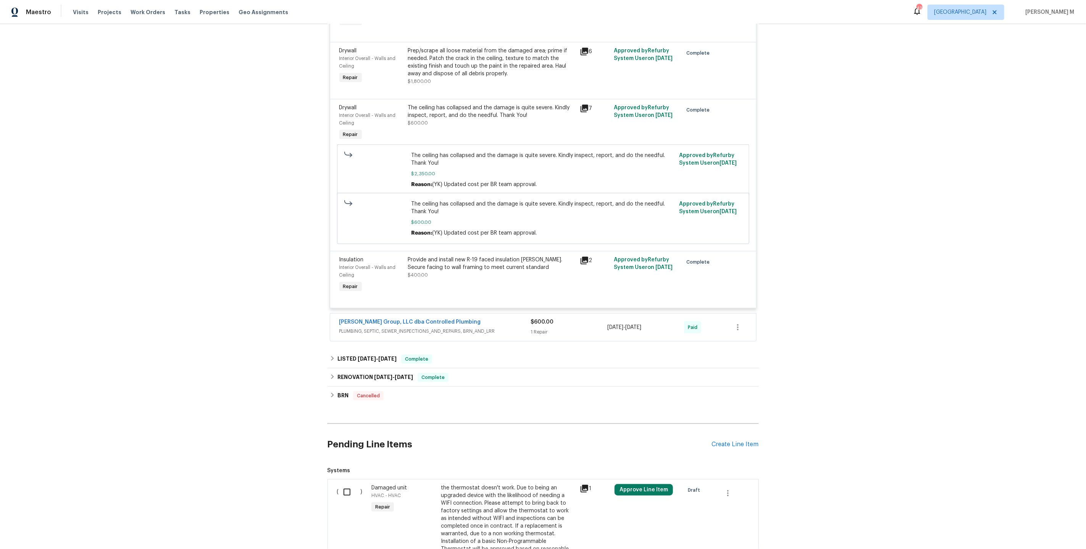
scroll to position [453, 0]
click at [372, 327] on span "PLUMBING, SEPTIC, SEWER_INSPECTIONS_AND_REPAIRS, BRN_AND_LRR" at bounding box center [435, 331] width 192 height 8
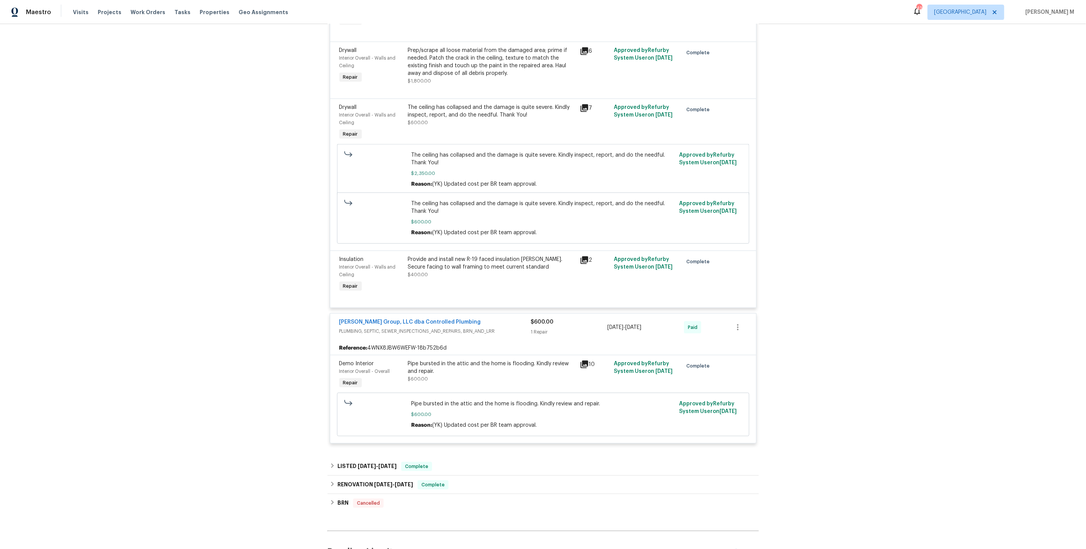
scroll to position [530, 0]
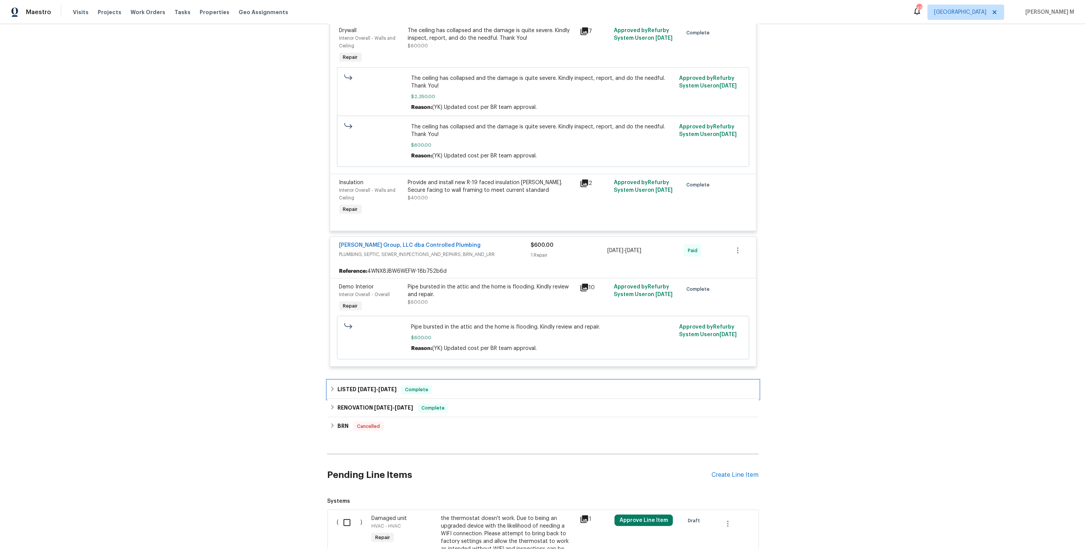
click at [359, 380] on div "LISTED [DATE] - [DATE] Complete" at bounding box center [543, 389] width 431 height 18
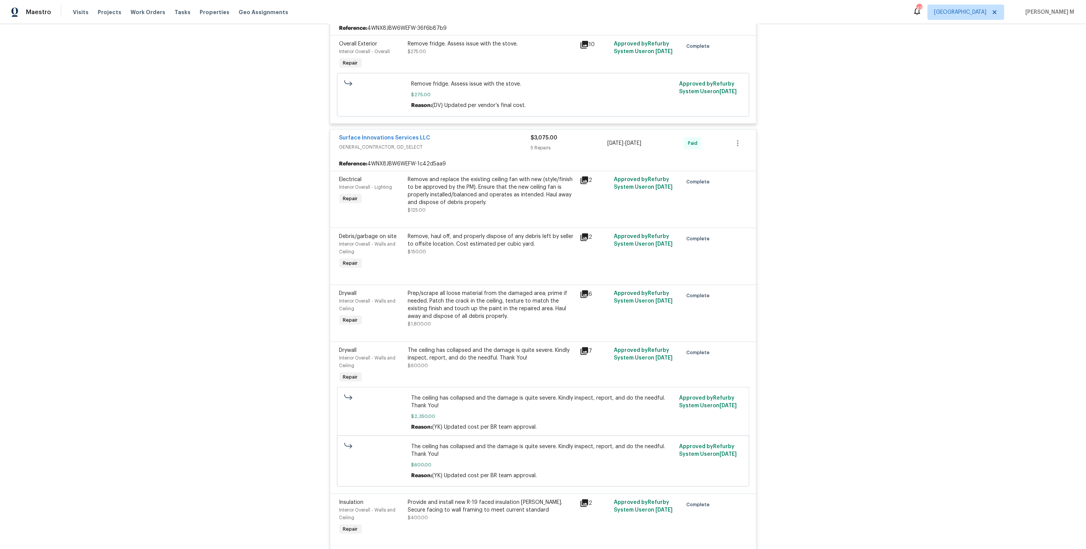
scroll to position [0, 0]
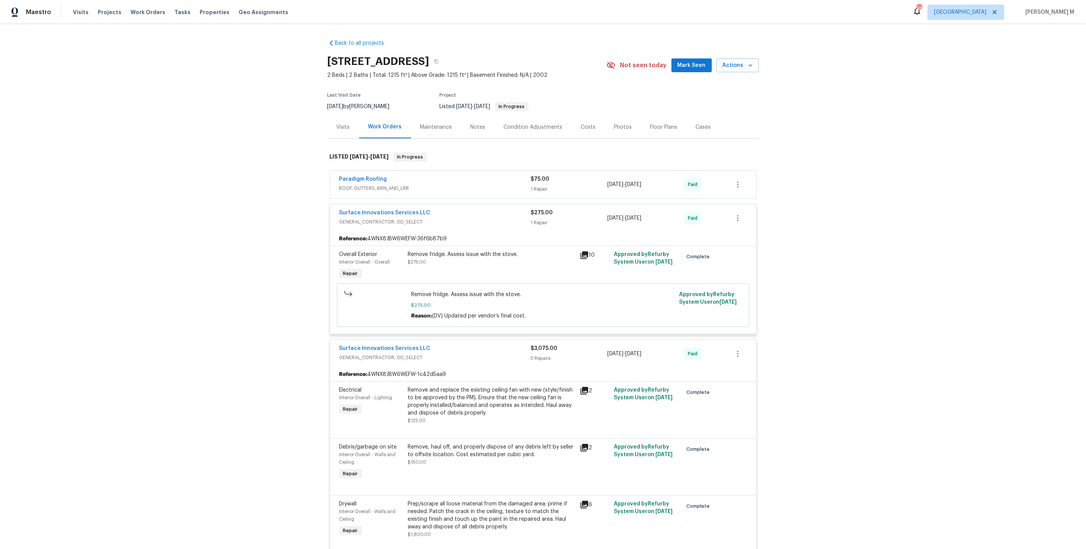
click at [420, 125] on div "Maintenance" at bounding box center [436, 127] width 32 height 8
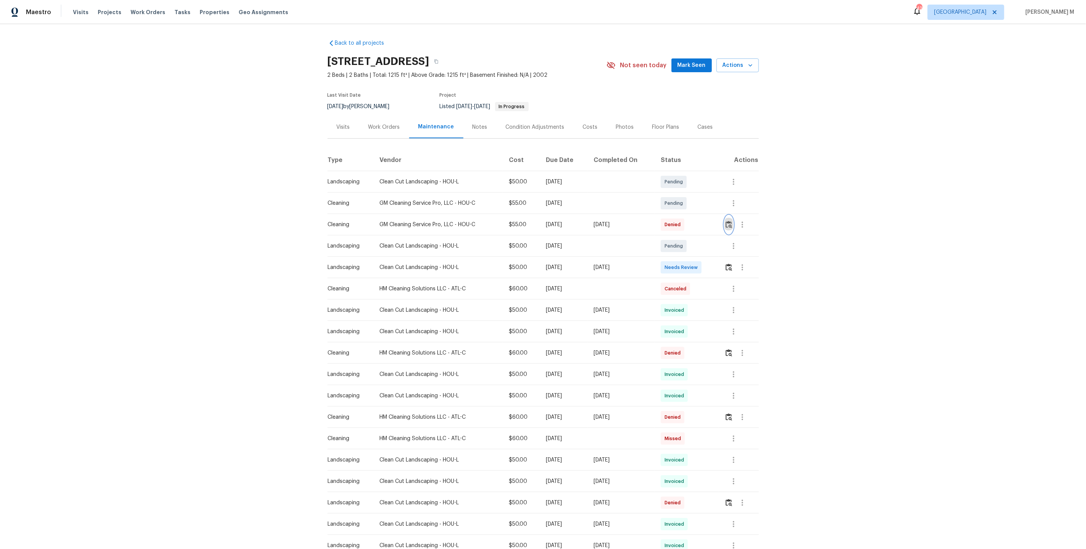
click at [733, 225] on button "button" at bounding box center [729, 224] width 9 height 18
click at [747, 220] on icon "button" at bounding box center [742, 224] width 9 height 9
click at [747, 220] on li "Message vendor" at bounding box center [762, 221] width 53 height 13
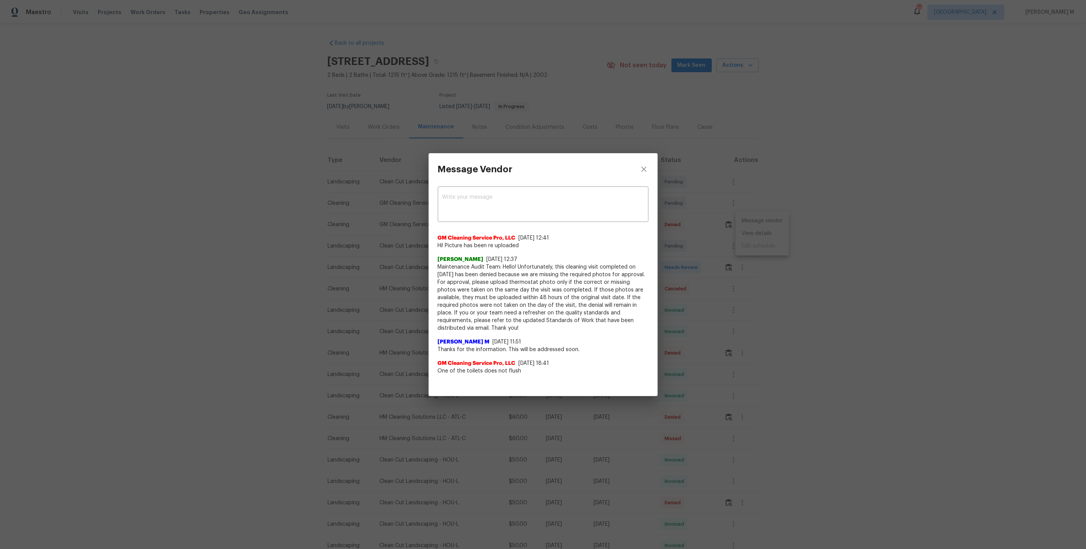
click at [480, 368] on span "One of the toilets does not flush" at bounding box center [543, 371] width 211 height 8
copy span "One of the toilets does not flush"
click at [785, 286] on div "Message Vendor x ​ GM Cleaning Service Pro, LLC 8/30/25, 12:41 Hi! Picture has …" at bounding box center [543, 274] width 1086 height 549
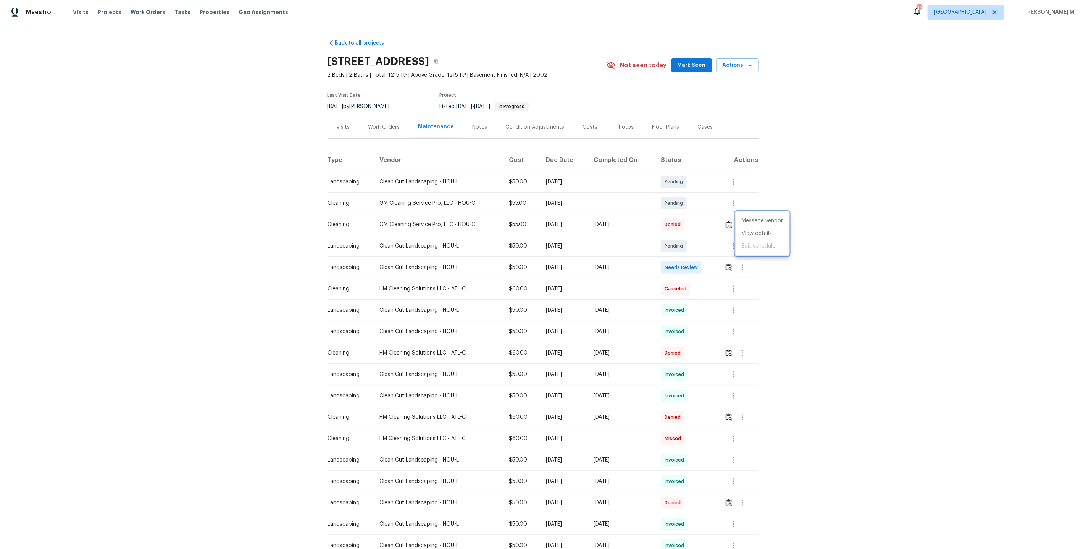
click at [735, 223] on div at bounding box center [543, 274] width 1086 height 549
click at [733, 223] on button "button" at bounding box center [729, 224] width 9 height 18
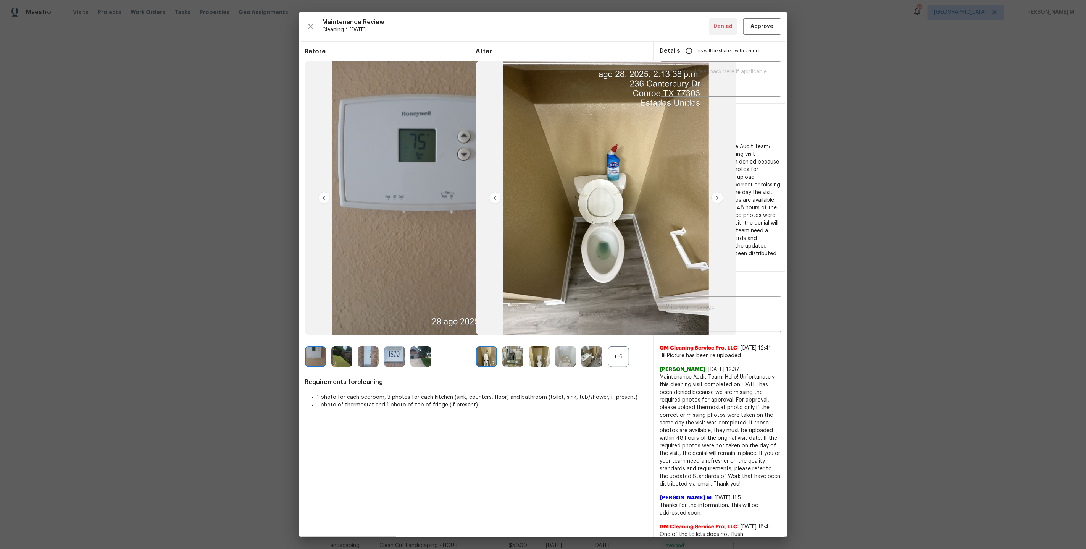
click at [621, 359] on div "+16" at bounding box center [618, 356] width 21 height 21
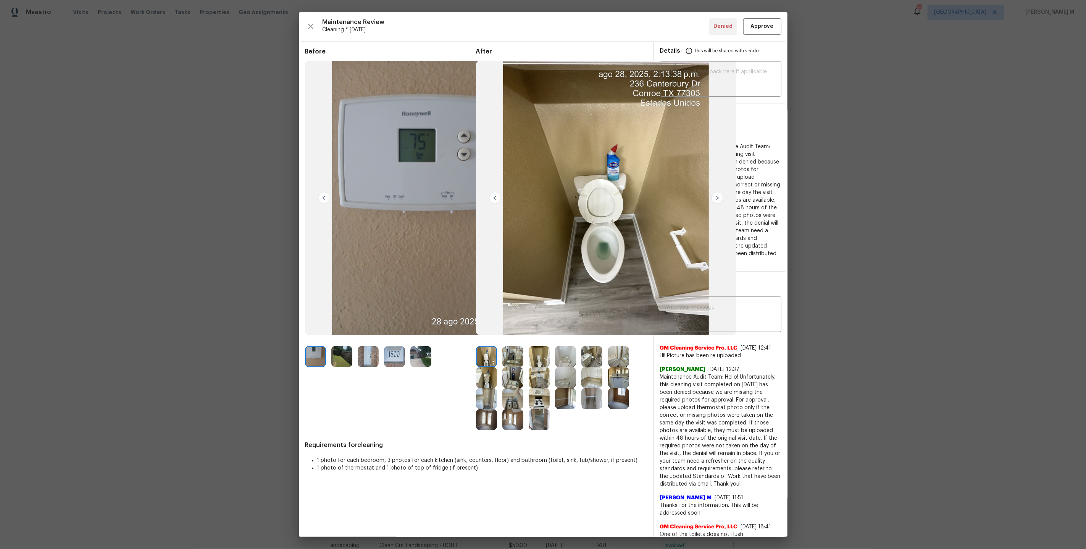
click at [478, 388] on img at bounding box center [486, 377] width 21 height 21
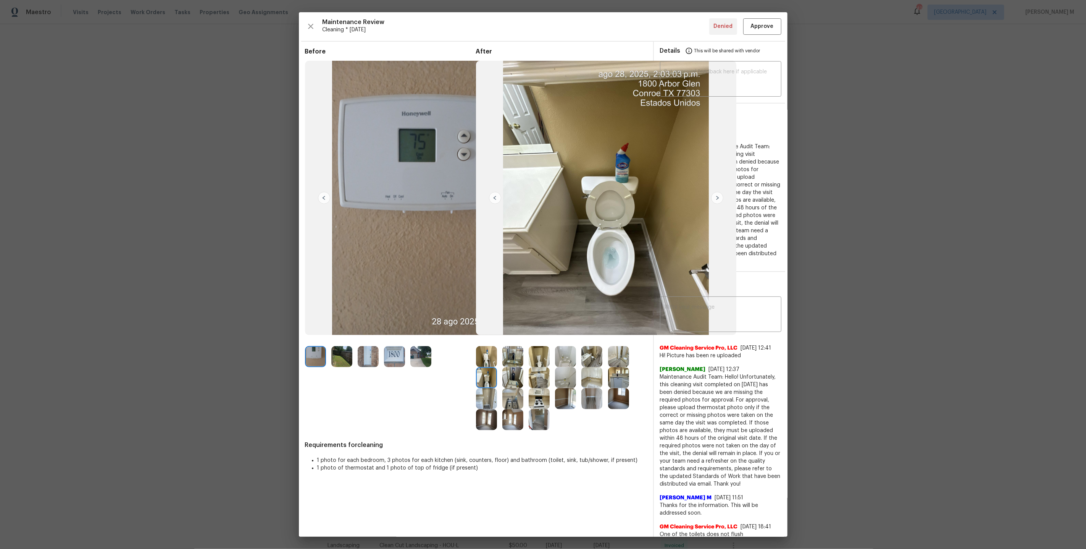
click at [486, 367] on img at bounding box center [486, 356] width 21 height 21
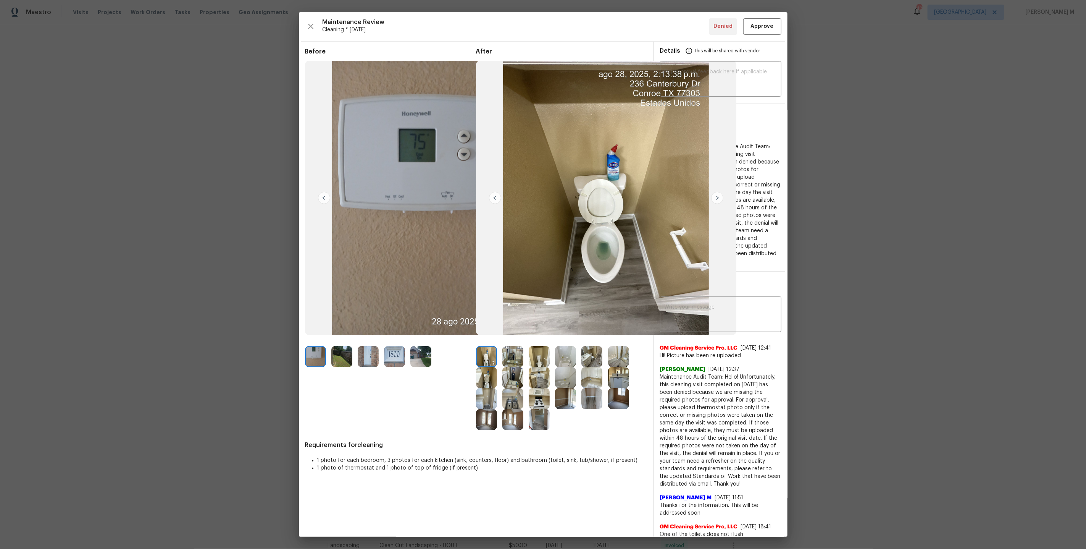
click at [486, 383] on img at bounding box center [486, 377] width 21 height 21
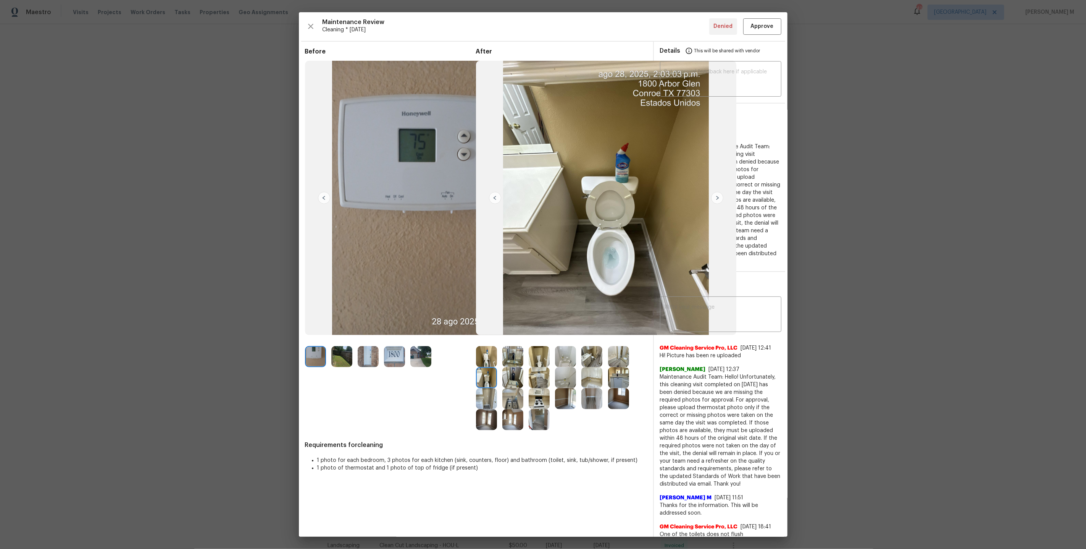
click at [539, 367] on img at bounding box center [539, 356] width 21 height 21
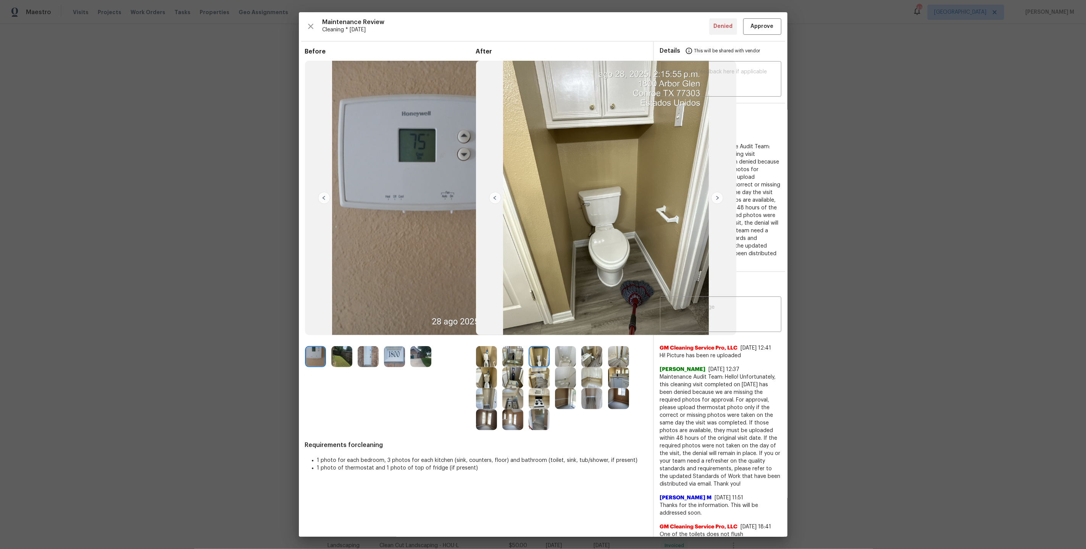
click at [485, 363] on img at bounding box center [486, 356] width 21 height 21
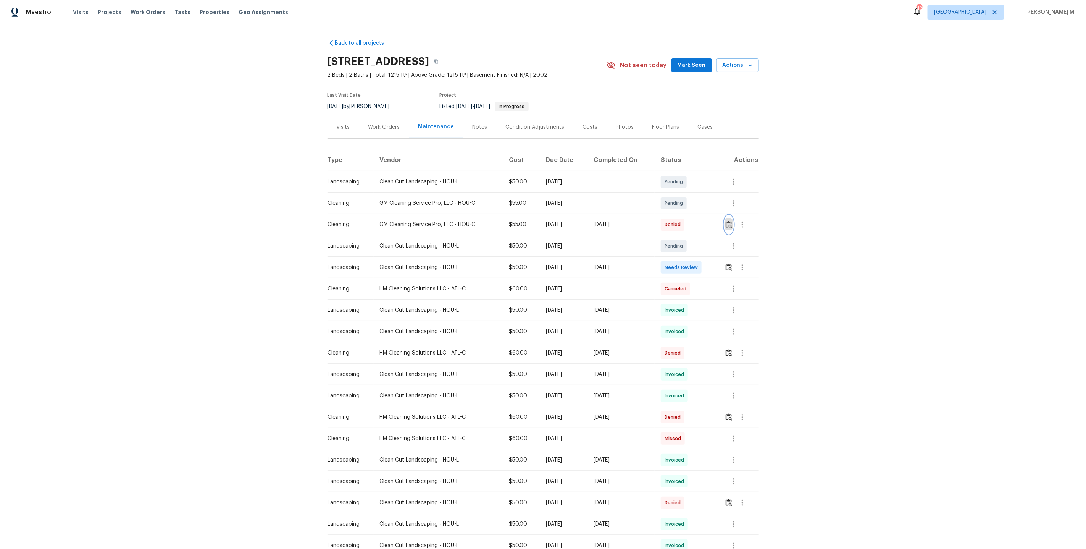
click at [731, 221] on img "button" at bounding box center [729, 224] width 6 height 7
click at [747, 220] on icon "button" at bounding box center [742, 224] width 9 height 9
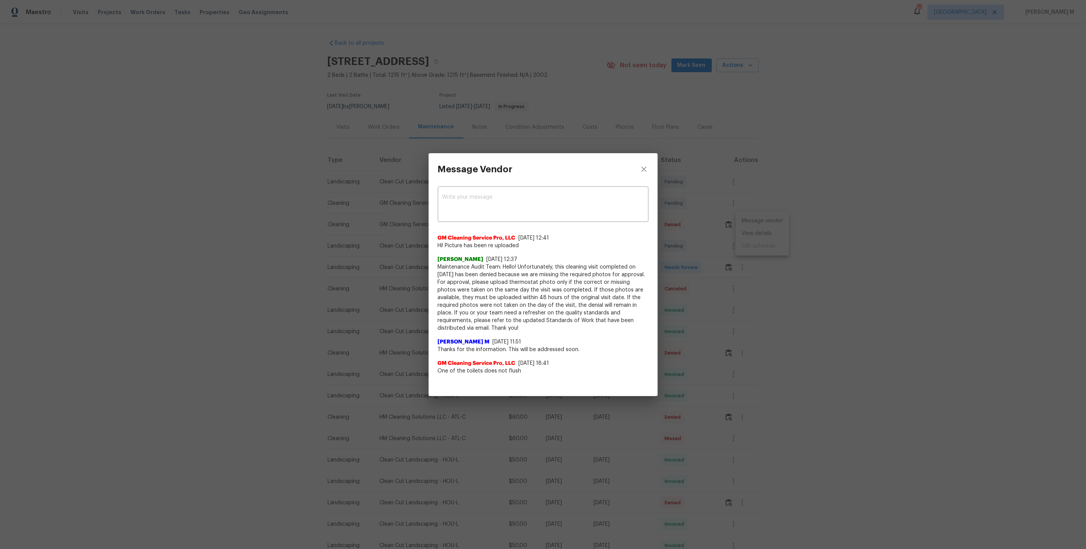
click at [457, 369] on span "One of the toilets does not flush" at bounding box center [543, 371] width 211 height 8
copy span "One of the toilets does not flush"
click at [415, 321] on div "Message Vendor x ​ GM Cleaning Service Pro, LLC 8/30/25, 12:41 Hi! Picture has …" at bounding box center [543, 274] width 1086 height 549
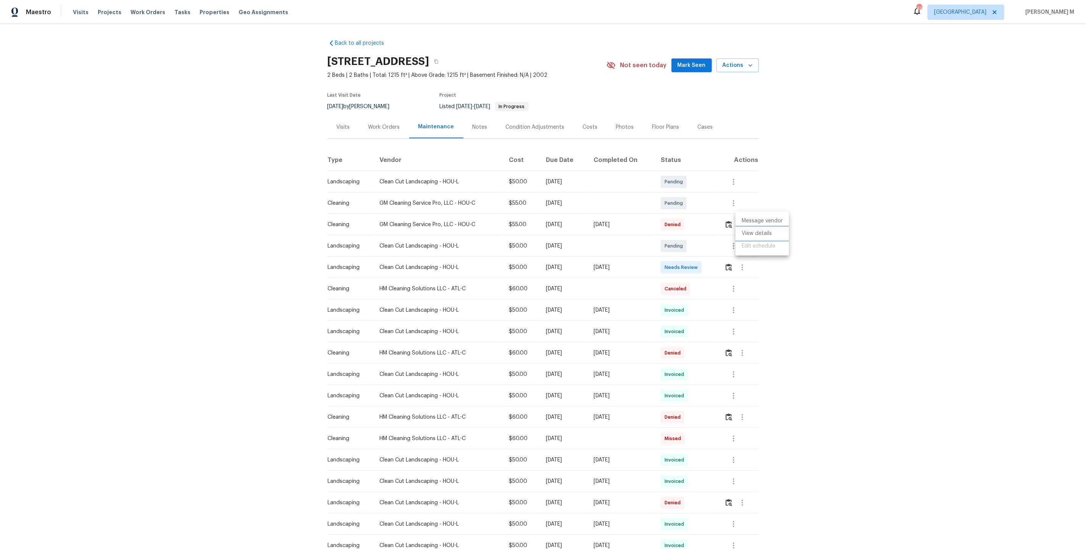
click at [748, 229] on li "View details" at bounding box center [762, 233] width 53 height 13
click at [370, 110] on div at bounding box center [543, 274] width 1086 height 549
click at [370, 123] on div "Work Orders" at bounding box center [384, 127] width 32 height 8
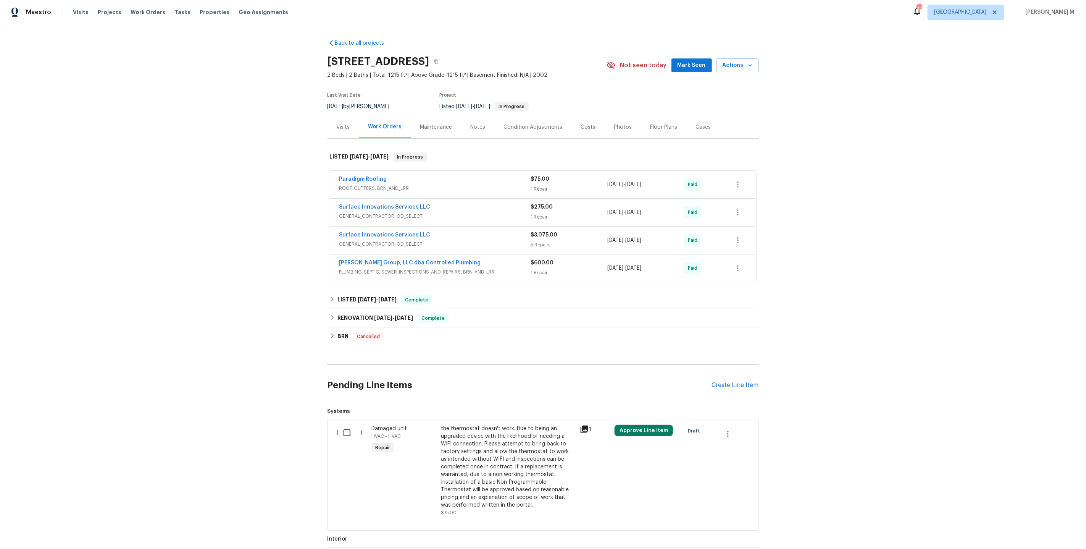
click at [387, 268] on span "PLUMBING, SEPTIC, SEWER_INSPECTIONS_AND_REPAIRS, BRN_AND_LRR" at bounding box center [435, 272] width 192 height 8
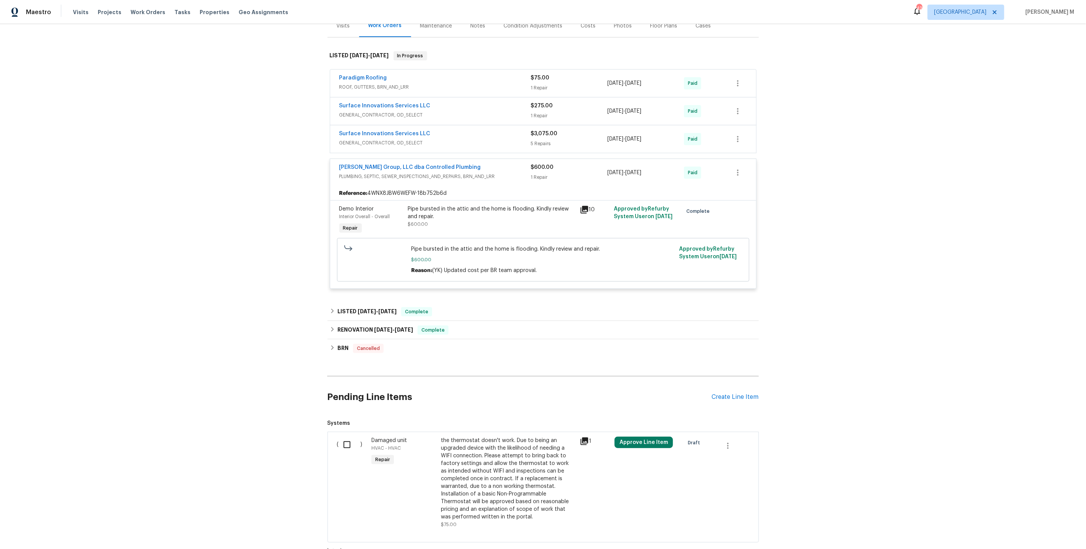
scroll to position [102, 0]
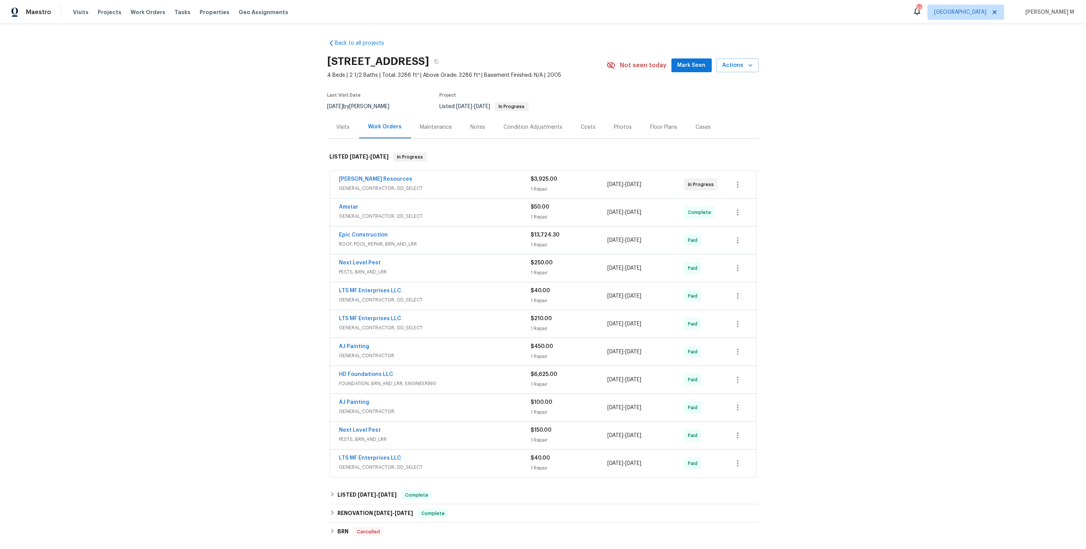
click at [385, 186] on span "GENERAL_CONTRACTOR, OD_SELECT" at bounding box center [435, 188] width 192 height 8
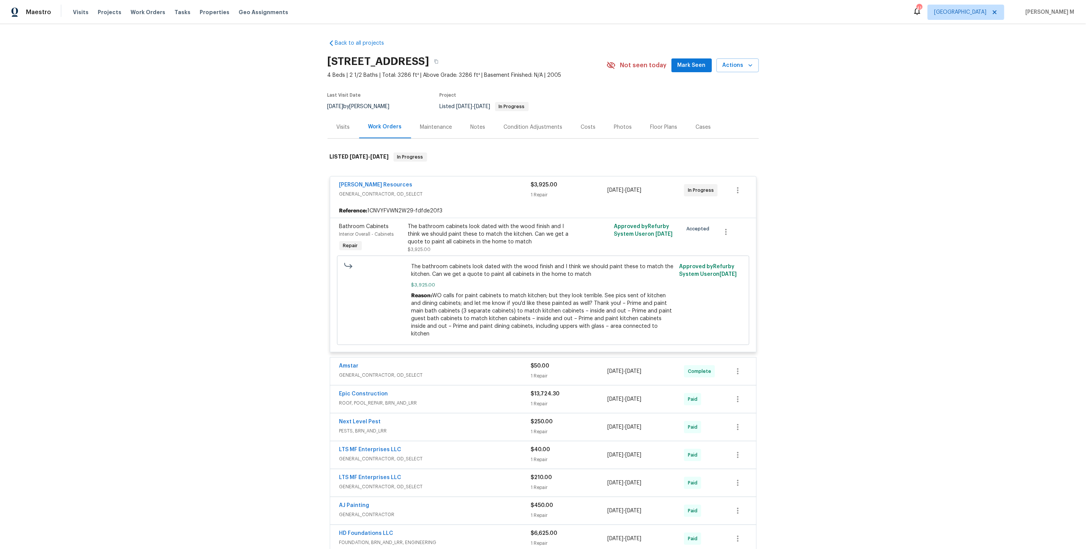
click at [420, 124] on div "Maintenance" at bounding box center [436, 127] width 32 height 8
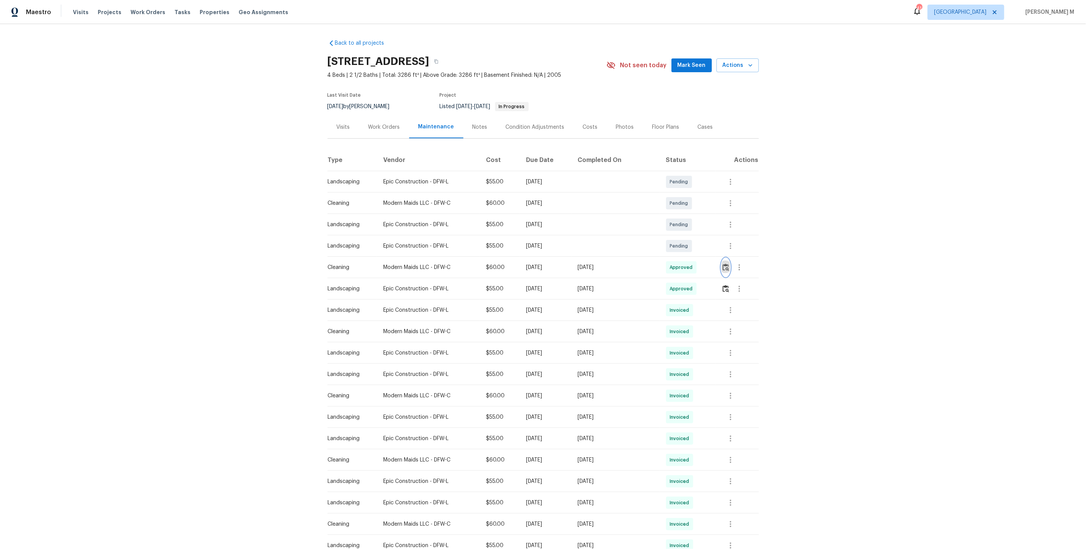
click at [725, 264] on img "button" at bounding box center [726, 266] width 6 height 7
click at [741, 265] on icon "button" at bounding box center [739, 267] width 9 height 9
click at [741, 265] on li "Message vendor" at bounding box center [757, 263] width 53 height 13
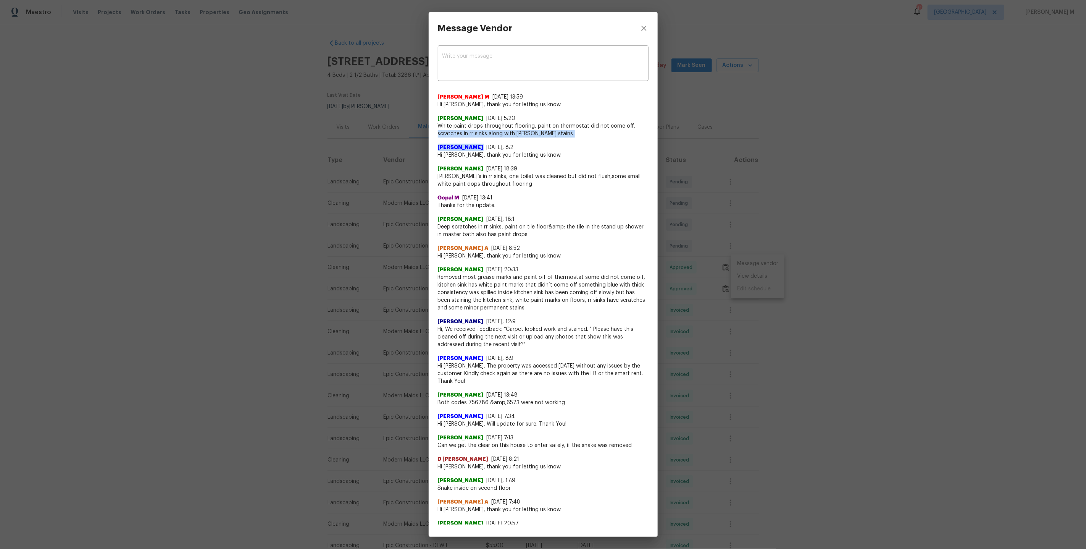
drag, startPoint x: 436, startPoint y: 128, endPoint x: 591, endPoint y: 135, distance: 155.2
click at [591, 135] on div "x ​ [PERSON_NAME] M [DATE] 13:59 Hi [PERSON_NAME], thank you for letting us kno…" at bounding box center [543, 284] width 229 height 480
click at [591, 137] on div "[PERSON_NAME] [DATE], 8:2 Hi [PERSON_NAME], thank you for letting us know." at bounding box center [543, 147] width 211 height 21
click at [767, 274] on div "Message Vendor x ​ [PERSON_NAME] M [DATE] 13:59 Hi [PERSON_NAME], thank you for…" at bounding box center [543, 274] width 1086 height 549
